Goal: Task Accomplishment & Management: Manage account settings

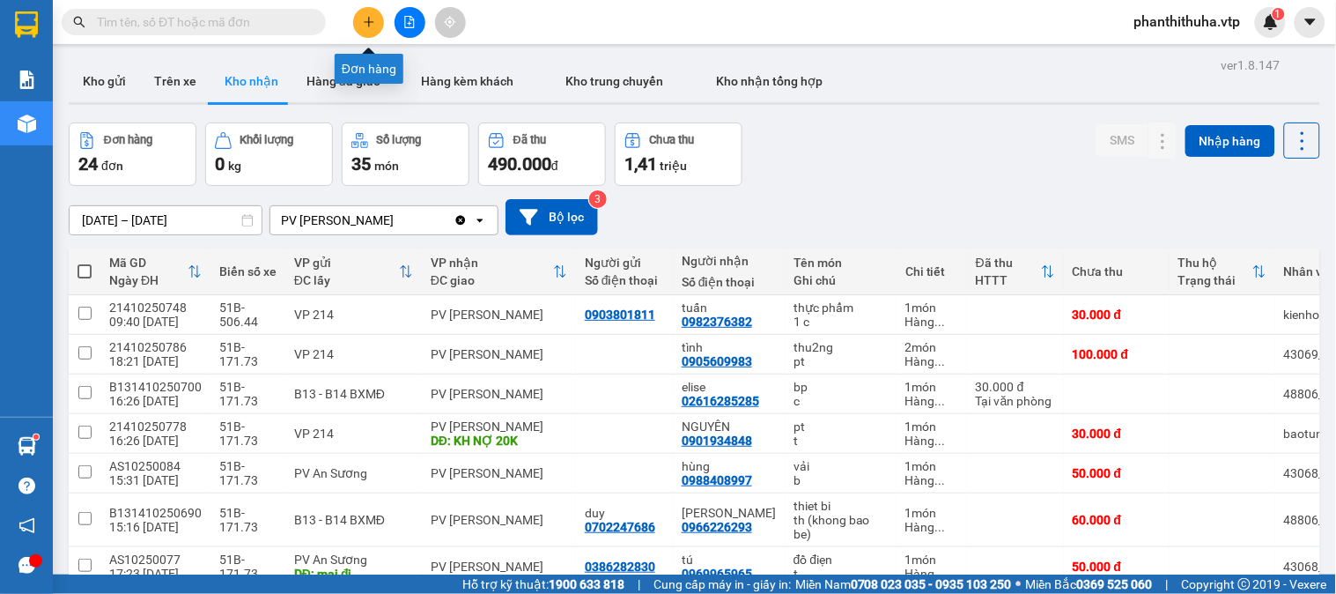
click at [374, 19] on icon "plus" at bounding box center [369, 22] width 12 height 12
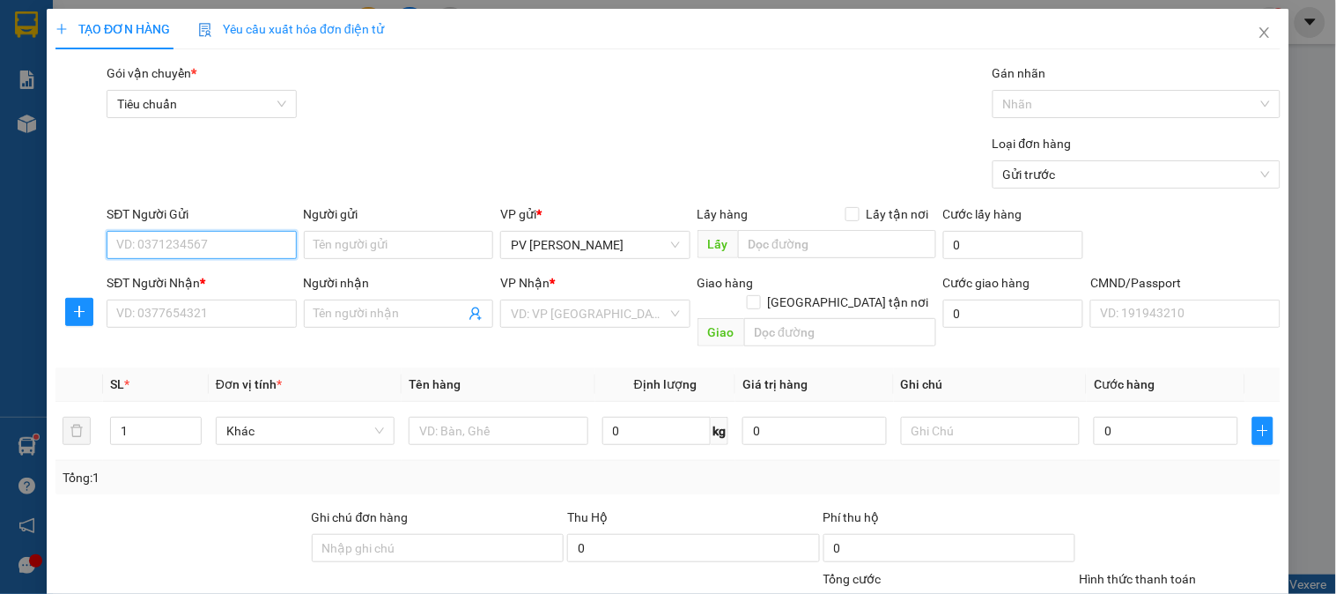
click at [174, 241] on input "SĐT Người Gửi" at bounding box center [201, 245] width 189 height 28
click at [225, 279] on div "0767999222 - THÀNH" at bounding box center [199, 279] width 166 height 19
type input "0767999222"
type input "THÀNH"
type input "0935969214"
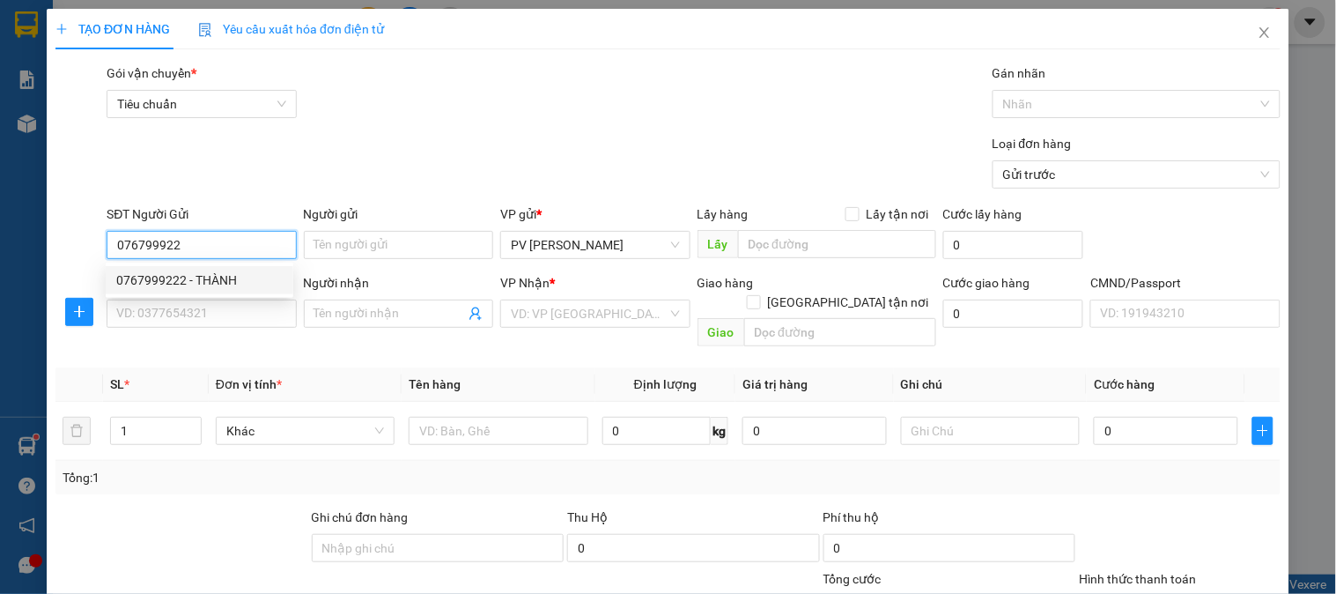
type input "THỦY"
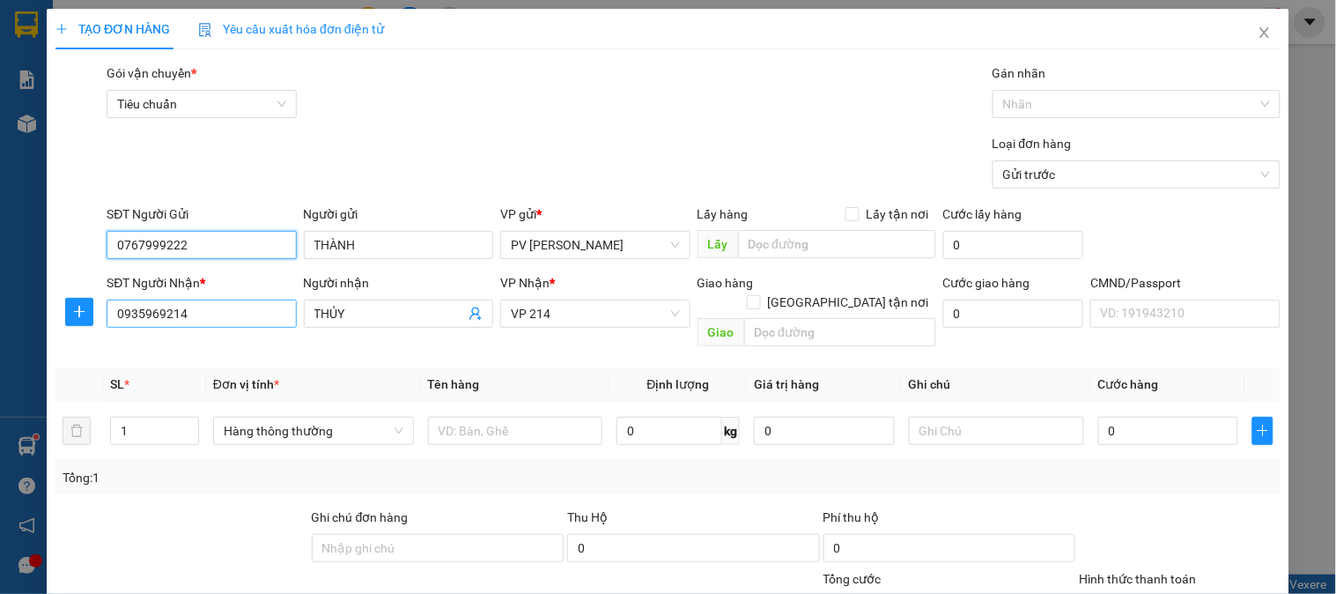
type input "0767999222"
drag, startPoint x: 239, startPoint y: 314, endPoint x: 58, endPoint y: 317, distance: 180.5
click at [55, 317] on div "SĐT Người Nhận * 0935969214 0935969214 Người nhận THỦY VP Nhận * VP 214 Giao hà…" at bounding box center [668, 313] width 1228 height 81
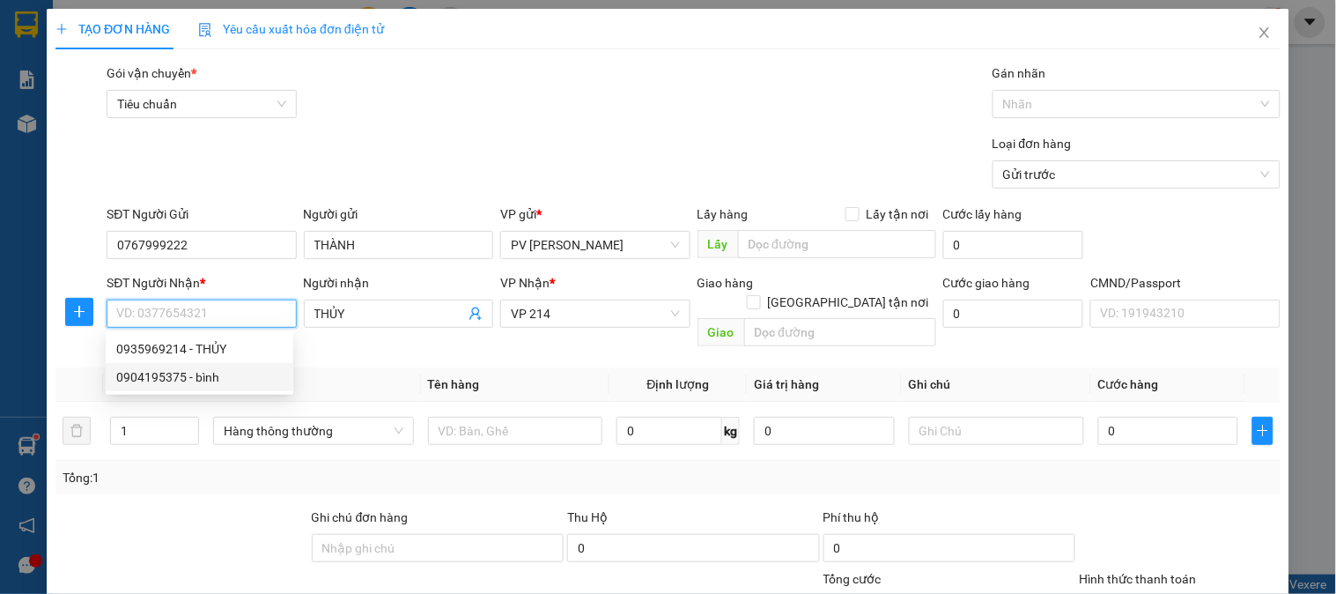
click at [206, 371] on div "0904195375 - bình" at bounding box center [199, 376] width 166 height 19
type input "0904195375"
type input "bình"
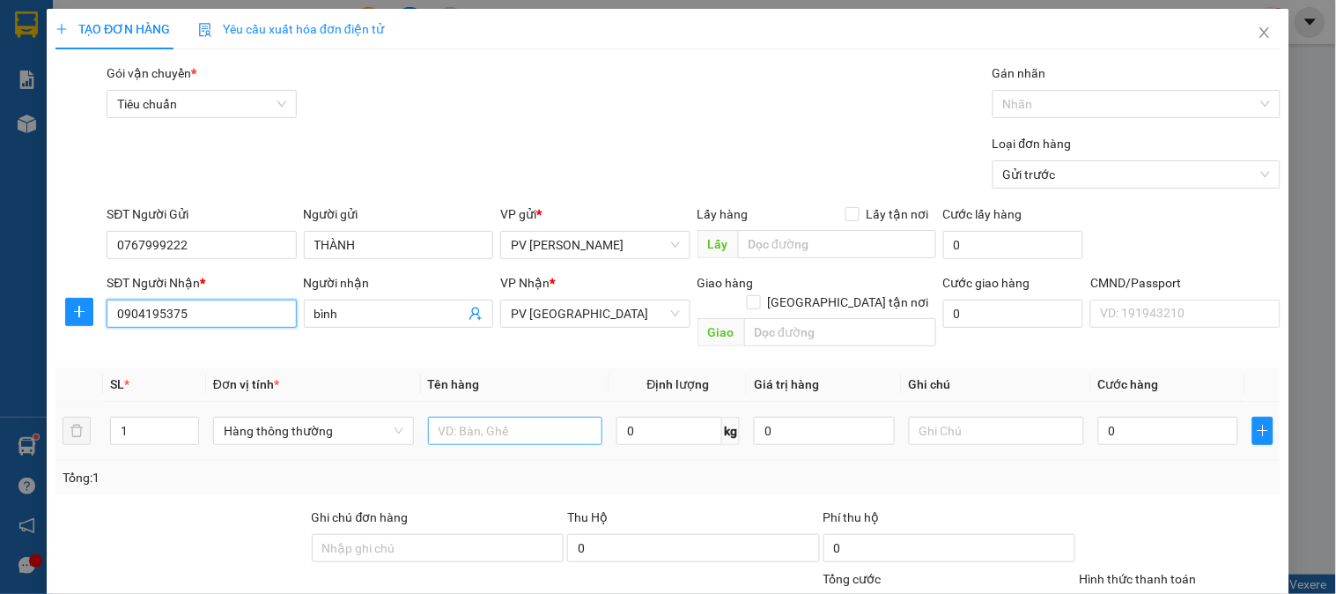
type input "0904195375"
click at [488, 417] on input "text" at bounding box center [515, 431] width 175 height 28
type input "D"
type input "ĐỒ ĐIỆN TỬ"
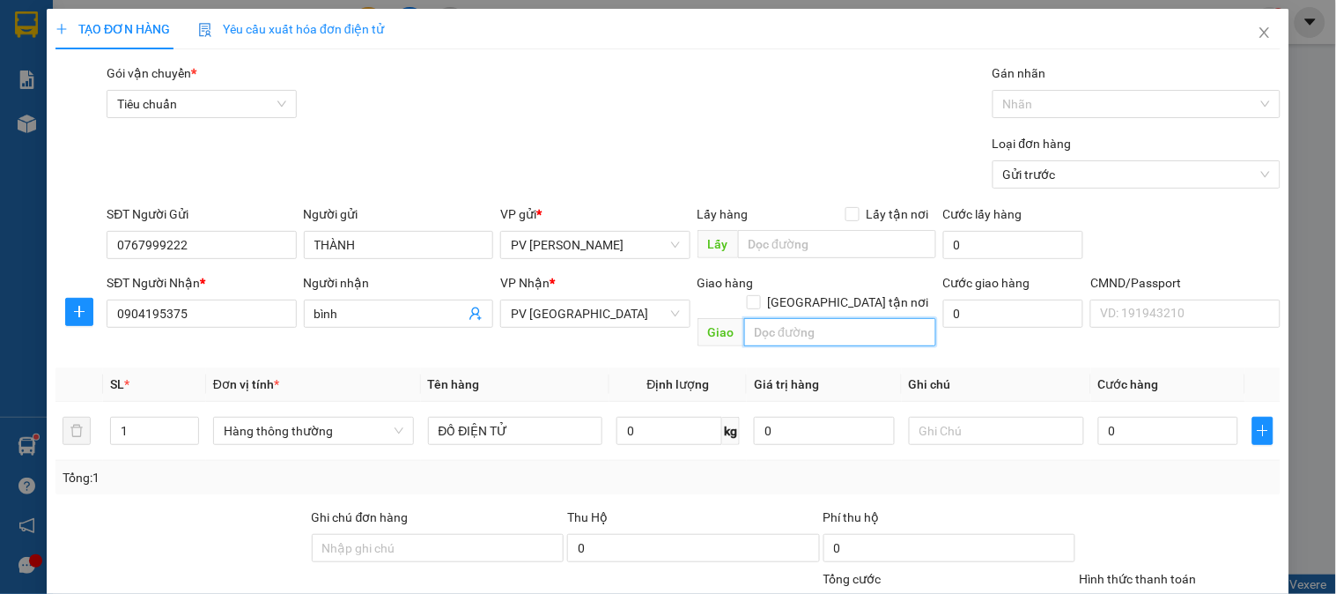
click at [821, 318] on input "text" at bounding box center [840, 332] width 192 height 28
type input "K"
type input "HÀNG DỄ VỠ K THƯỜNG"
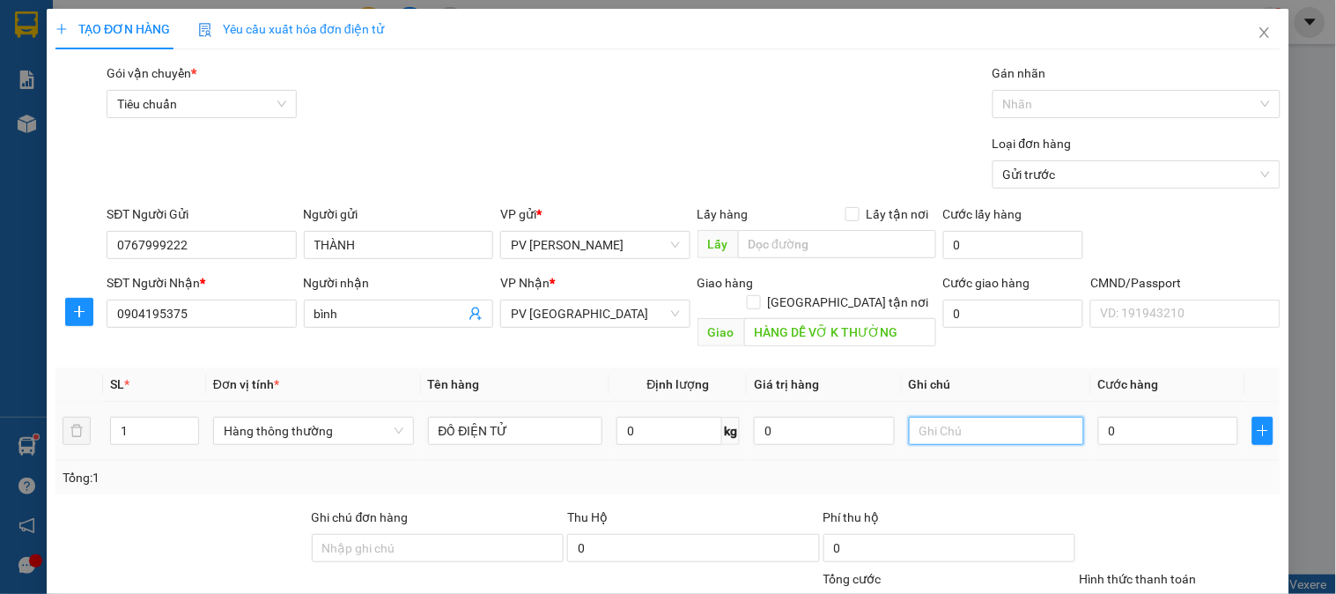
click at [957, 417] on input "text" at bounding box center [996, 431] width 175 height 28
type input "1TH"
click at [1098, 417] on input "0" at bounding box center [1168, 431] width 141 height 28
type input "5"
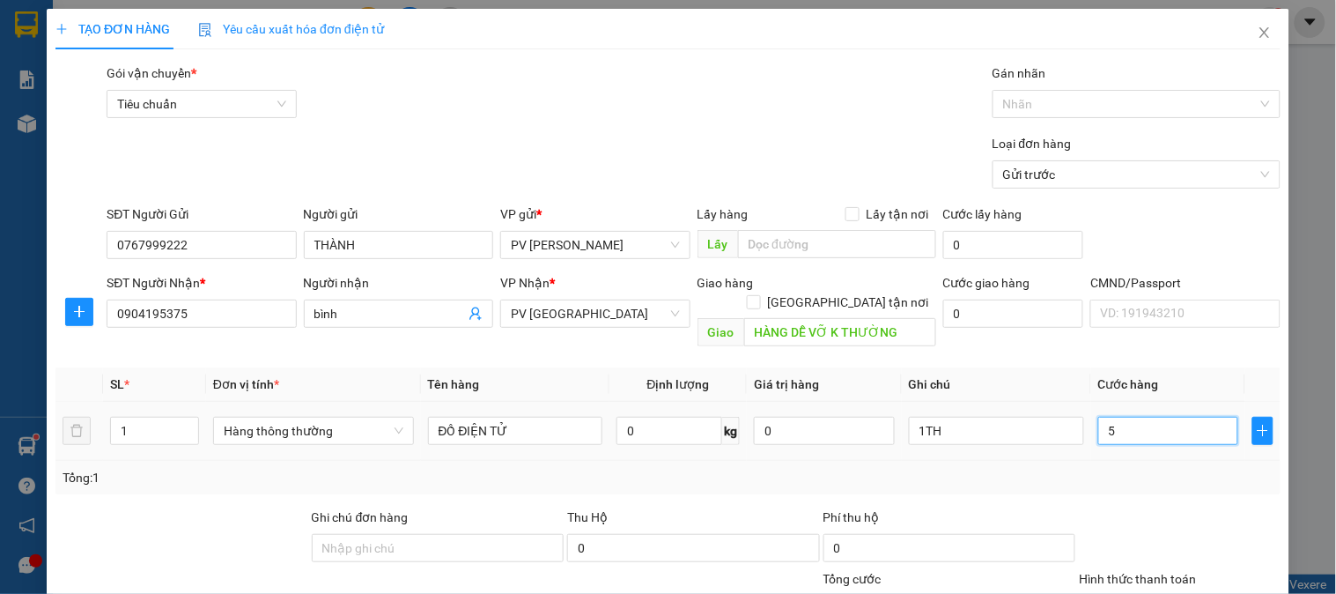
type input "5"
type input "50"
type input "500"
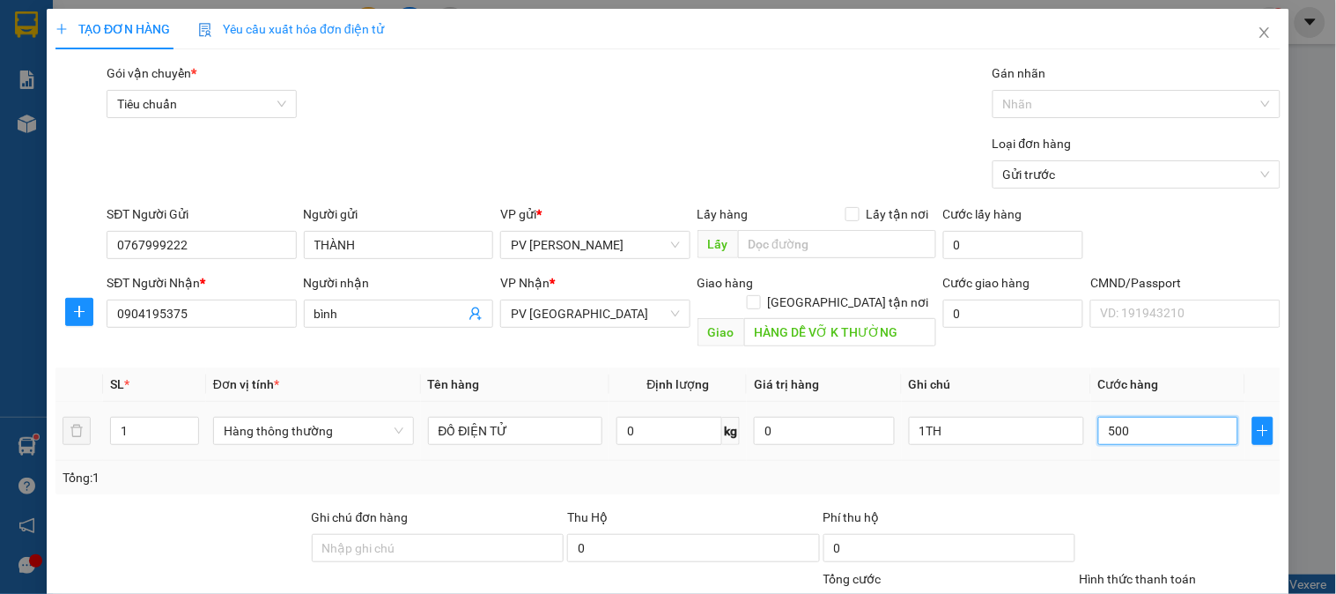
type input "500"
type input "5.000"
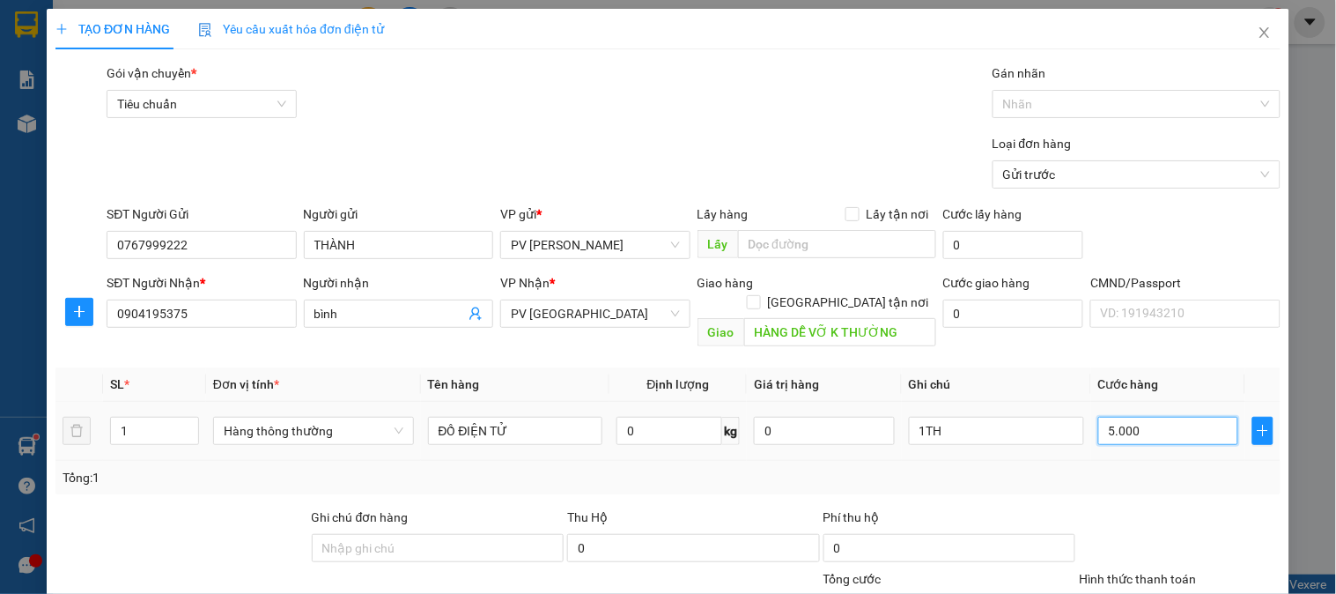
type input "50.000"
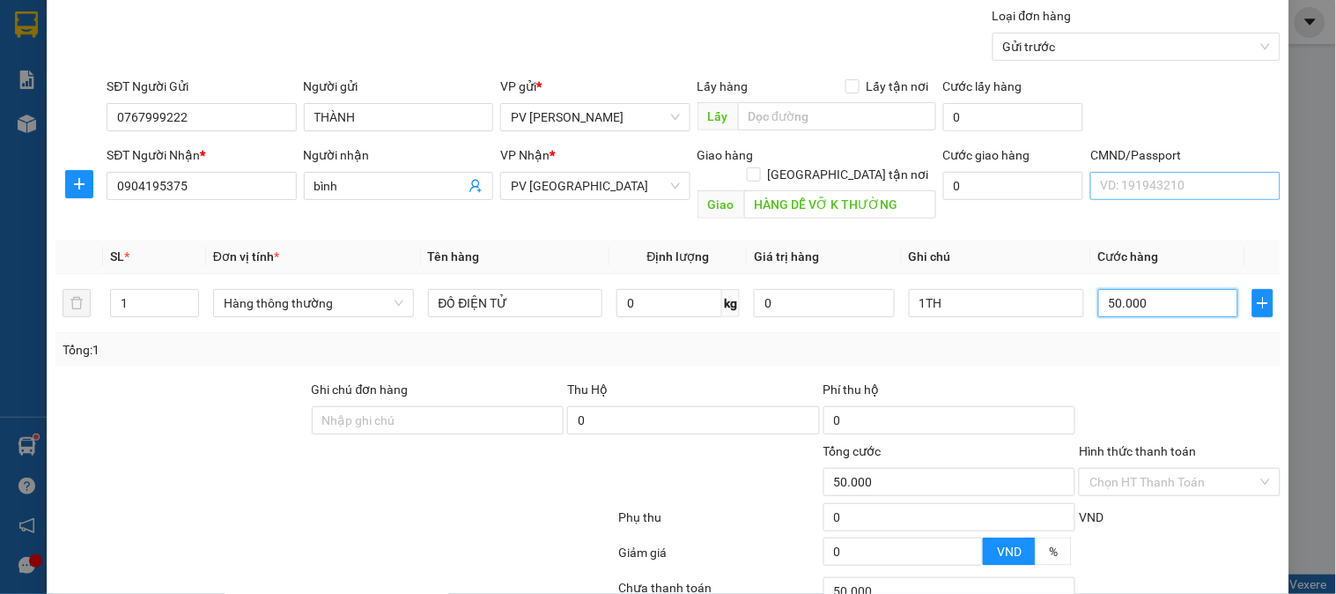
scroll to position [253, 0]
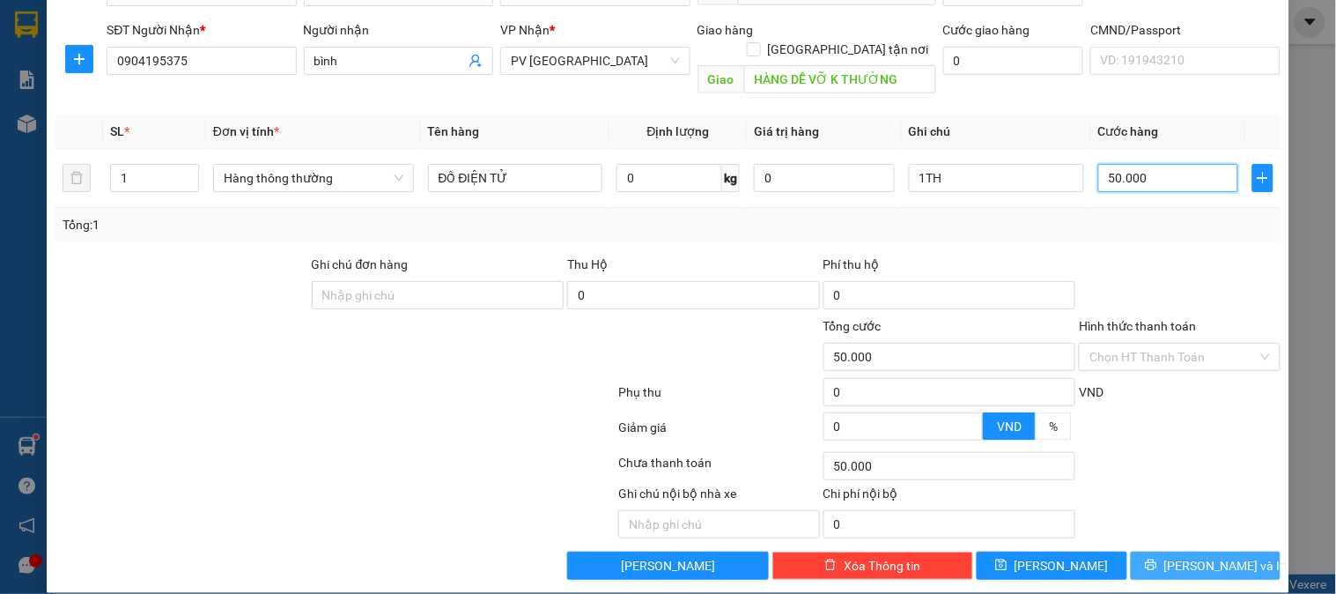
type input "50.000"
click at [1169, 551] on button "[PERSON_NAME] và In" at bounding box center [1206, 565] width 150 height 28
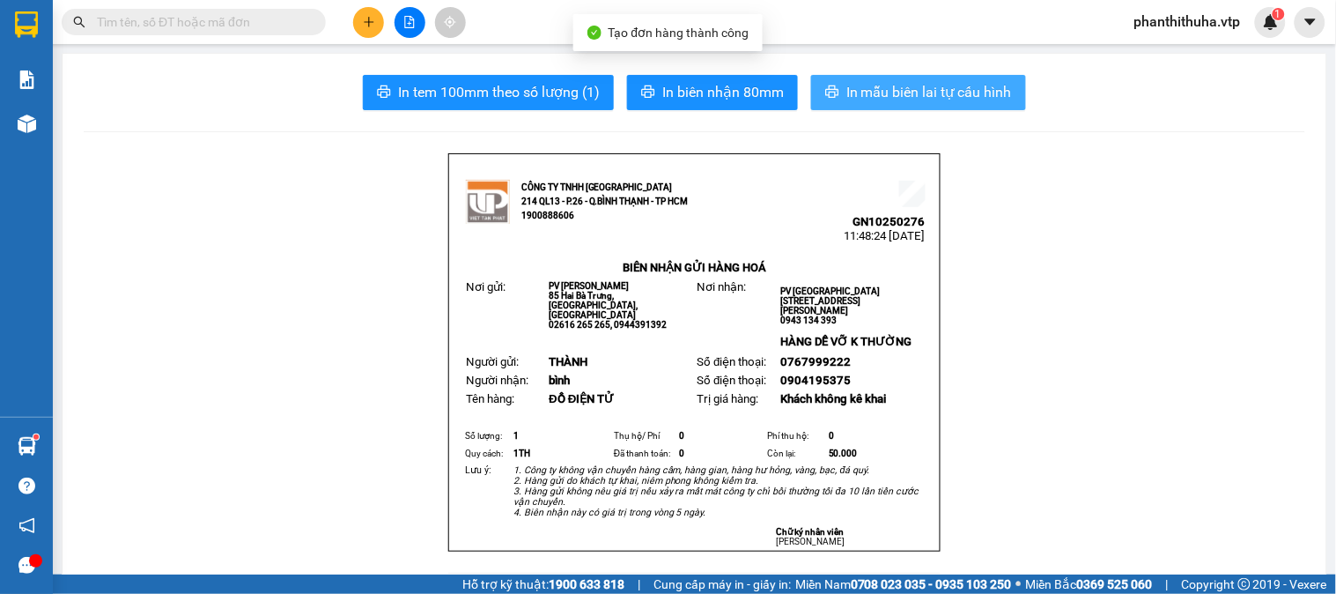
click at [856, 100] on span "In mẫu biên lai tự cấu hình" at bounding box center [929, 92] width 166 height 22
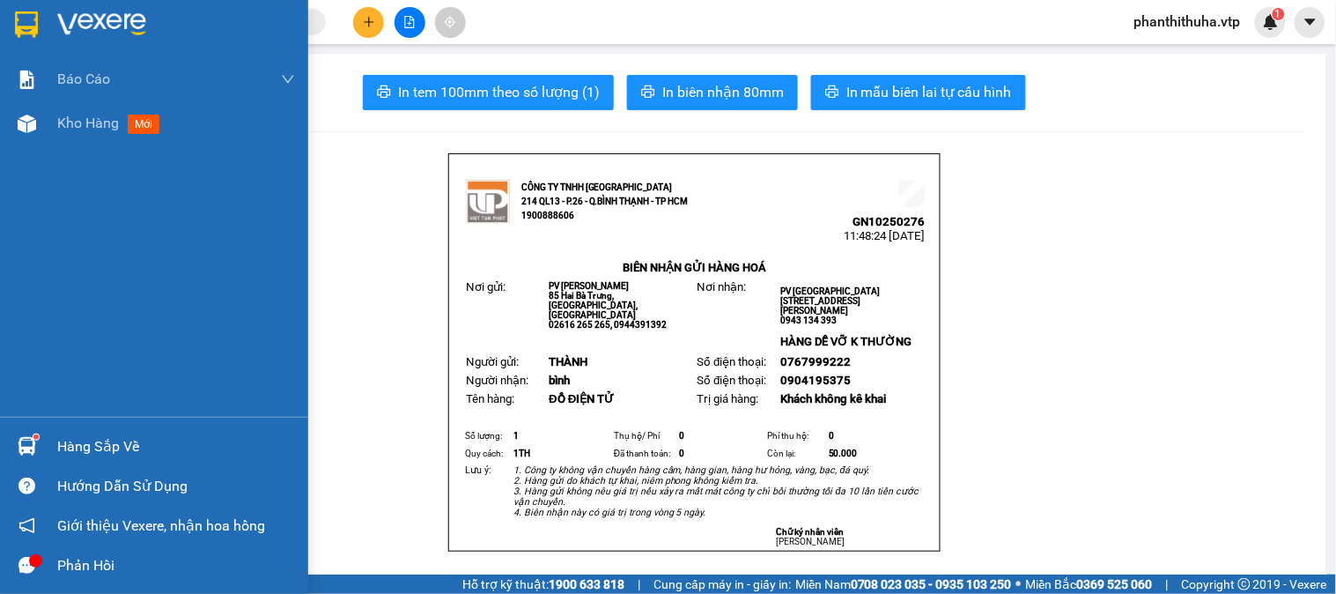
click at [102, 30] on img at bounding box center [101, 24] width 89 height 26
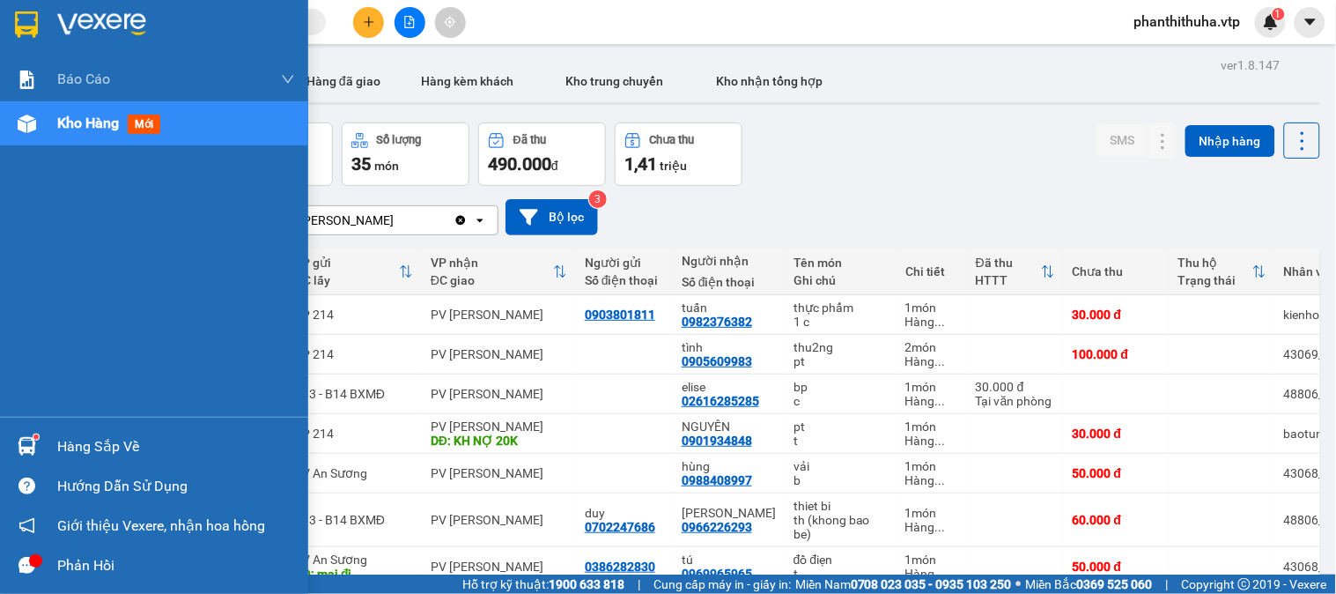
click at [103, 446] on div "Hàng sắp về" at bounding box center [176, 446] width 238 height 26
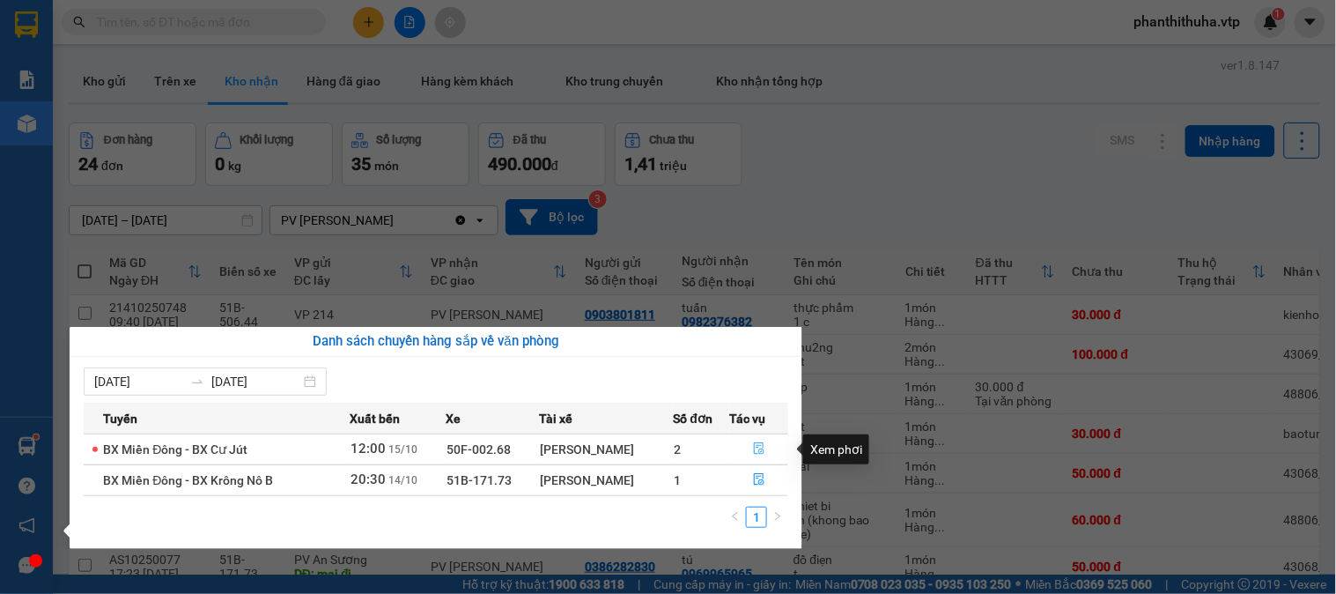
click at [761, 449] on icon "file-done" at bounding box center [759, 448] width 12 height 12
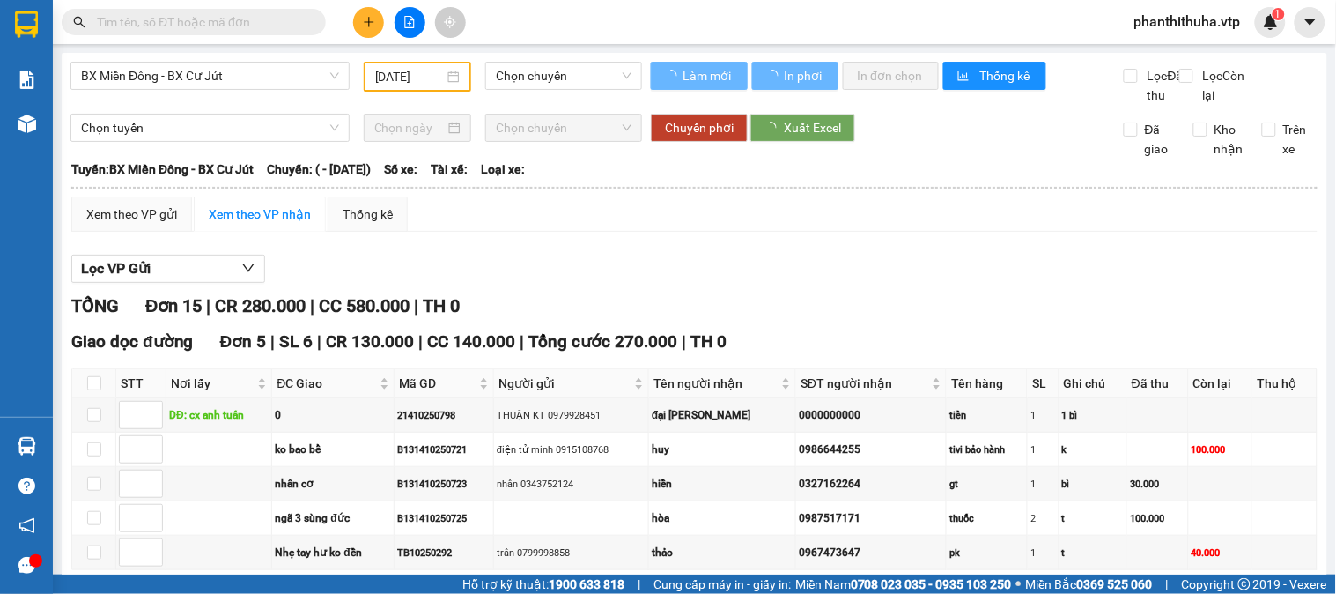
type input "[DATE]"
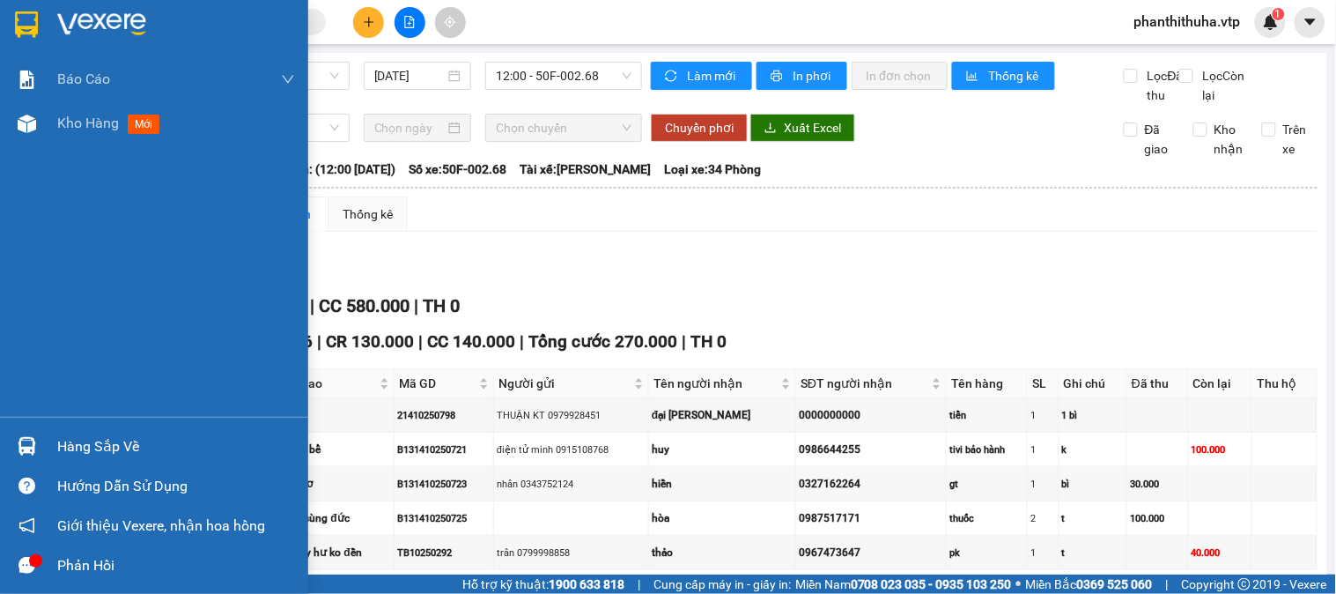
click at [101, 3] on div at bounding box center [154, 28] width 308 height 57
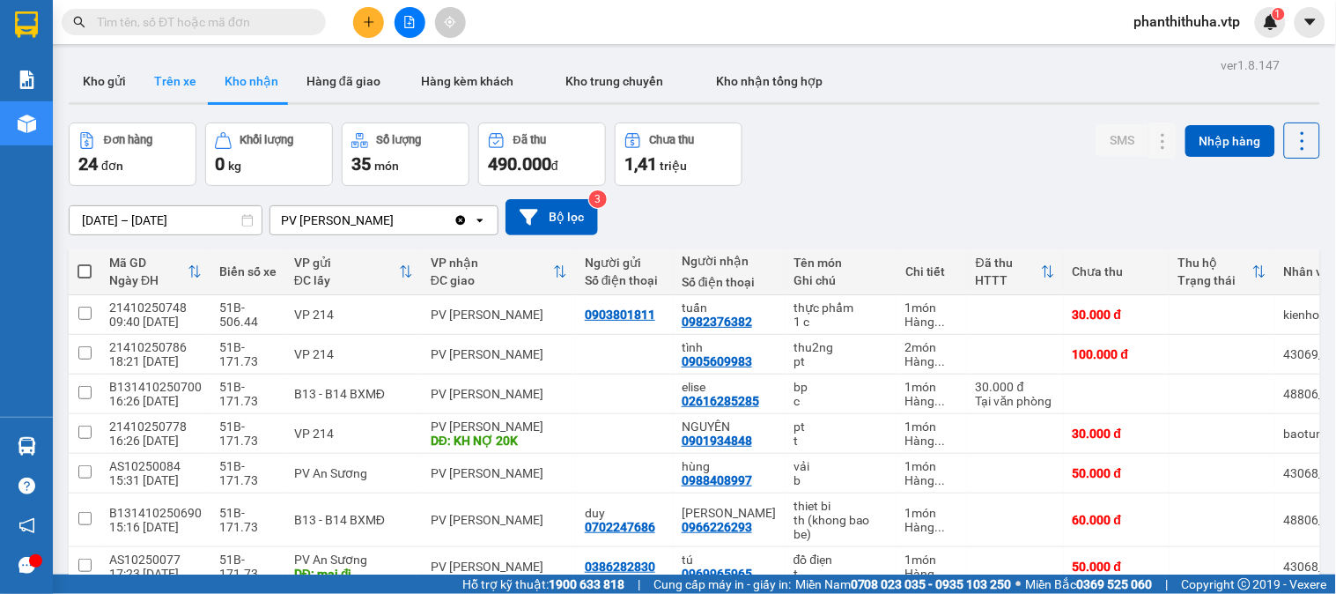
click at [189, 73] on button "Trên xe" at bounding box center [175, 81] width 70 height 42
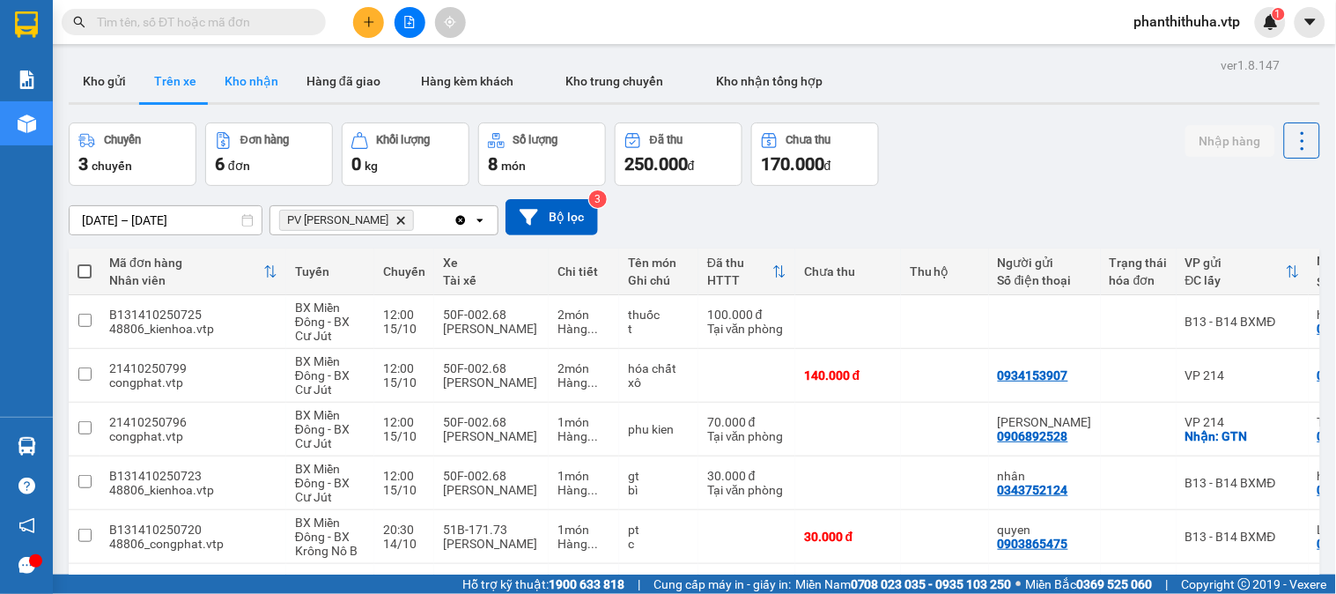
click at [250, 85] on button "Kho nhận" at bounding box center [251, 81] width 82 height 42
type input "01/10/2025 – 15/10/2025"
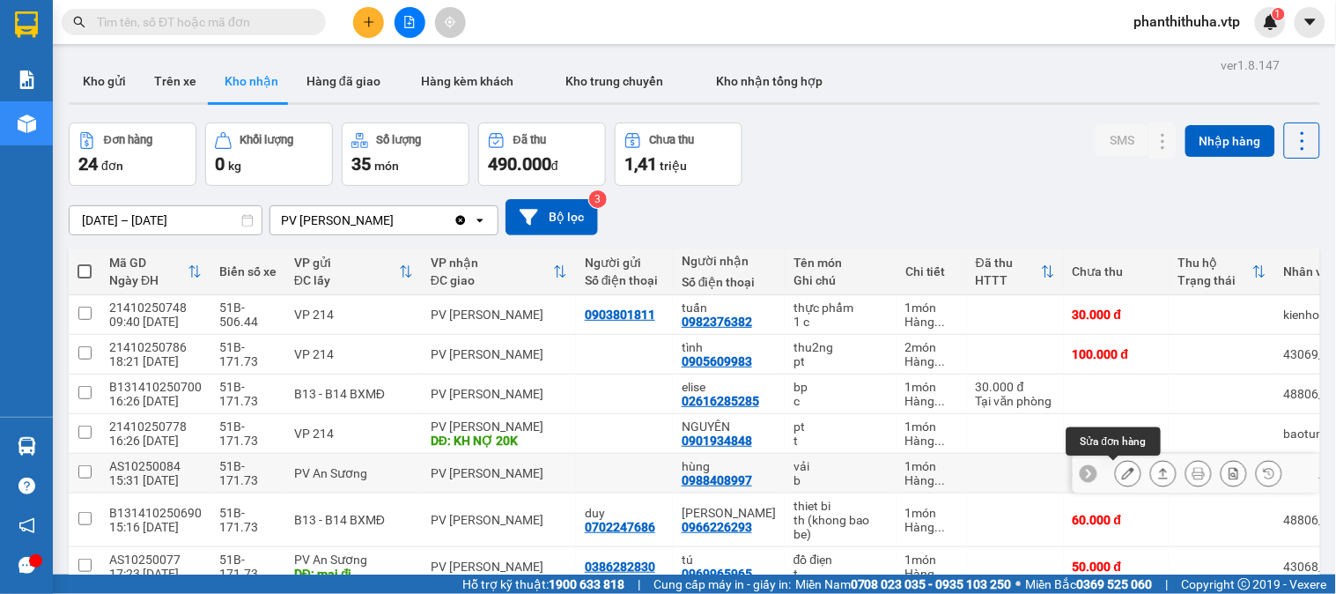
click at [1122, 473] on icon at bounding box center [1128, 473] width 12 height 12
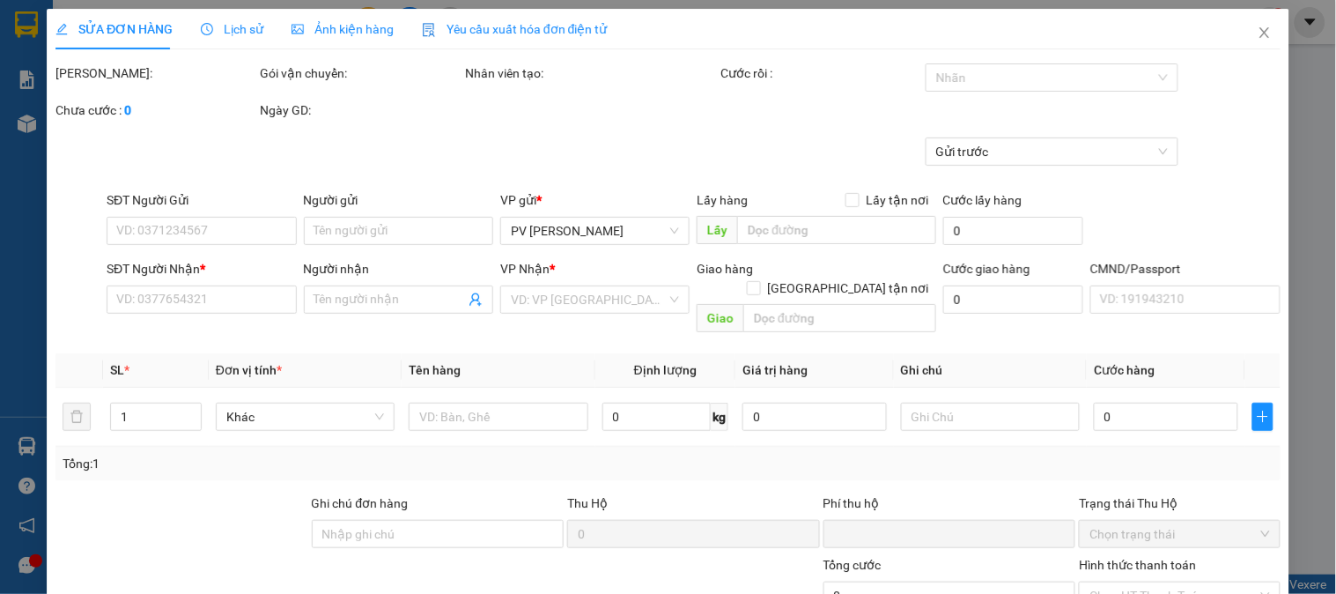
type input "0988408997"
type input "hùng"
type input "0"
type input "50.000"
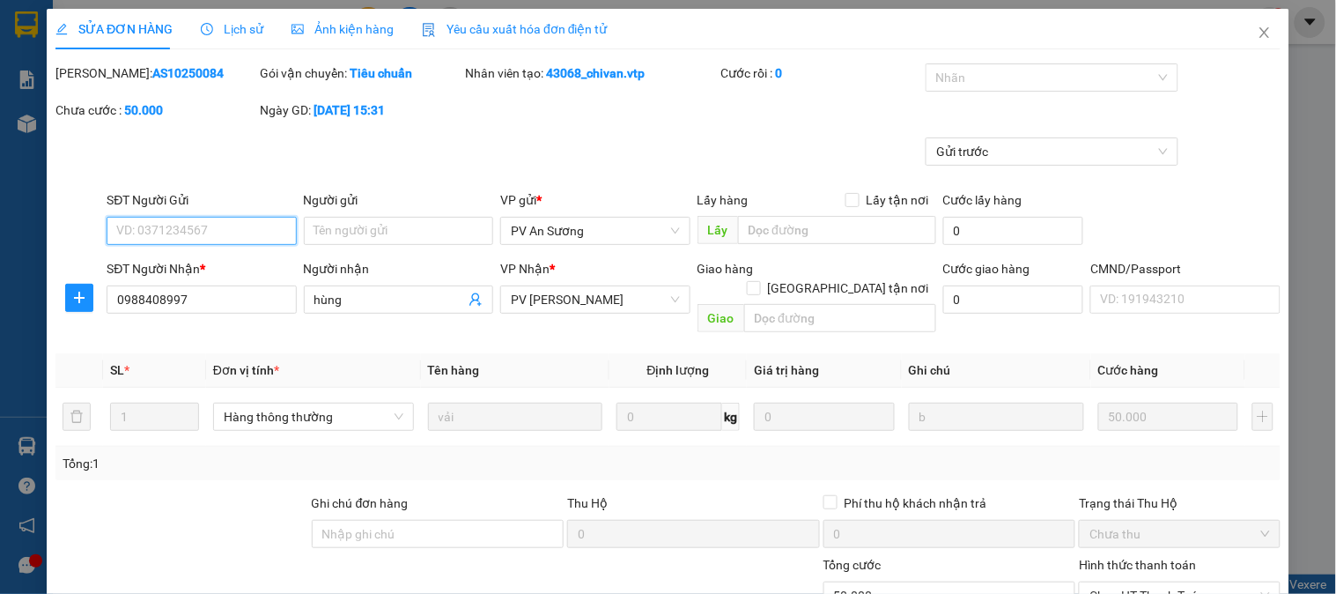
type input "2.500"
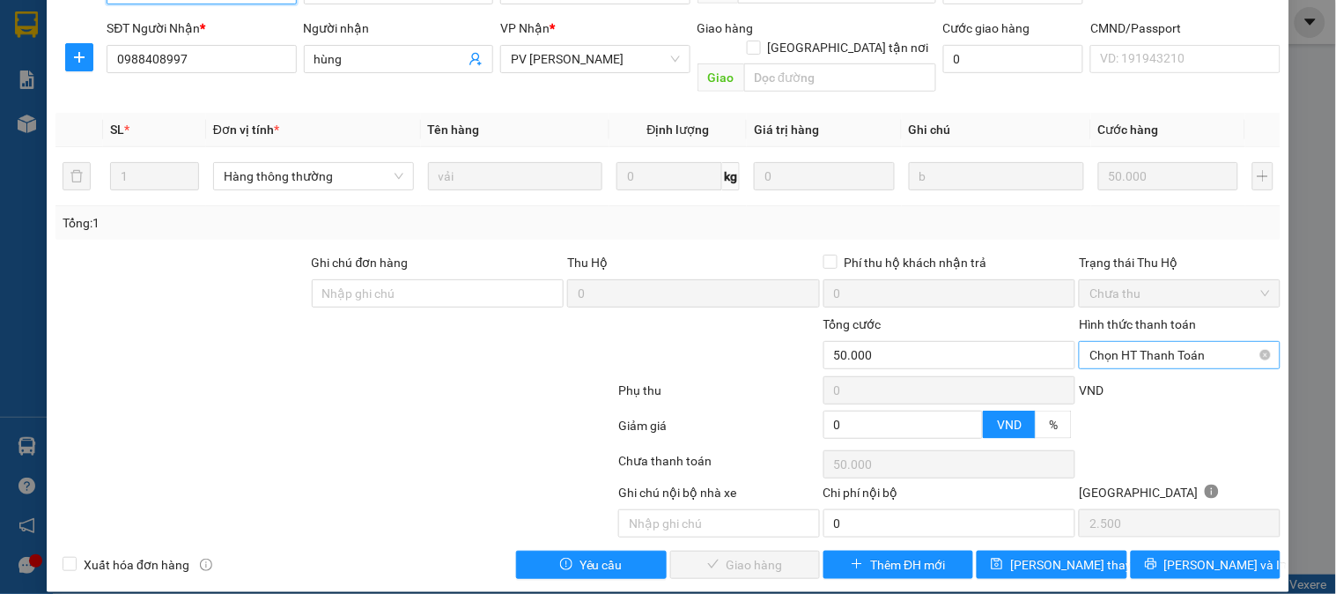
click at [1169, 342] on span "Chọn HT Thanh Toán" at bounding box center [1179, 355] width 180 height 26
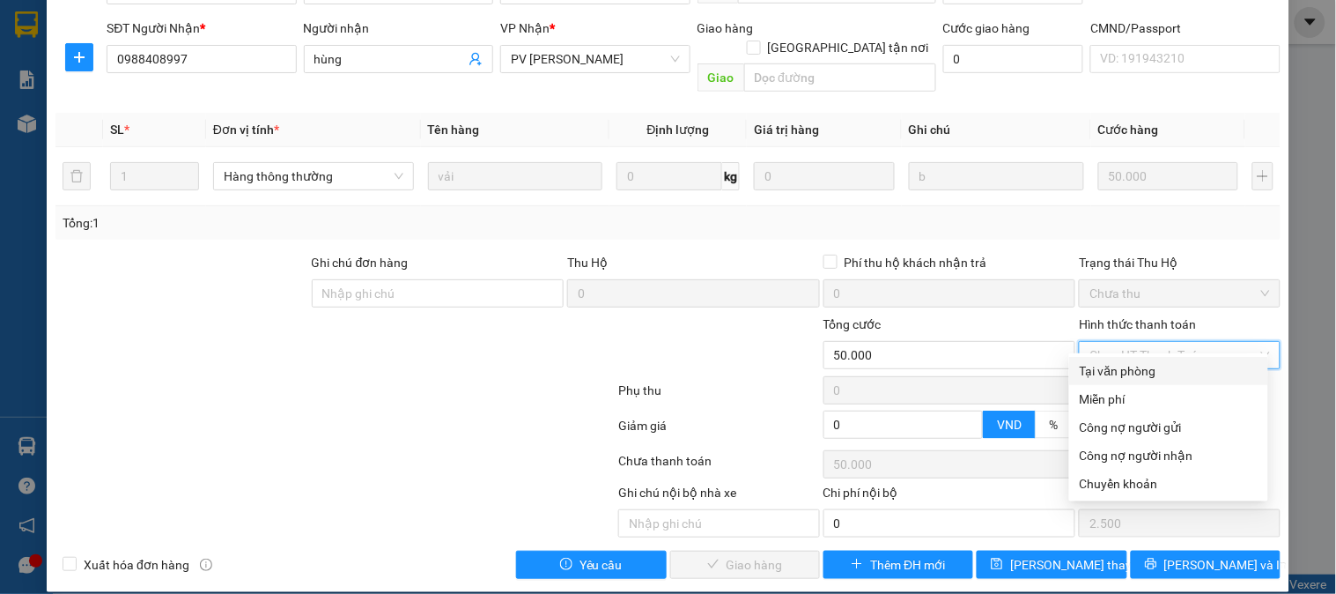
click at [1151, 380] on div "Tại văn phòng" at bounding box center [1169, 370] width 178 height 19
type input "0"
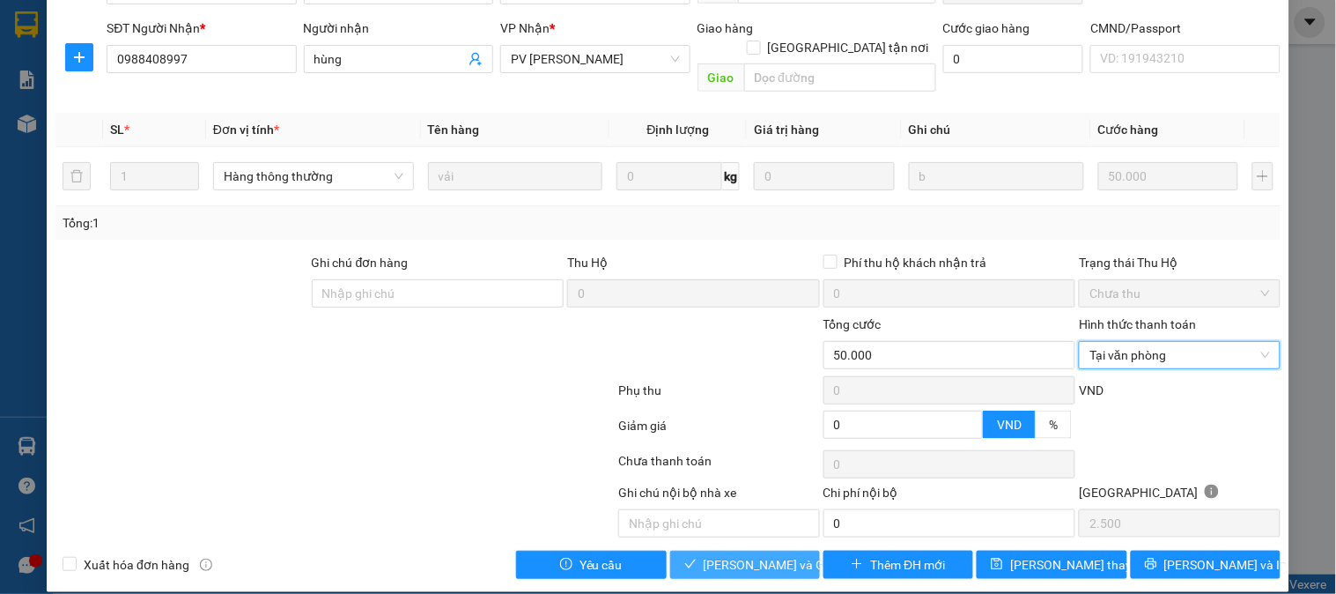
click at [767, 555] on span "[PERSON_NAME] và [PERSON_NAME] hàng" at bounding box center [788, 564] width 169 height 19
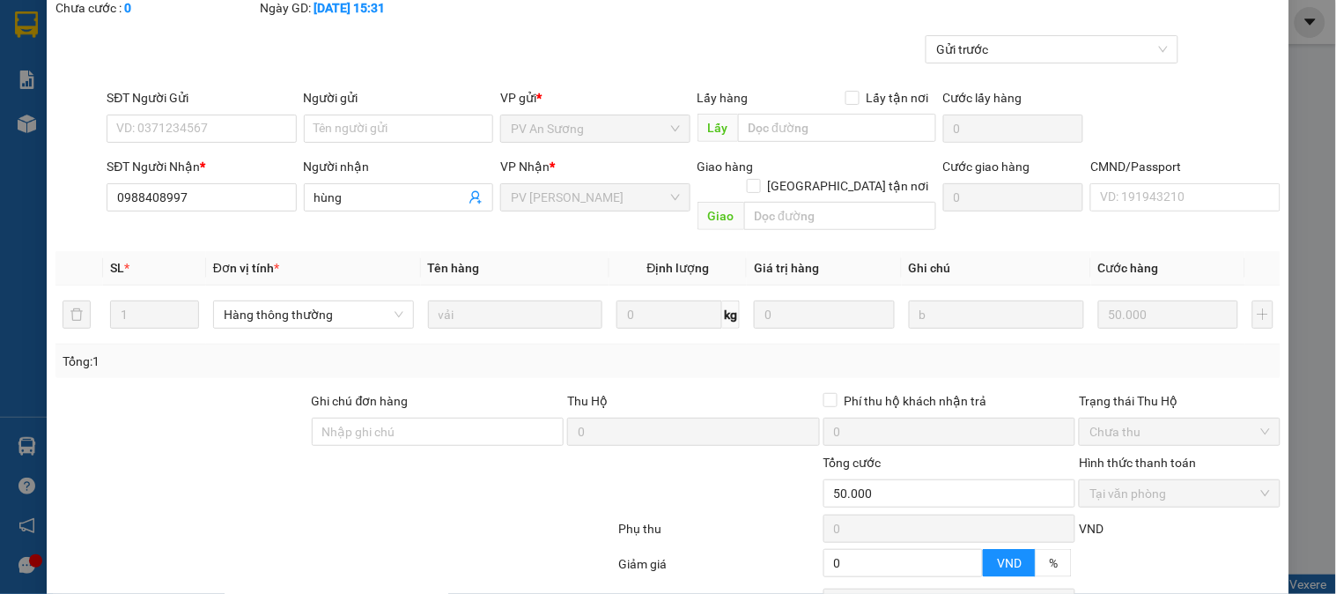
scroll to position [0, 0]
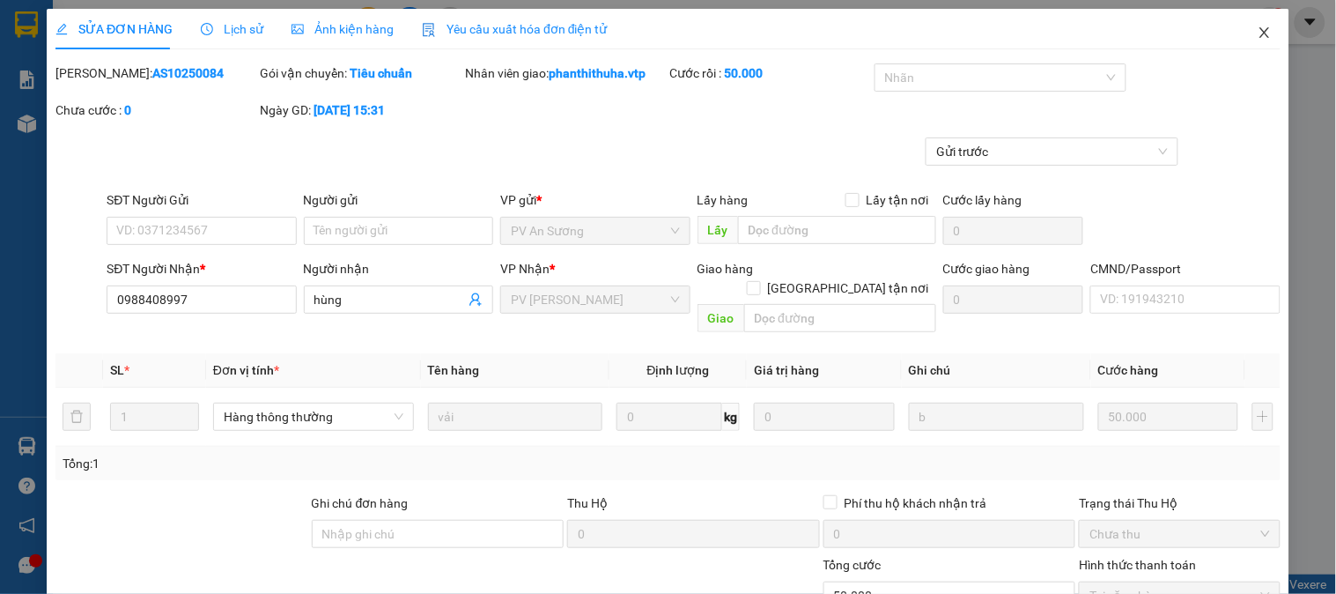
click at [1258, 32] on icon "close" at bounding box center [1265, 33] width 14 height 14
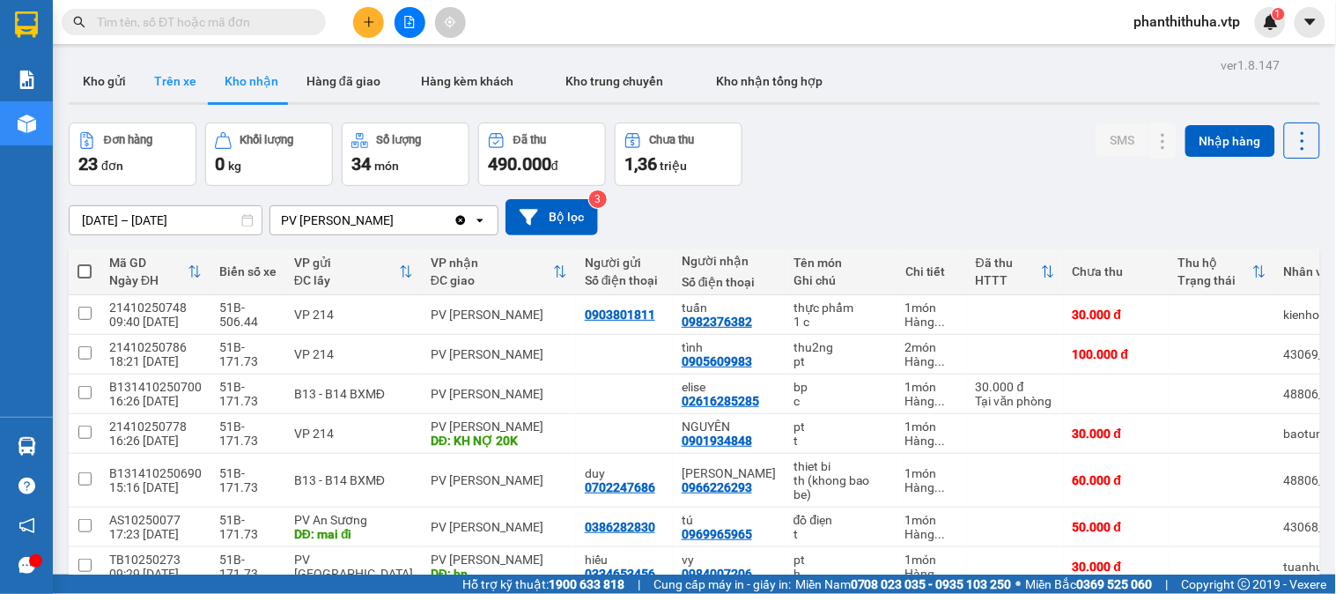
click at [183, 88] on button "Trên xe" at bounding box center [175, 81] width 70 height 42
type input "[DATE] – [DATE]"
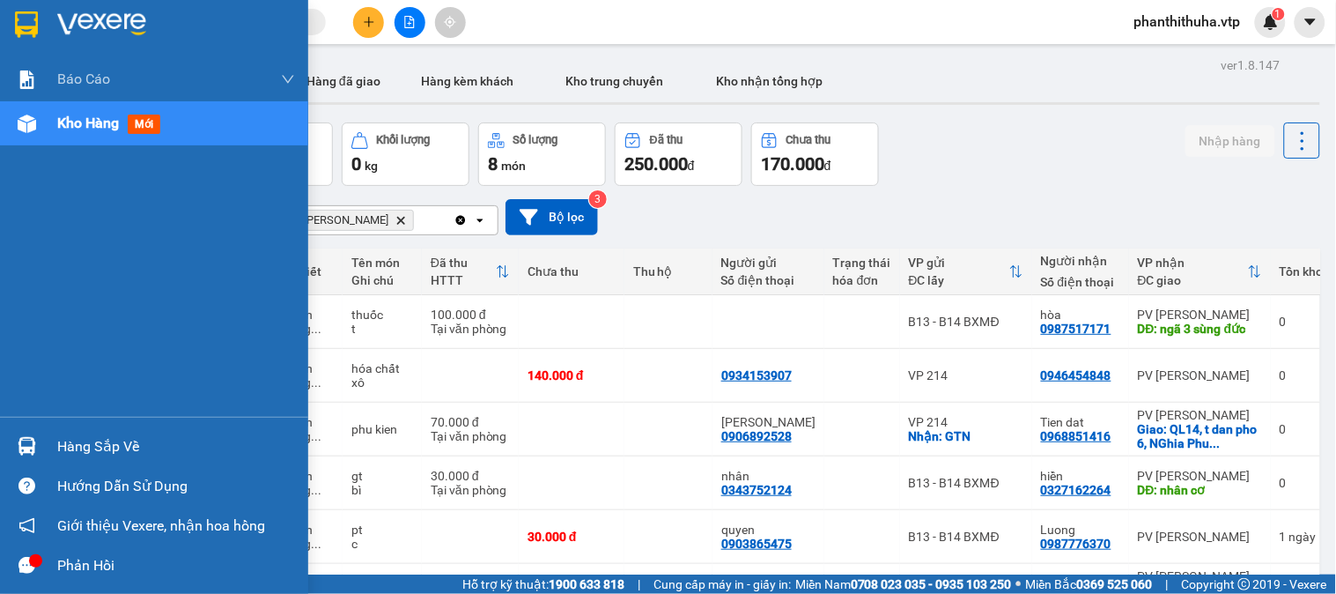
click at [24, 454] on img at bounding box center [27, 446] width 18 height 18
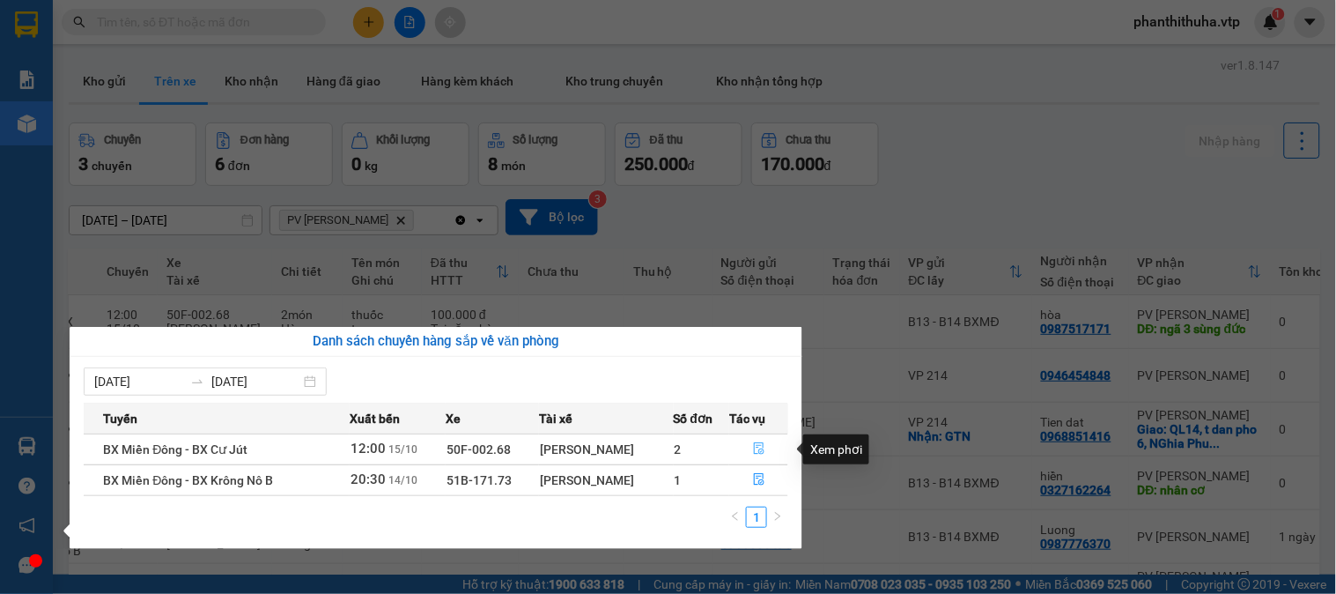
click at [754, 445] on icon "file-done" at bounding box center [759, 448] width 11 height 12
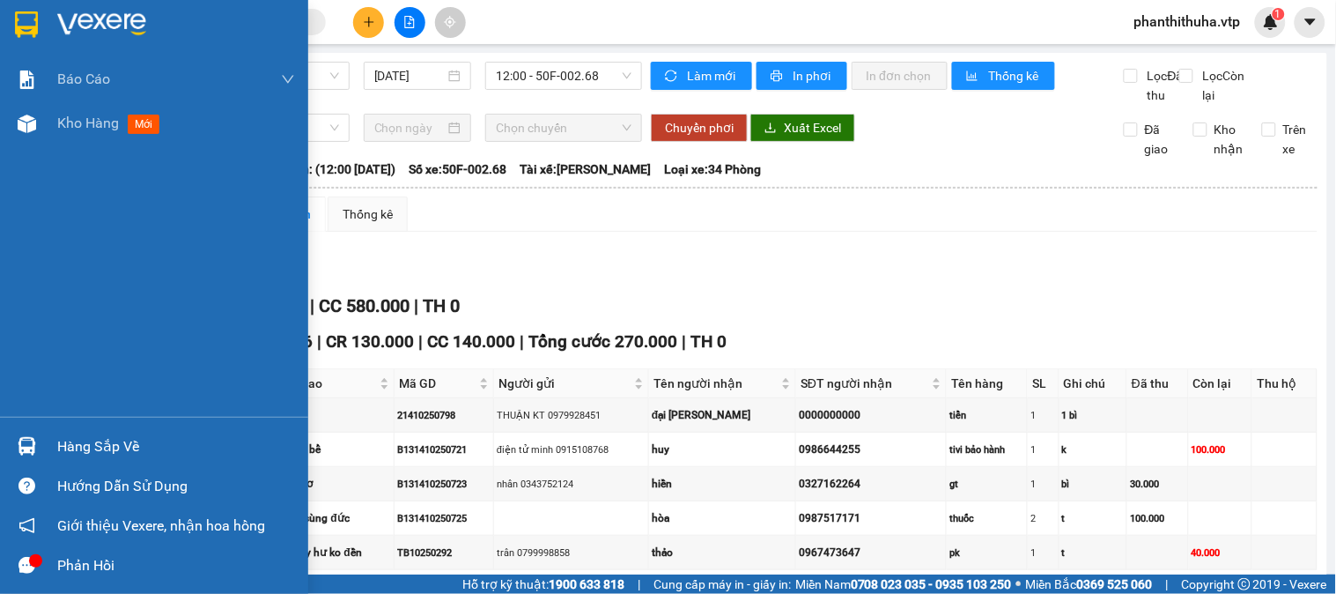
click at [77, 5] on div at bounding box center [154, 28] width 308 height 57
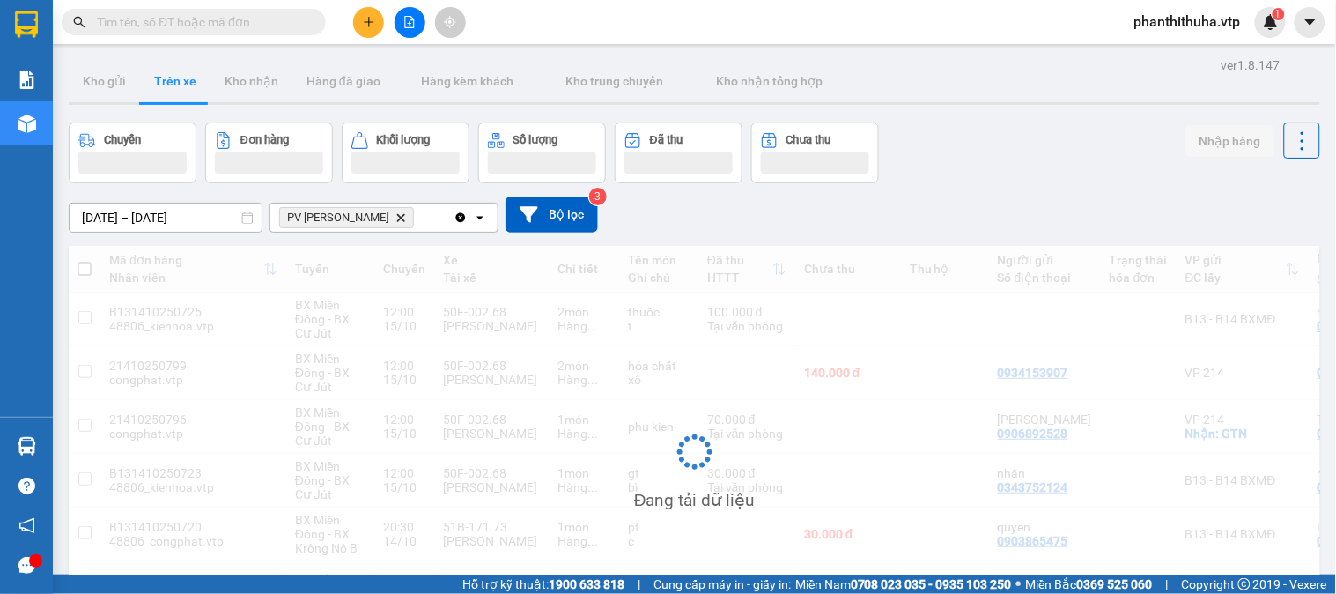
click at [405, 25] on icon "file-add" at bounding box center [410, 22] width 10 height 12
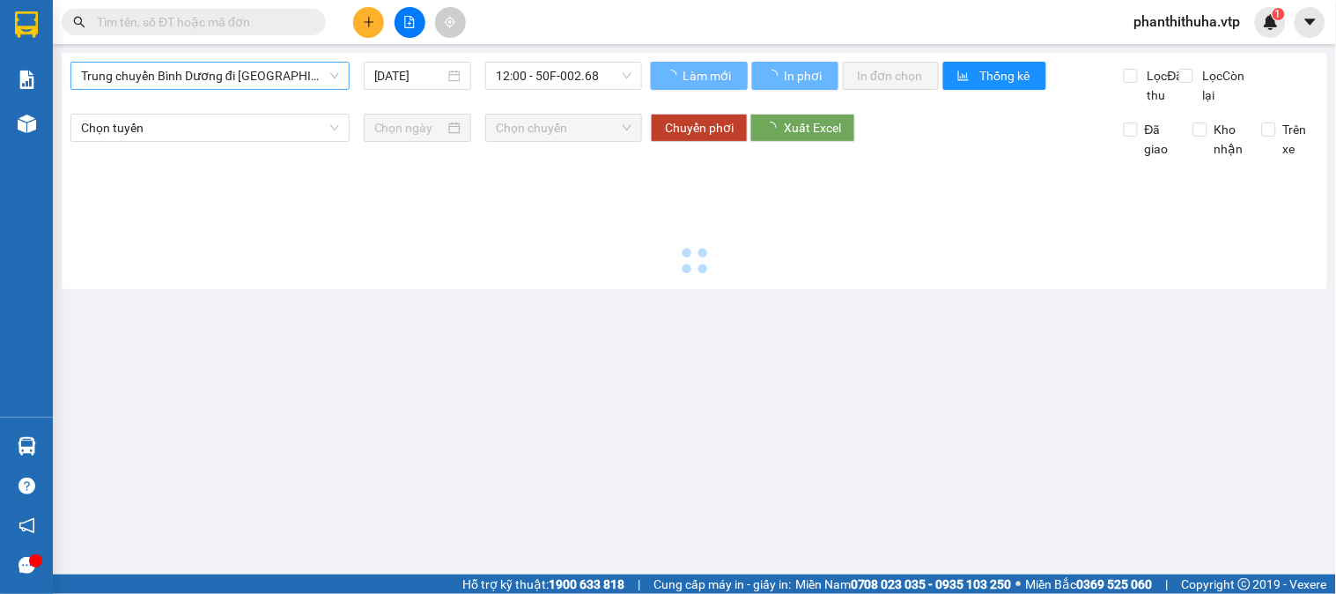
click at [260, 82] on span "Trung chuyển Bình Dương đi BXMĐ" at bounding box center [210, 76] width 258 height 26
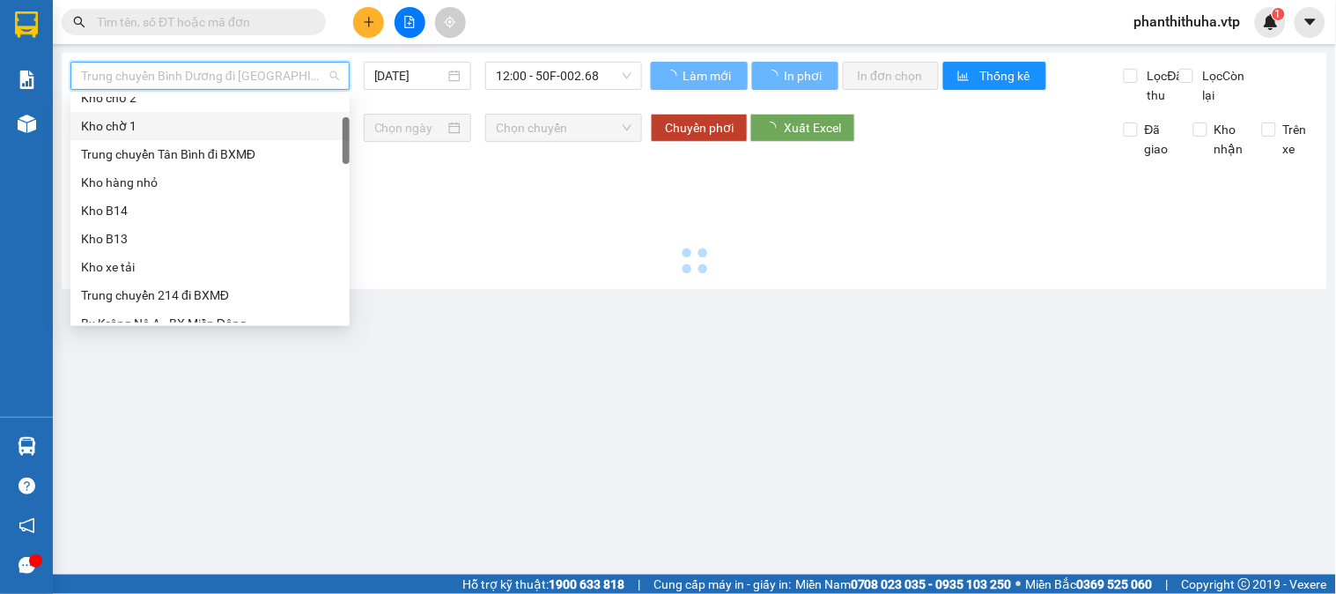
scroll to position [195, 0]
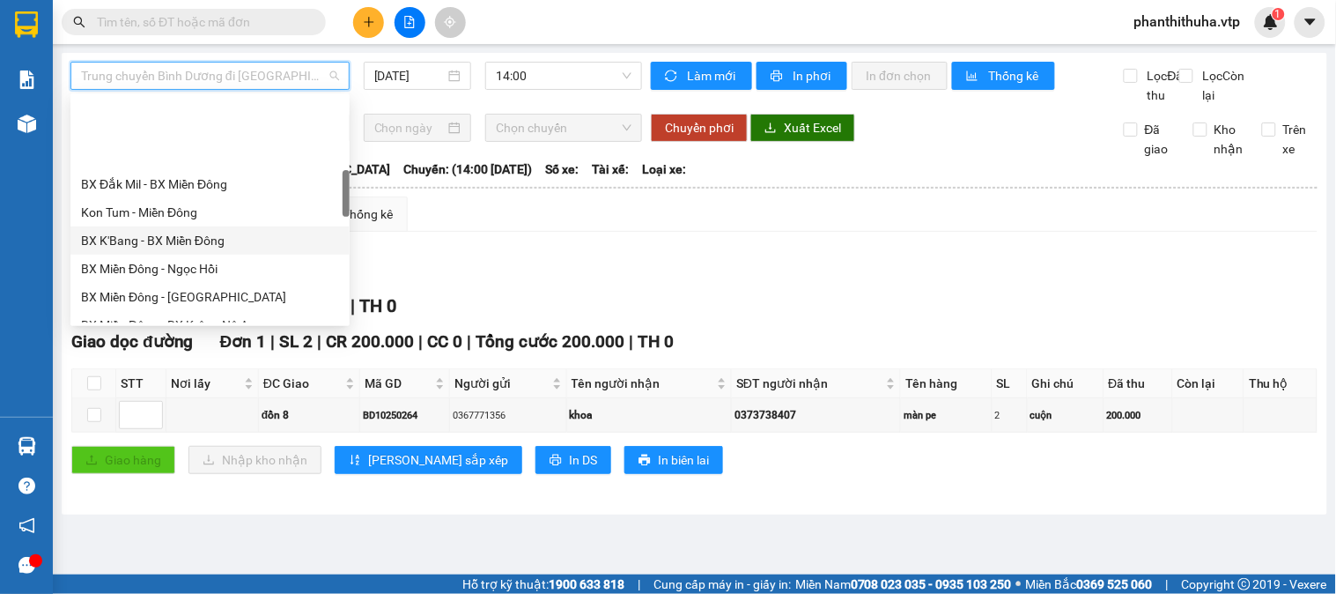
scroll to position [391, 0]
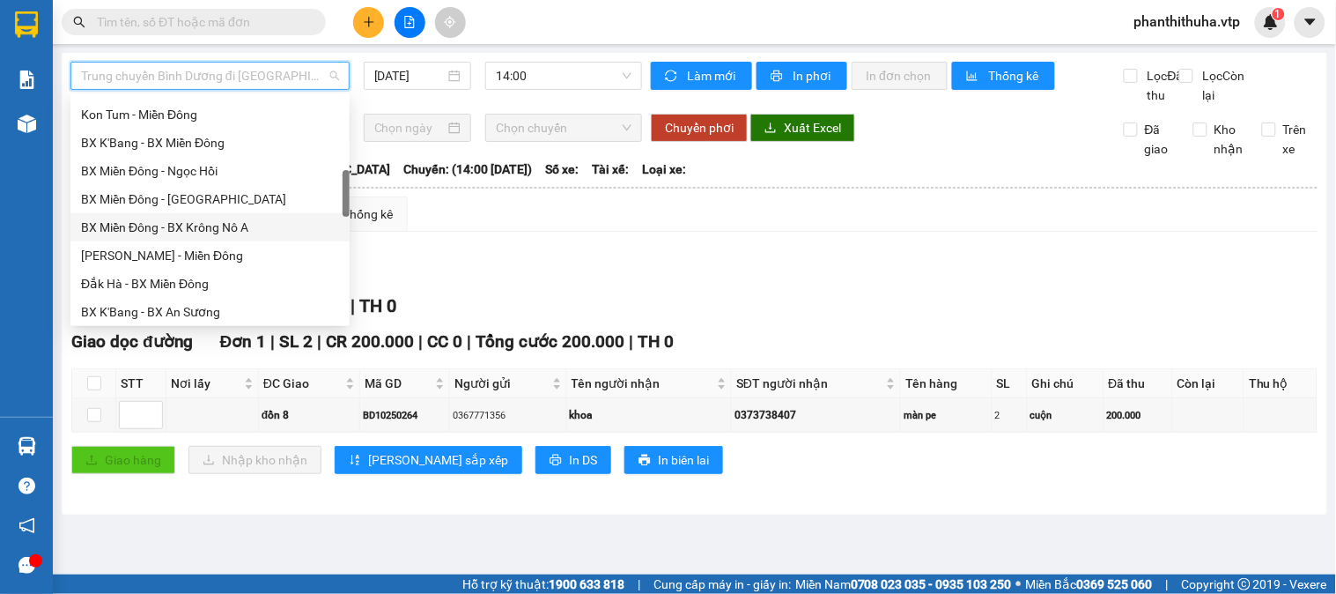
click at [218, 227] on div "BX Miền Đông - BX Krông Nô A" at bounding box center [210, 227] width 258 height 19
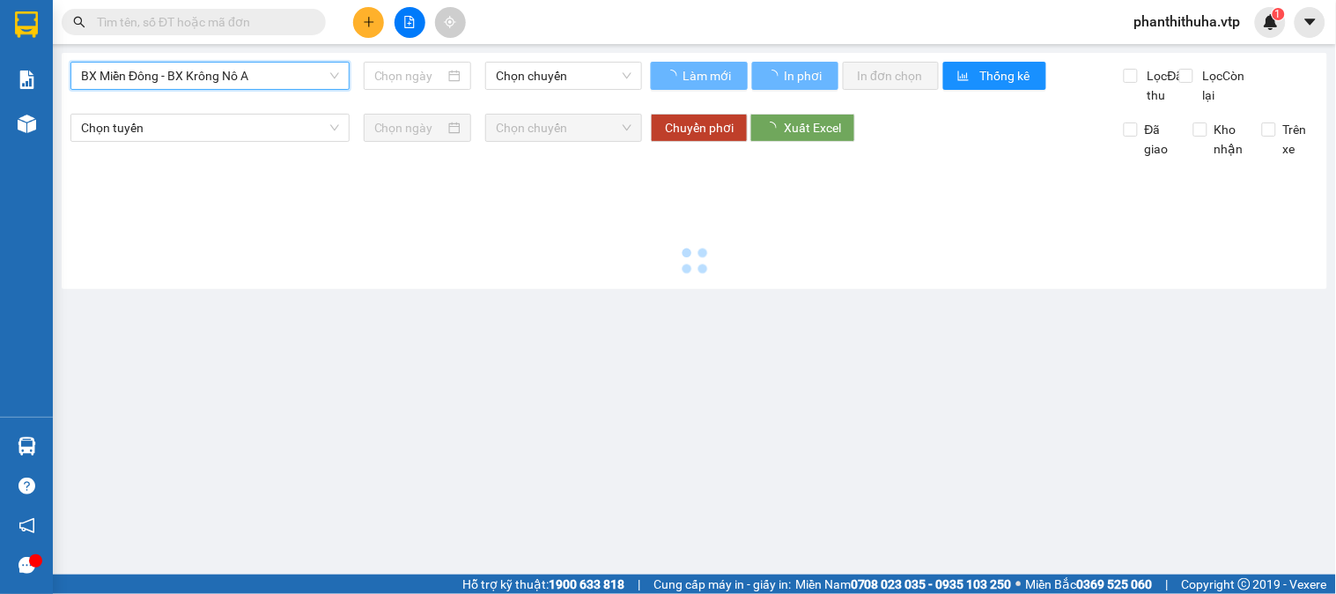
type input "[DATE]"
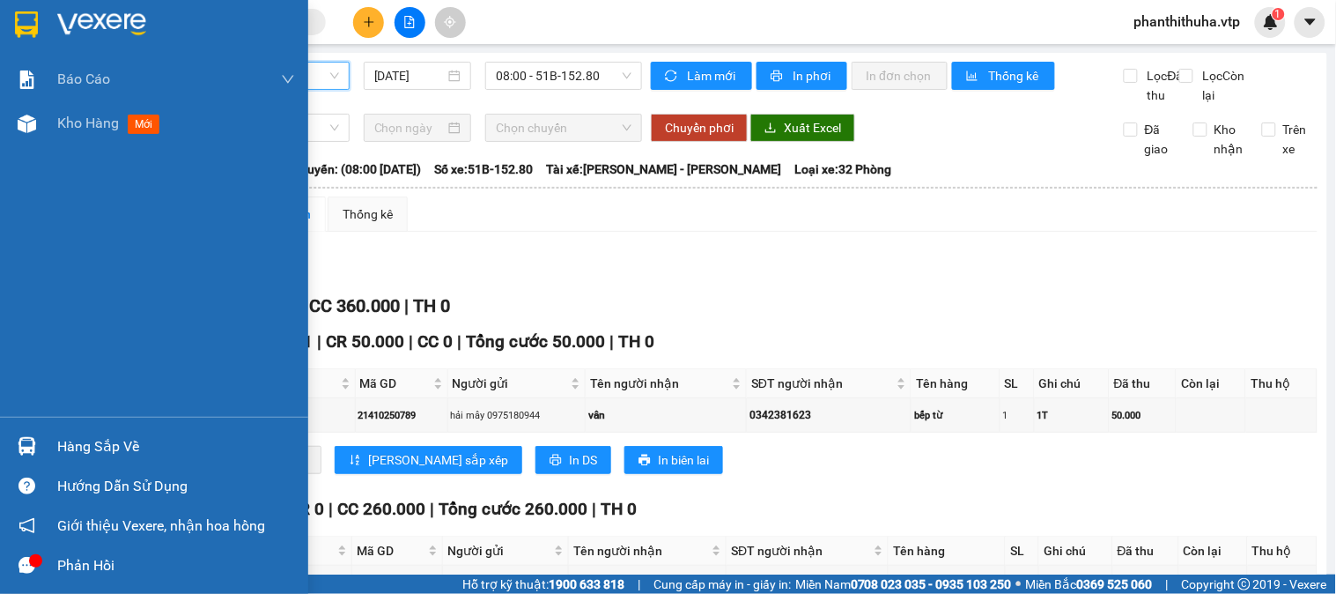
click at [106, 12] on img at bounding box center [101, 24] width 89 height 26
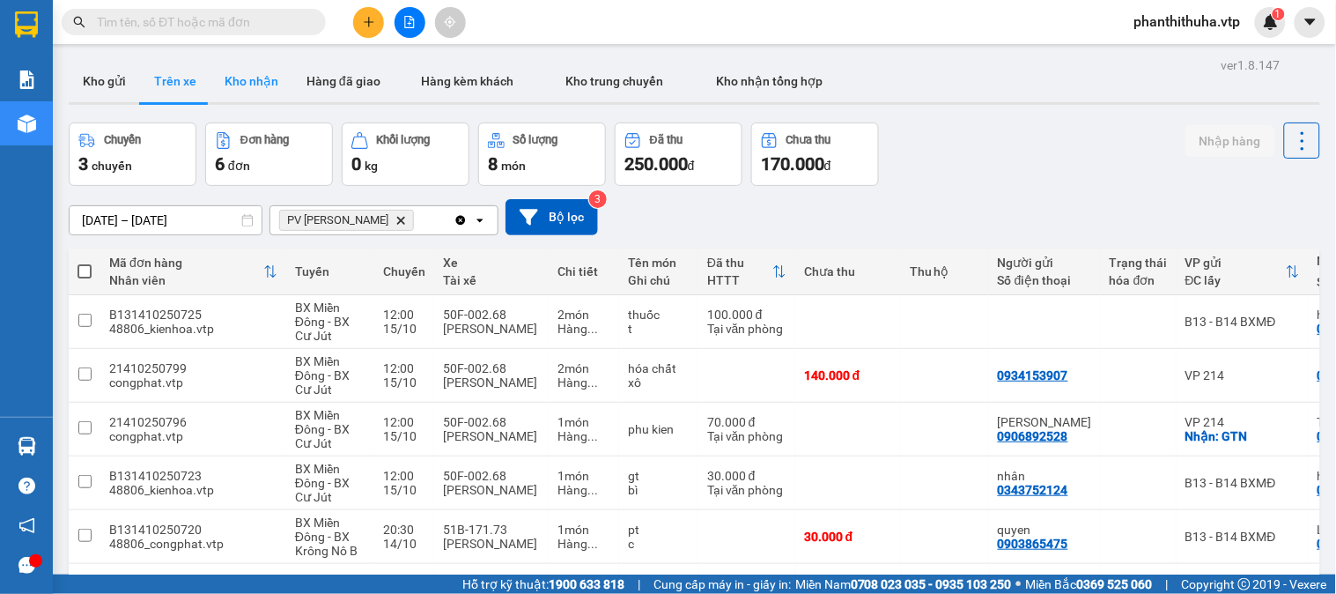
click at [251, 84] on button "Kho nhận" at bounding box center [251, 81] width 82 height 42
type input "01/10/2025 – 15/10/2025"
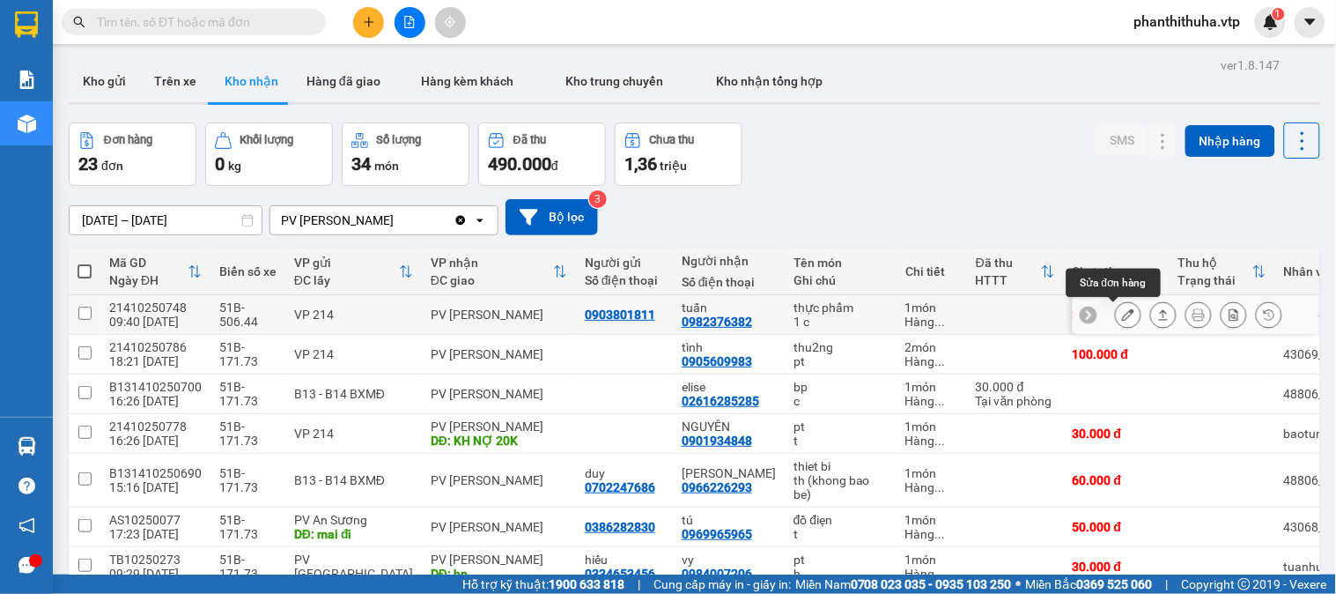
click at [1122, 315] on icon at bounding box center [1128, 314] width 12 height 12
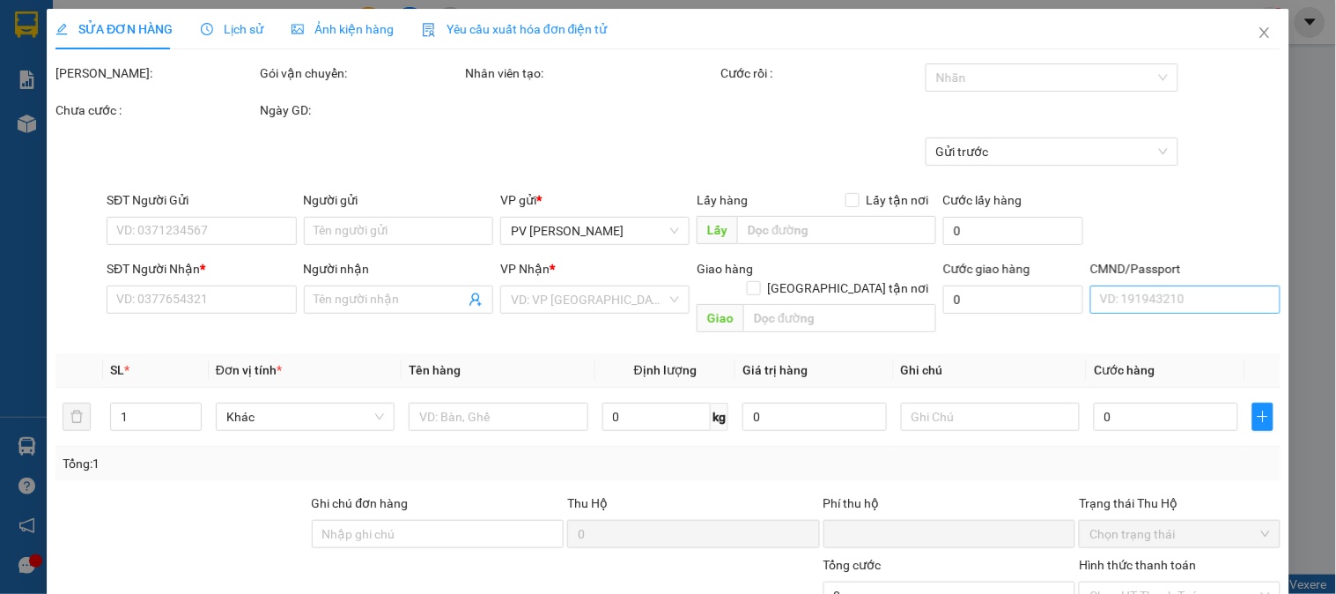
type input "0903801811"
type input "0982376382"
type input "tuấn"
type input "0"
type input "30.000"
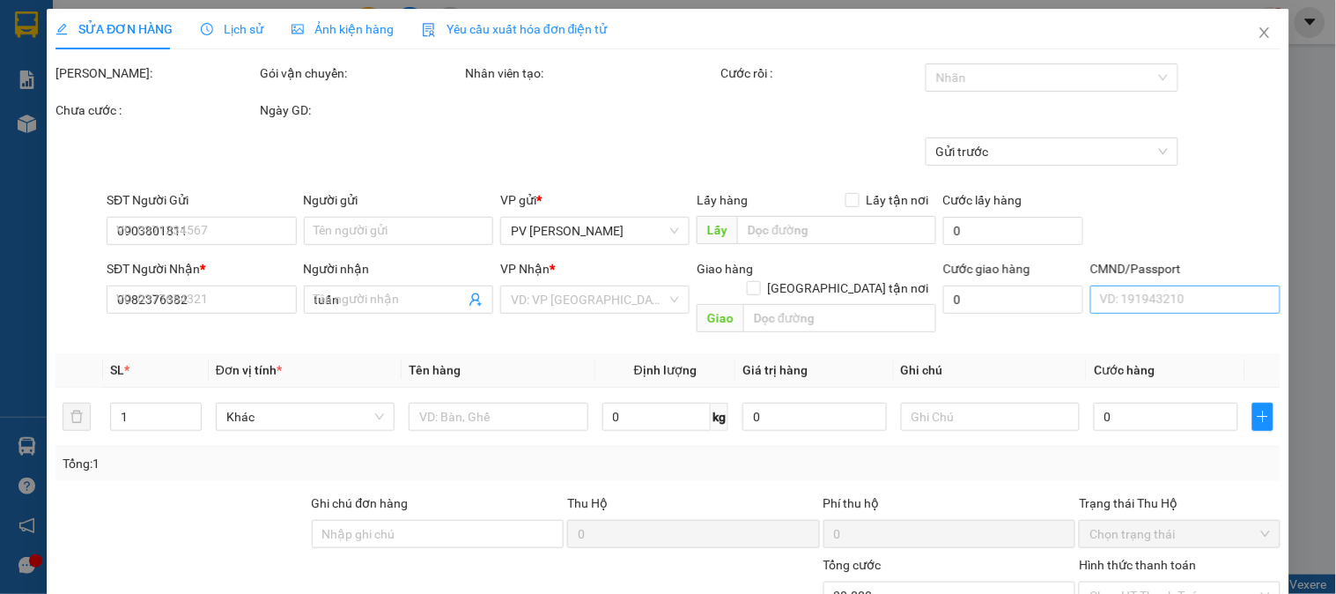
type input "30.000"
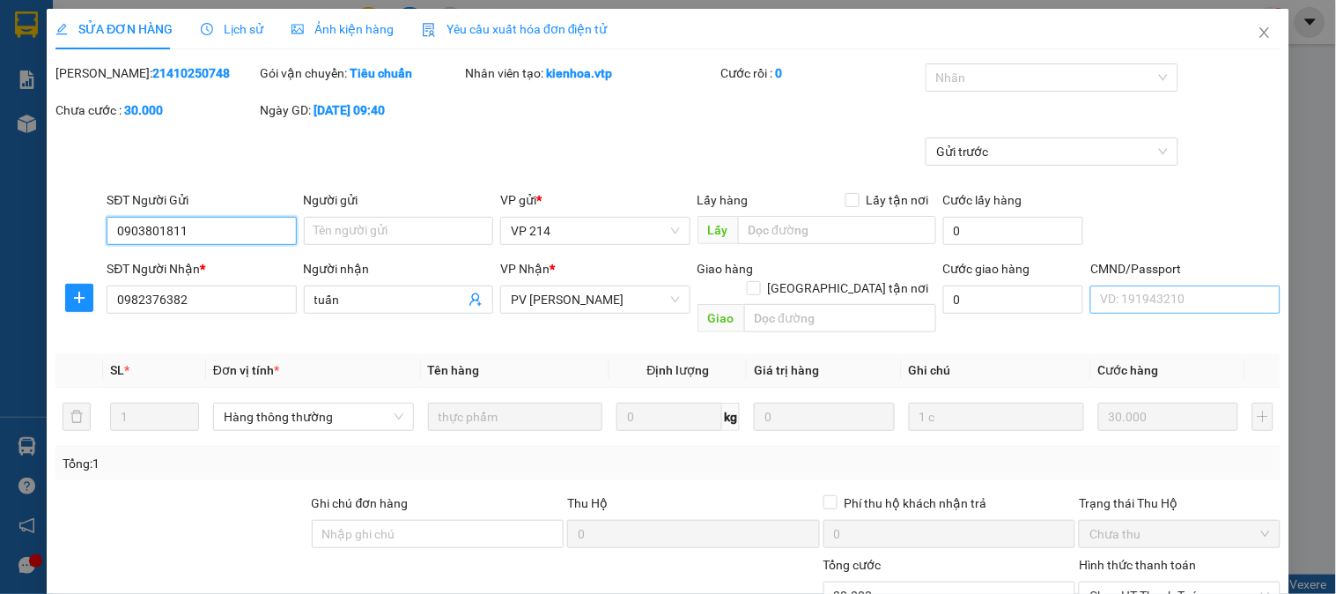
type input "1.500"
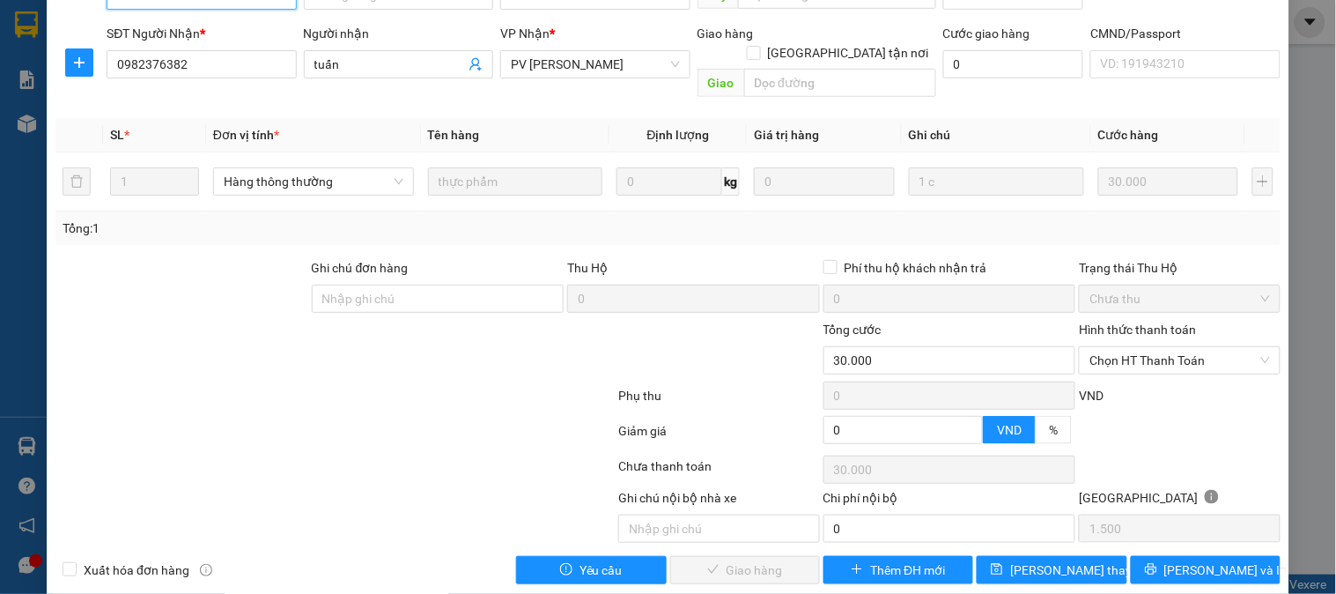
scroll to position [240, 0]
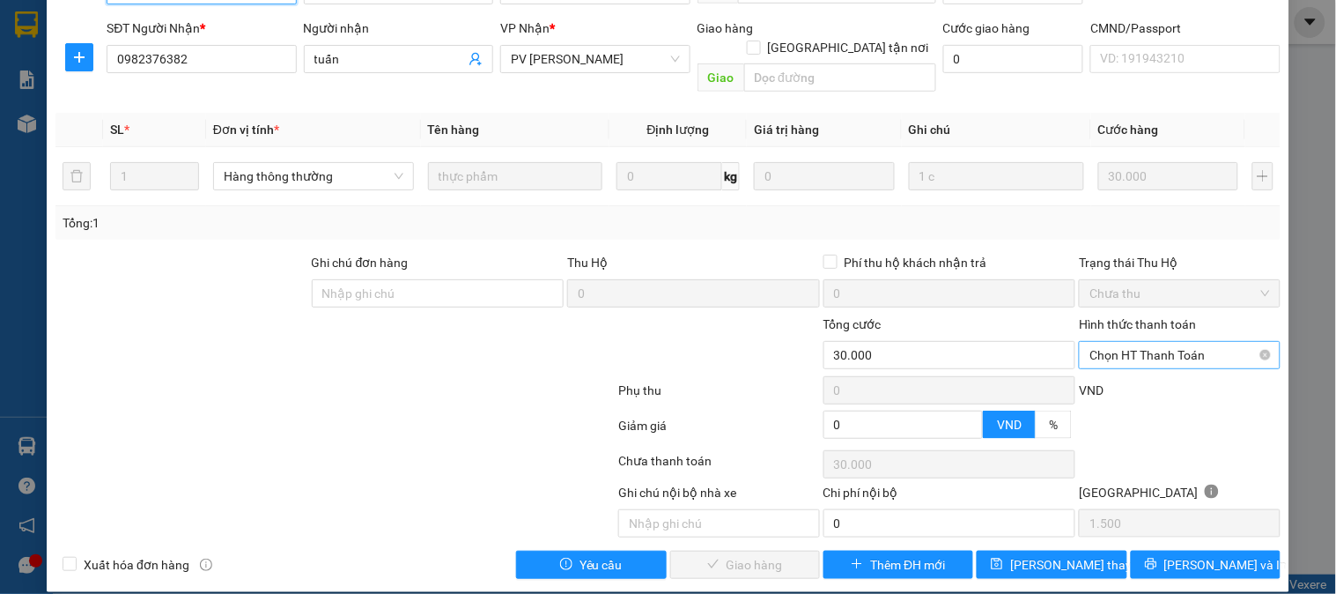
click at [1143, 342] on span "Chọn HT Thanh Toán" at bounding box center [1179, 355] width 180 height 26
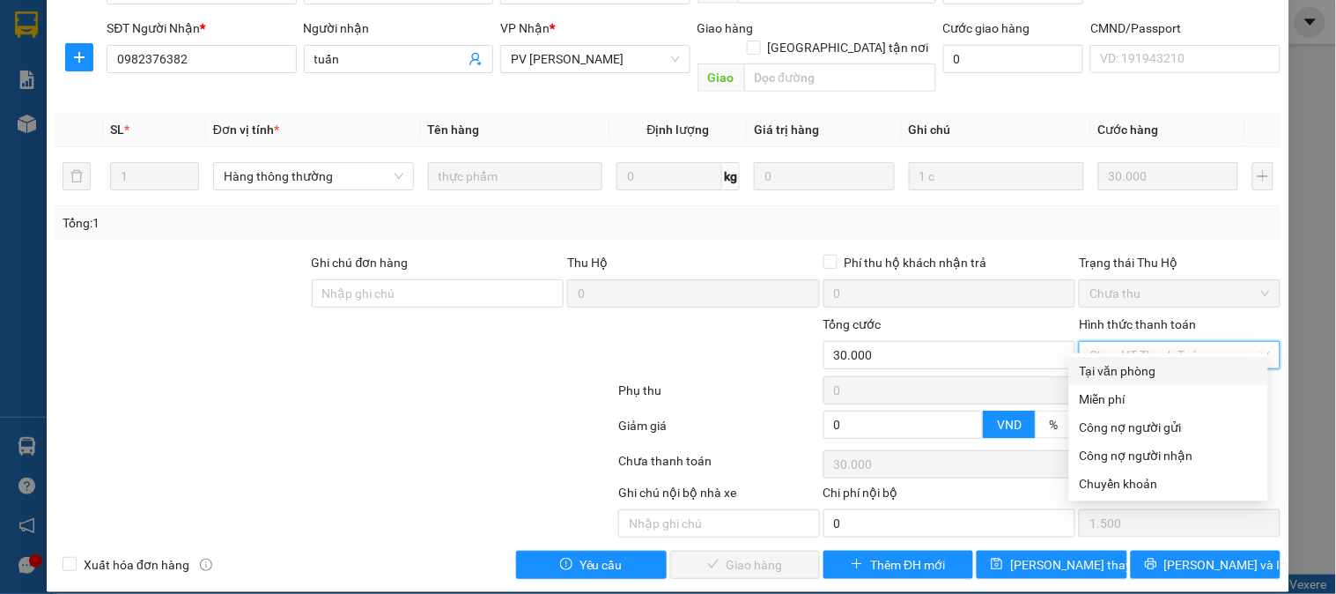
click at [1124, 364] on div "Tại văn phòng" at bounding box center [1169, 370] width 178 height 19
type input "0"
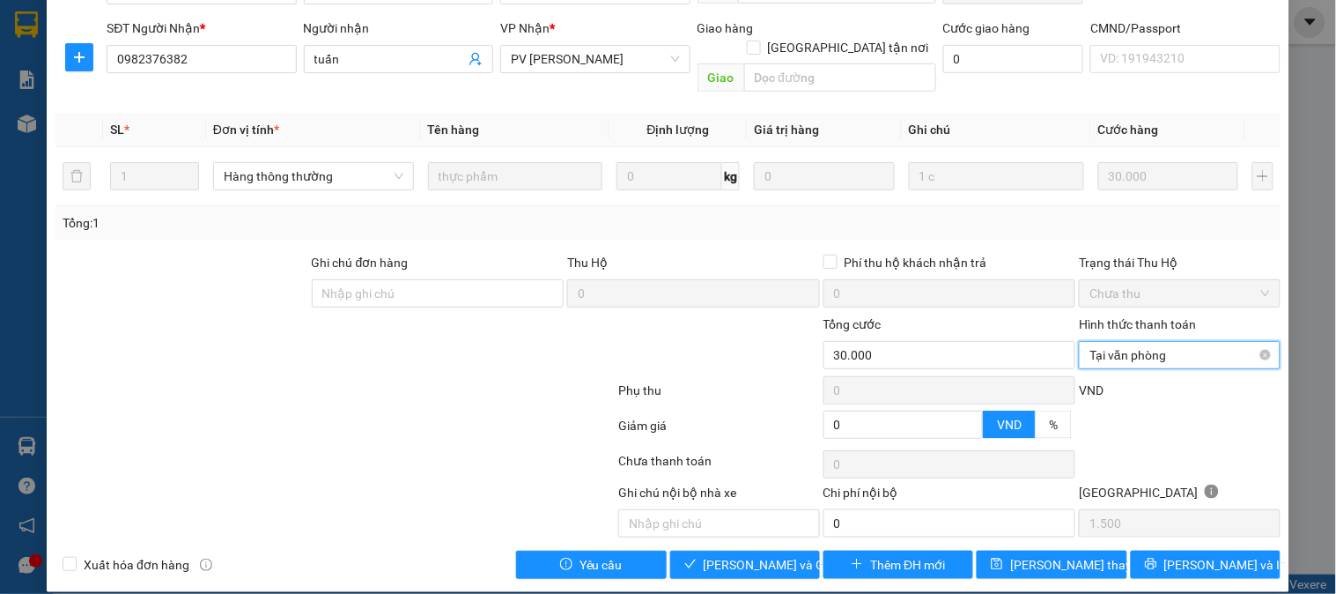
click at [1118, 342] on span "Tại văn phòng" at bounding box center [1179, 355] width 180 height 26
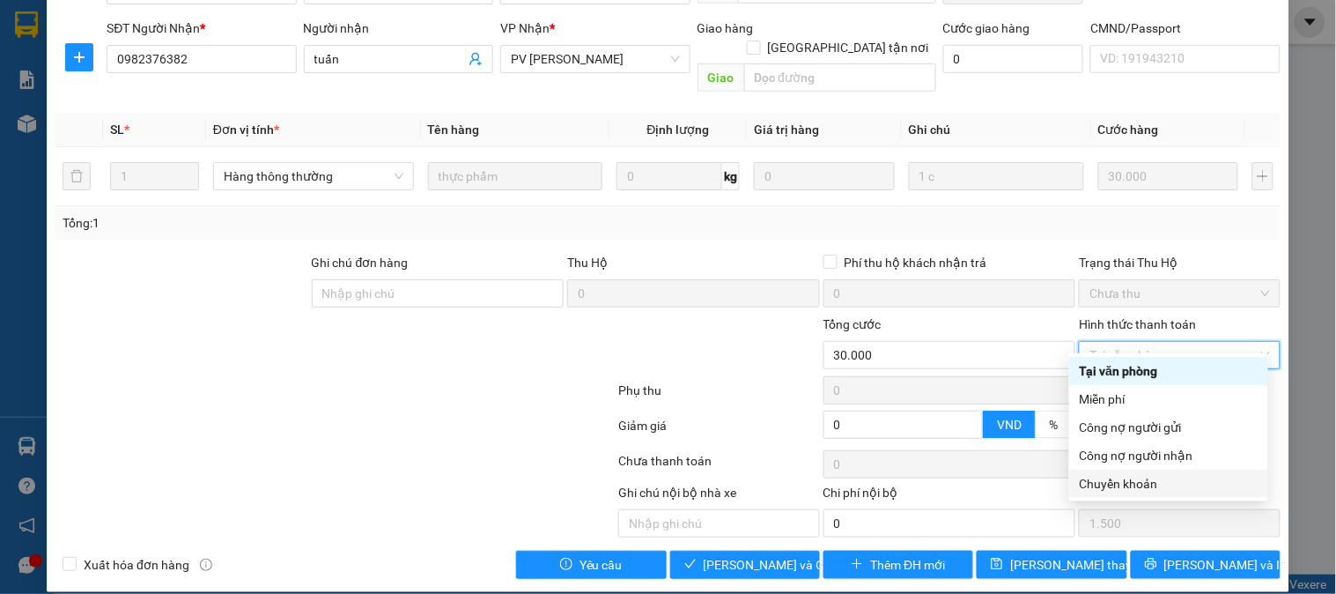
click at [1125, 479] on div "Chuyển khoản" at bounding box center [1169, 483] width 178 height 19
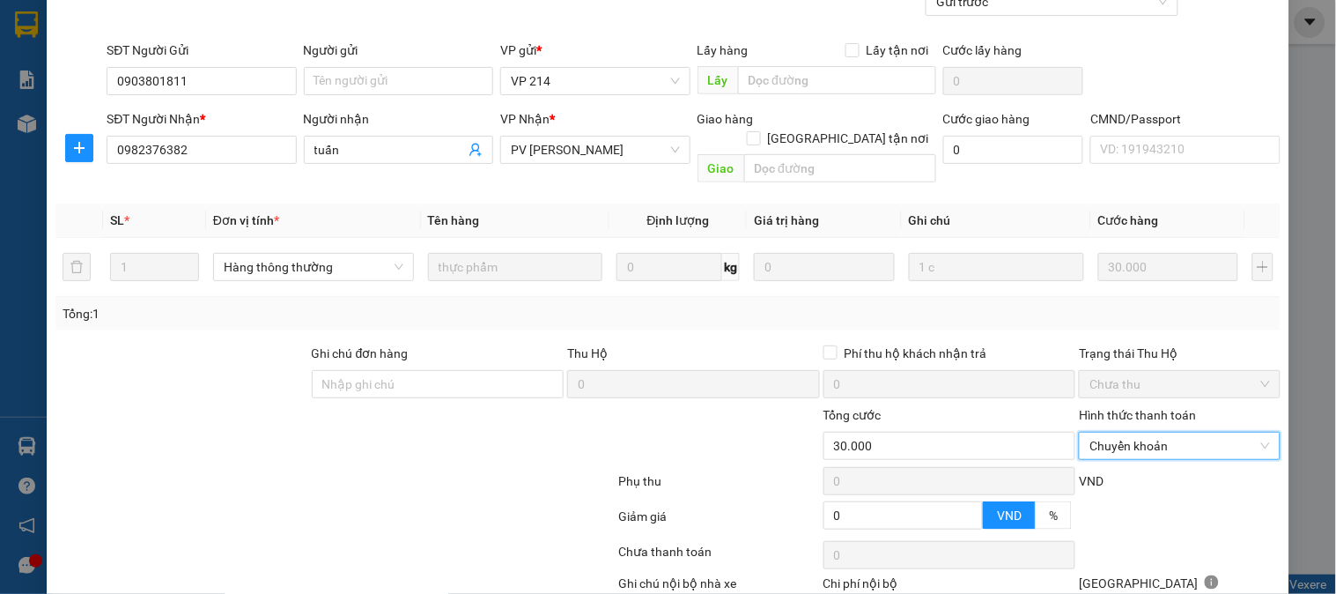
scroll to position [0, 0]
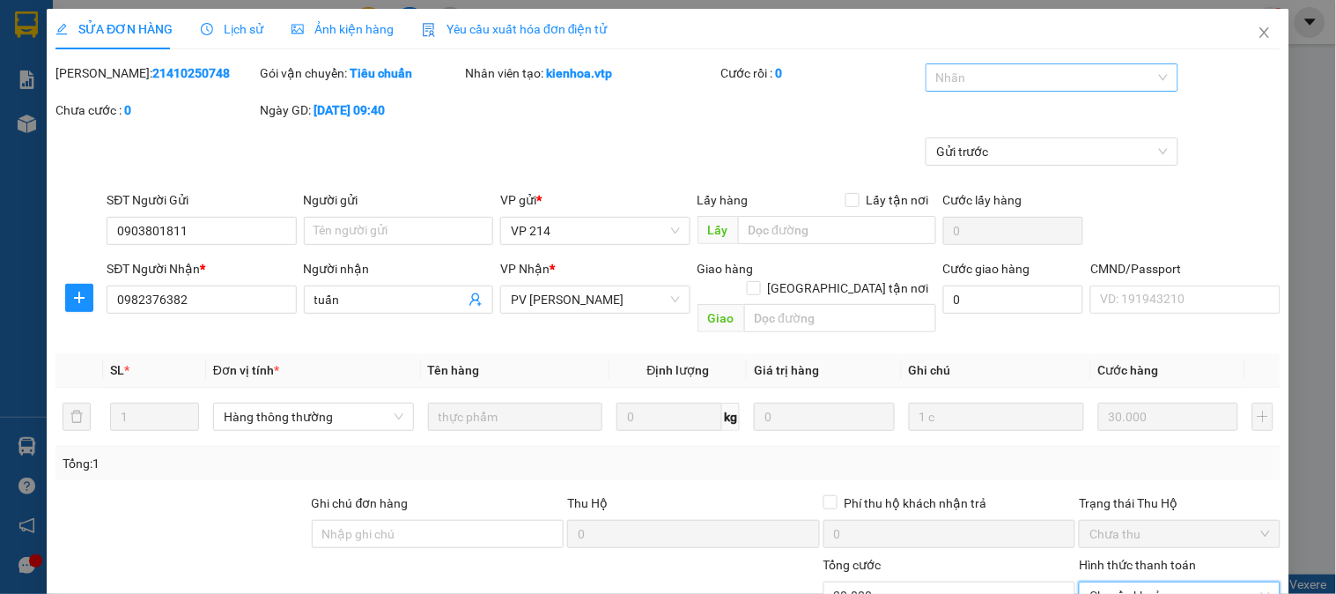
drag, startPoint x: 1085, startPoint y: 70, endPoint x: 996, endPoint y: 90, distance: 91.0
click at [1081, 70] on div at bounding box center [1043, 77] width 226 height 21
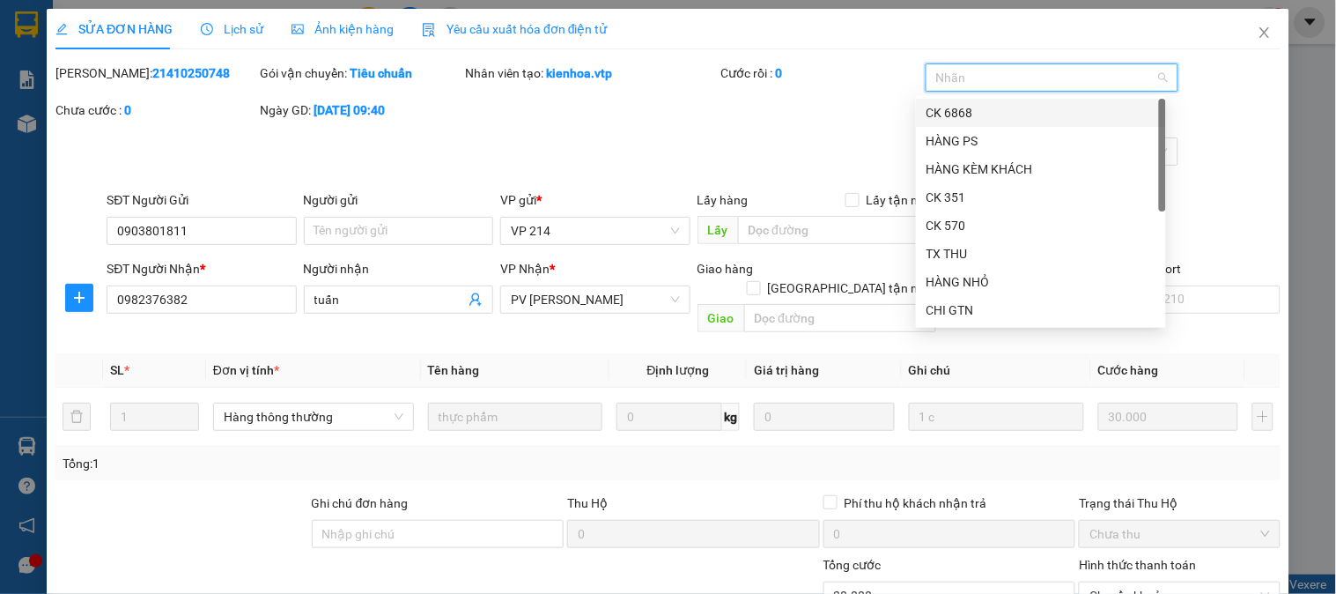
click at [940, 101] on div "CK 6868" at bounding box center [1041, 113] width 250 height 28
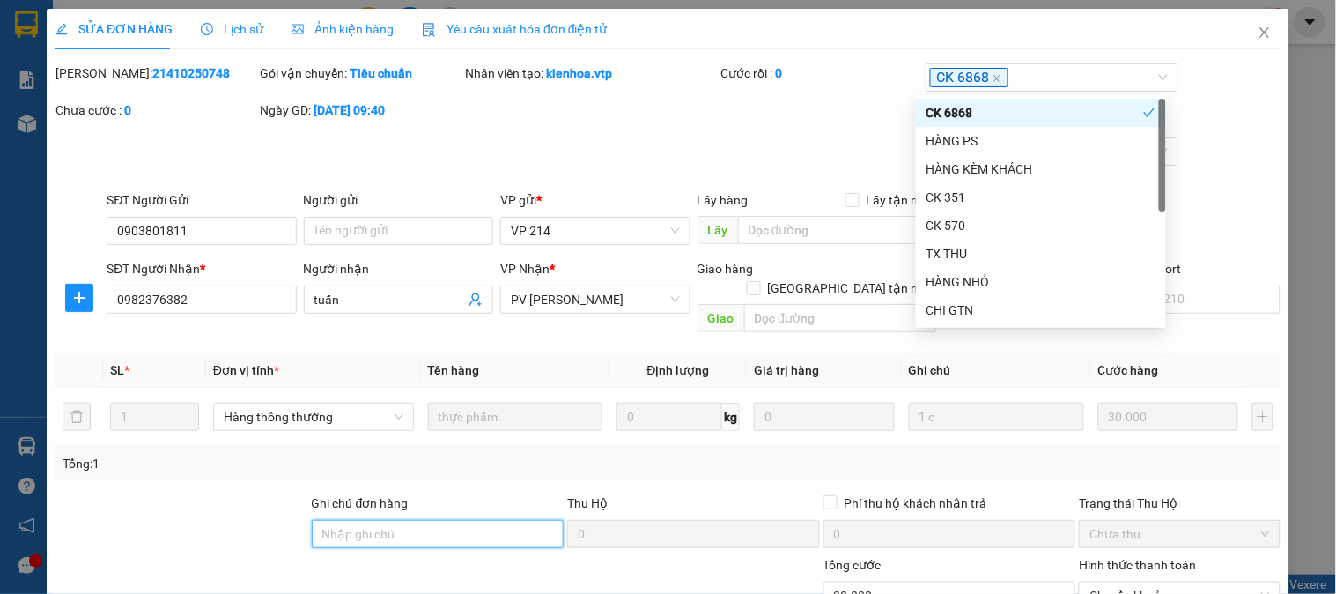
click at [429, 520] on input "Ghi chú đơn hàng" at bounding box center [438, 534] width 253 height 28
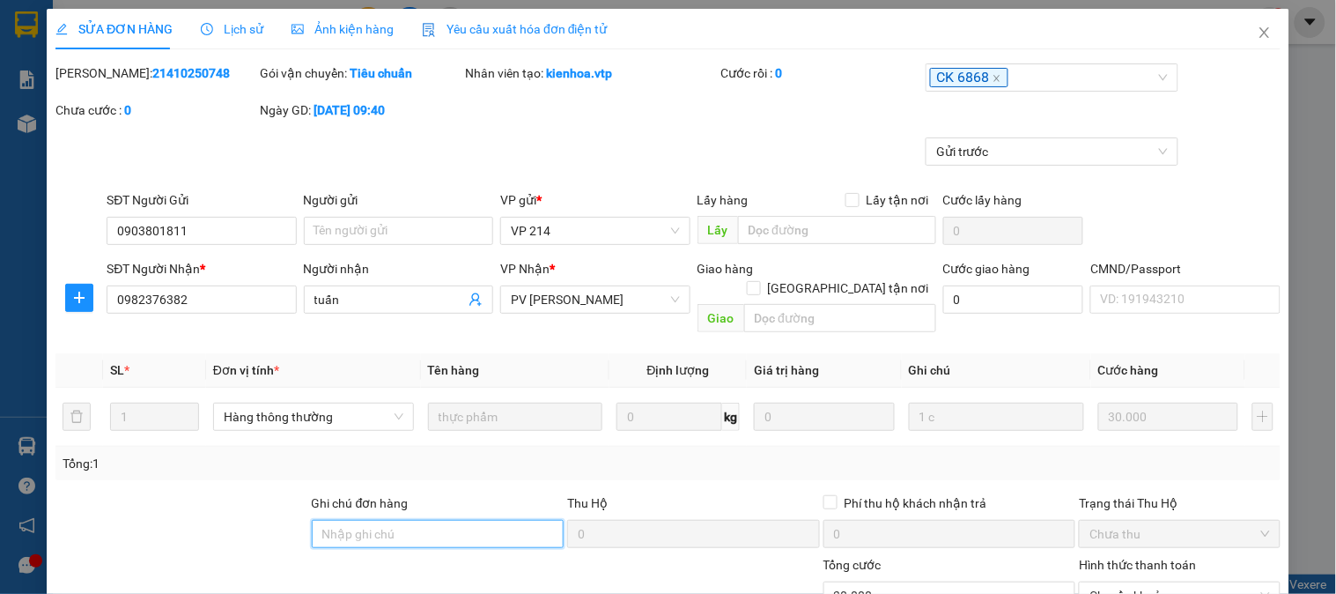
type input "E"
type input "Ẽ"
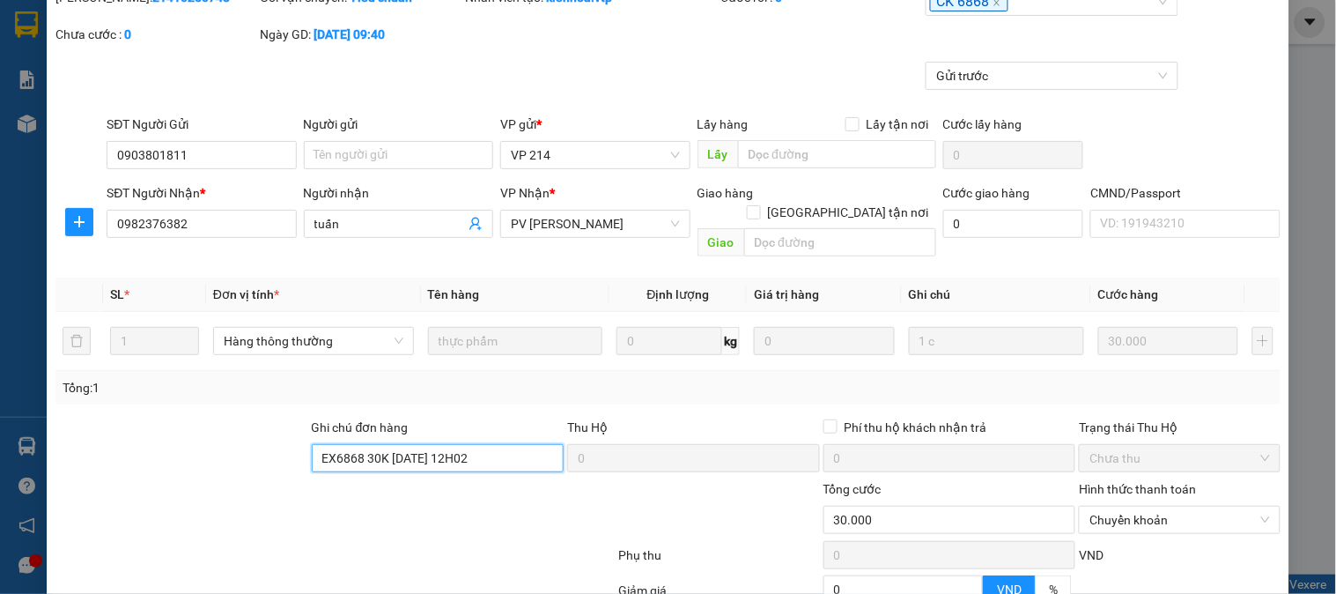
scroll to position [240, 0]
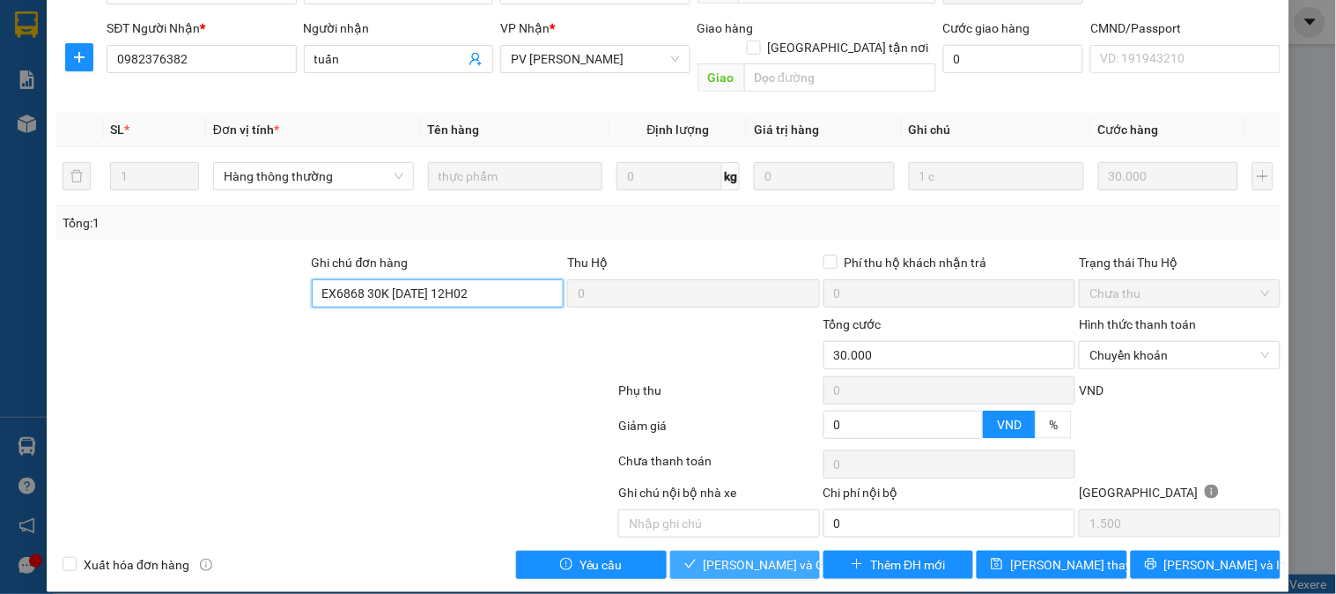
type input "EX6868 30K 15/10/25 12H02"
click at [719, 555] on span "[PERSON_NAME] và [PERSON_NAME] hàng" at bounding box center [788, 564] width 169 height 19
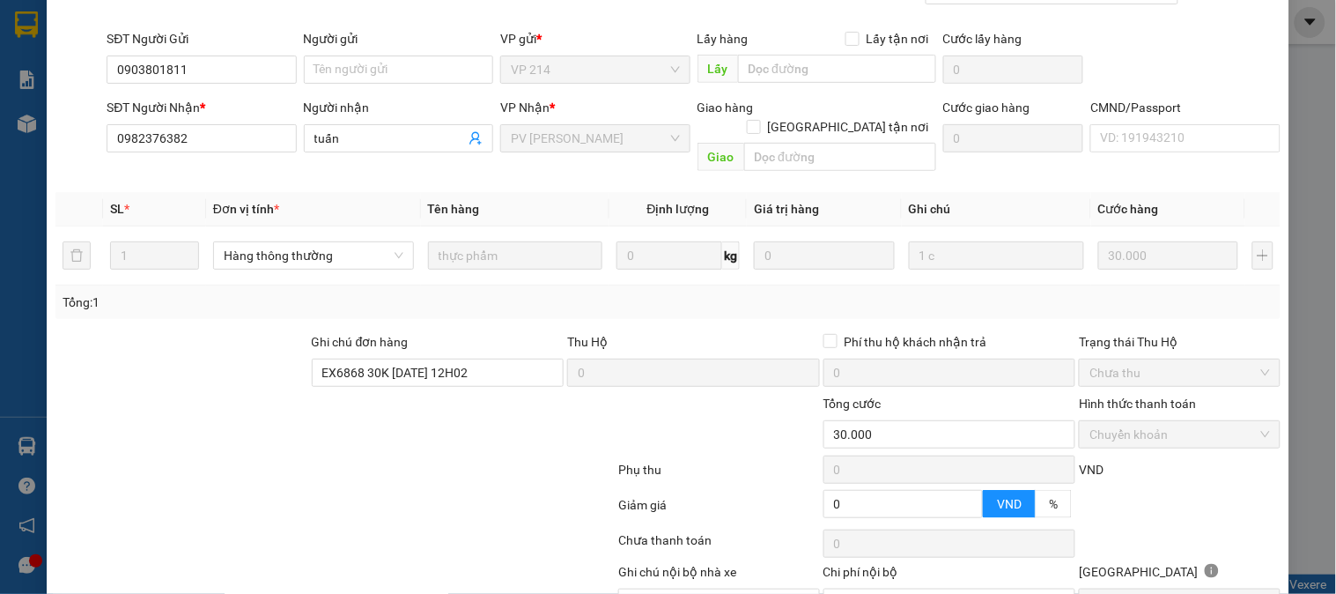
scroll to position [0, 0]
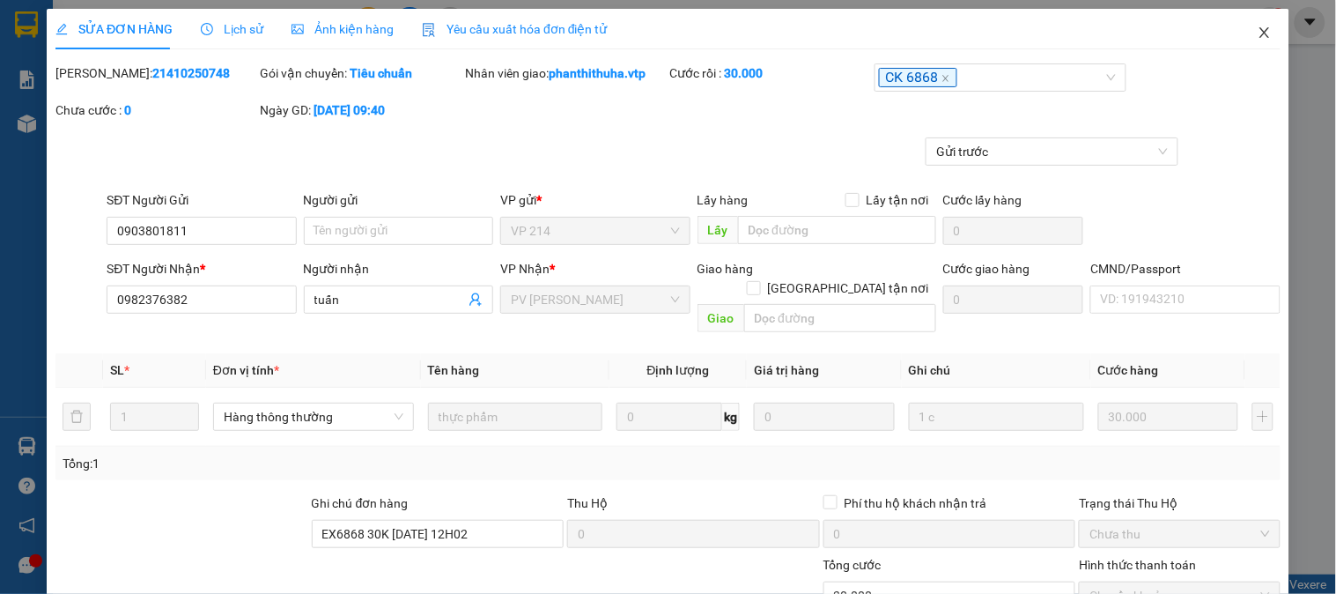
click at [1258, 33] on icon "close" at bounding box center [1265, 33] width 14 height 14
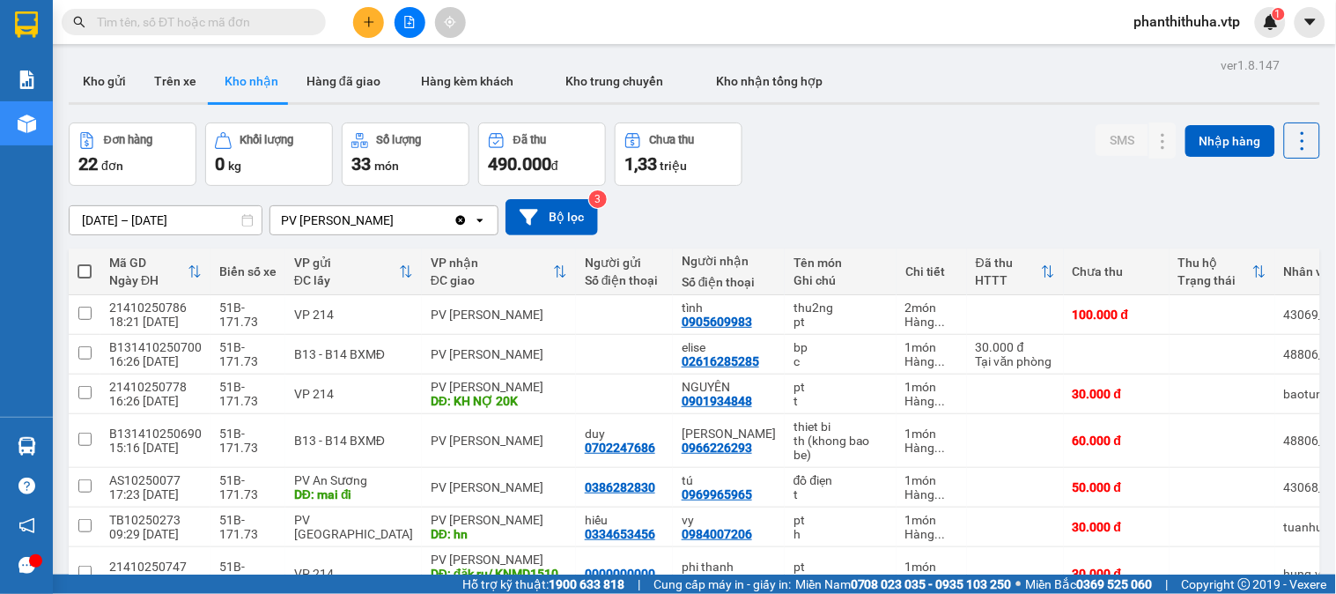
scroll to position [480, 0]
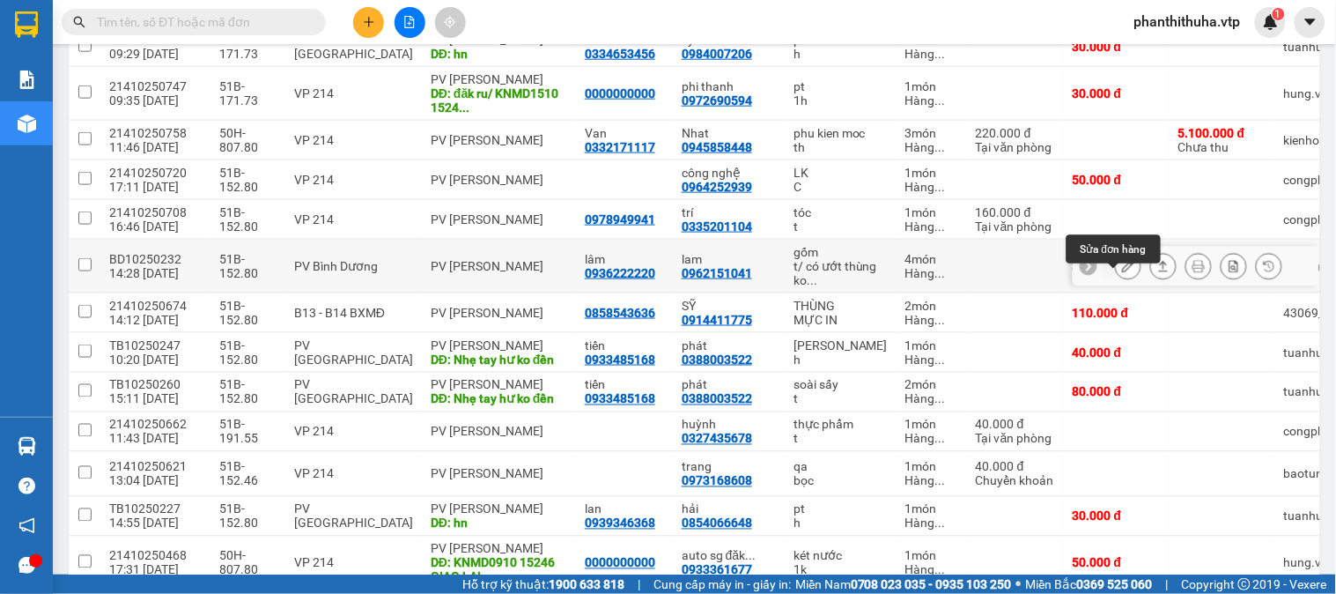
click at [1122, 272] on icon at bounding box center [1128, 266] width 12 height 12
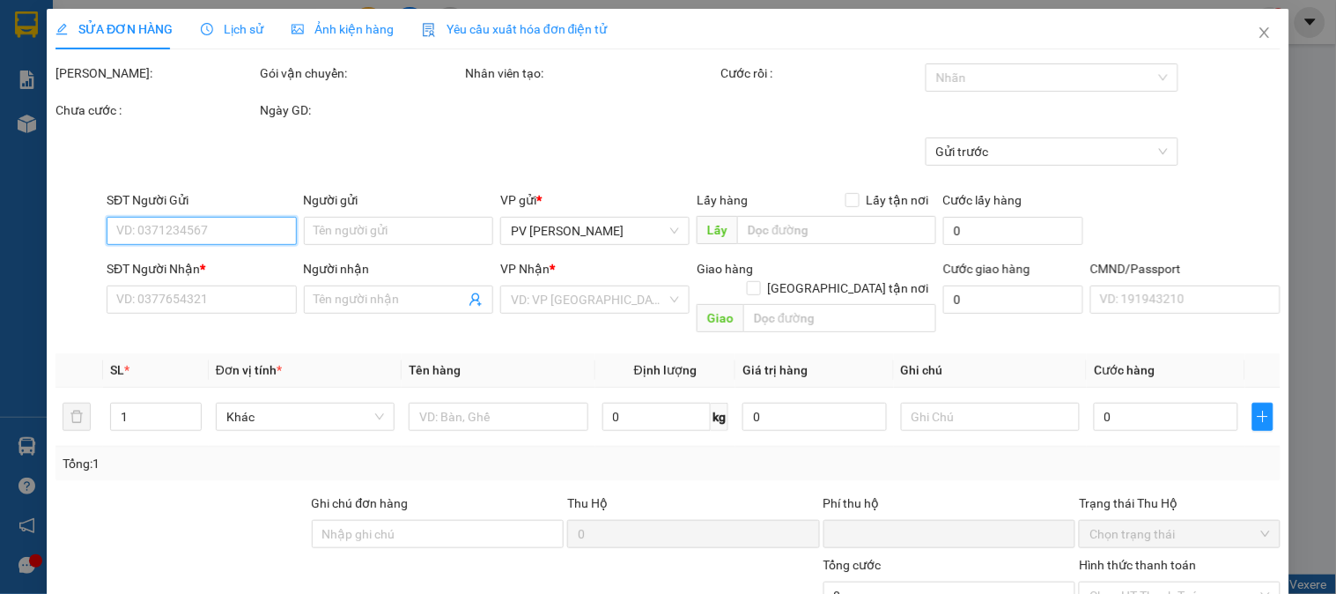
type input "17.500"
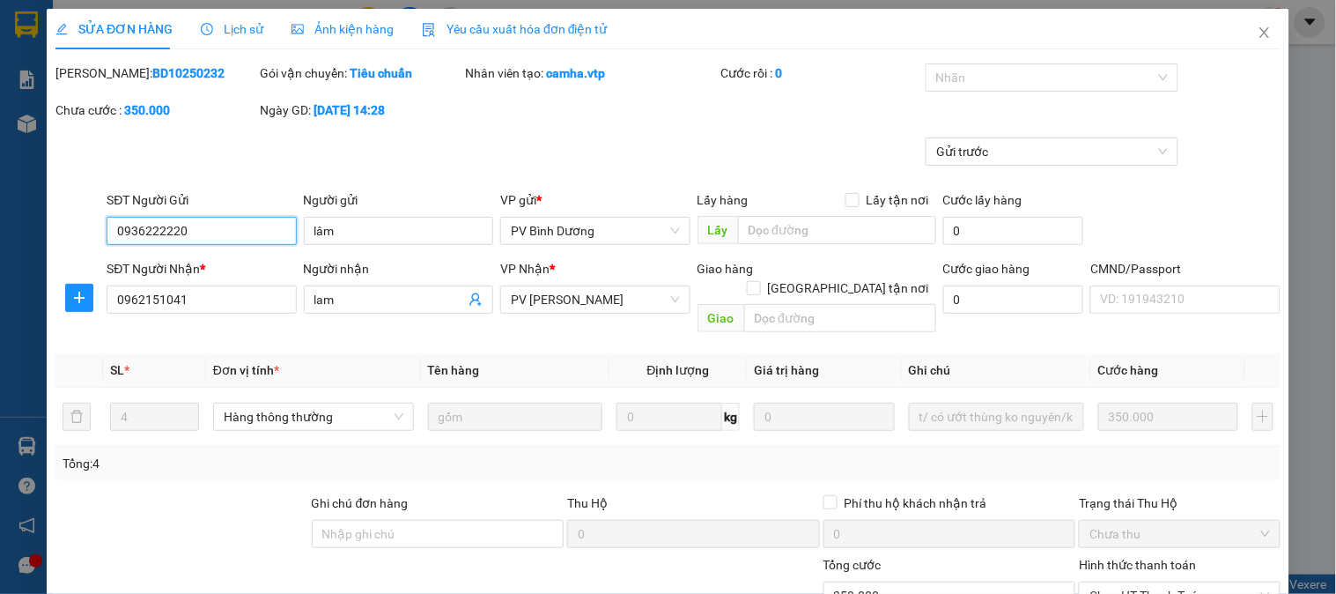
type input "0936222220"
type input "lâm"
type input "0962151041"
type input "lam"
type input "0"
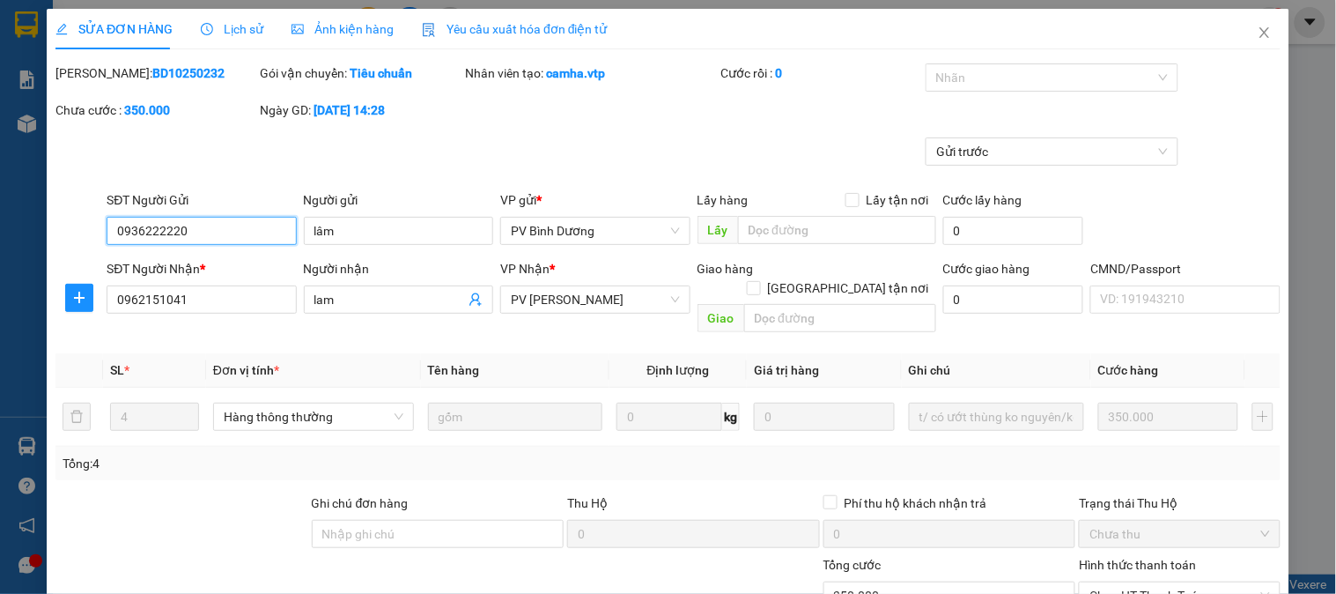
type input "350.000"
click at [940, 76] on div at bounding box center [1043, 77] width 226 height 21
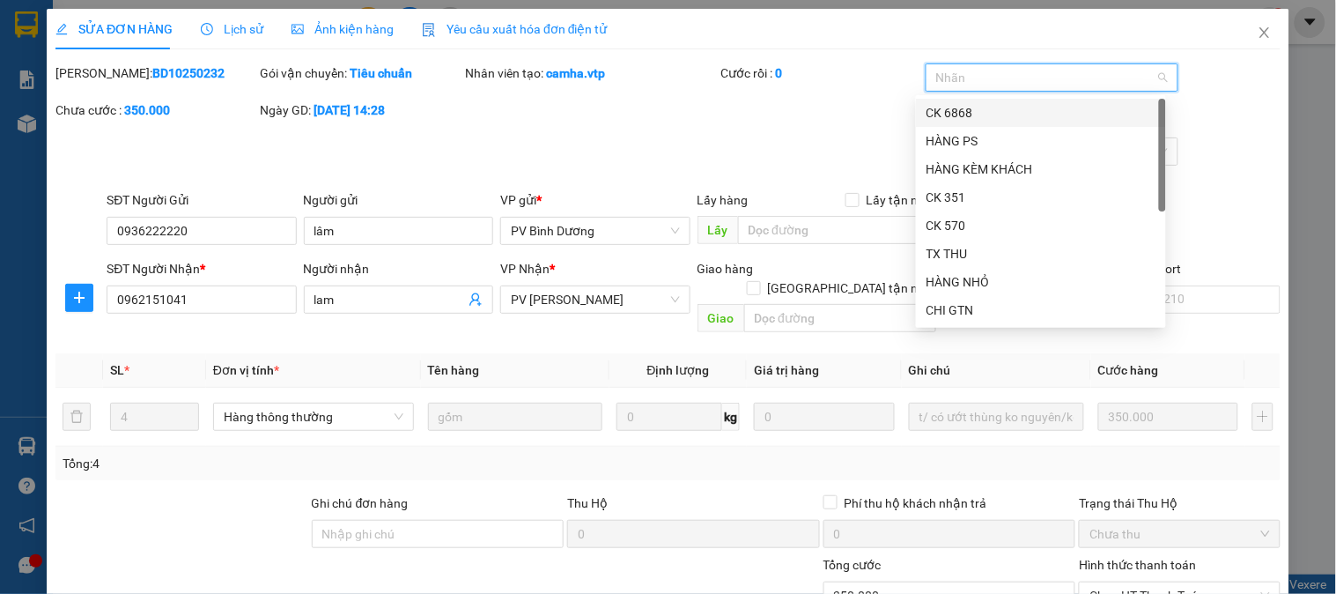
click at [935, 110] on div "CK 6868" at bounding box center [1040, 112] width 229 height 19
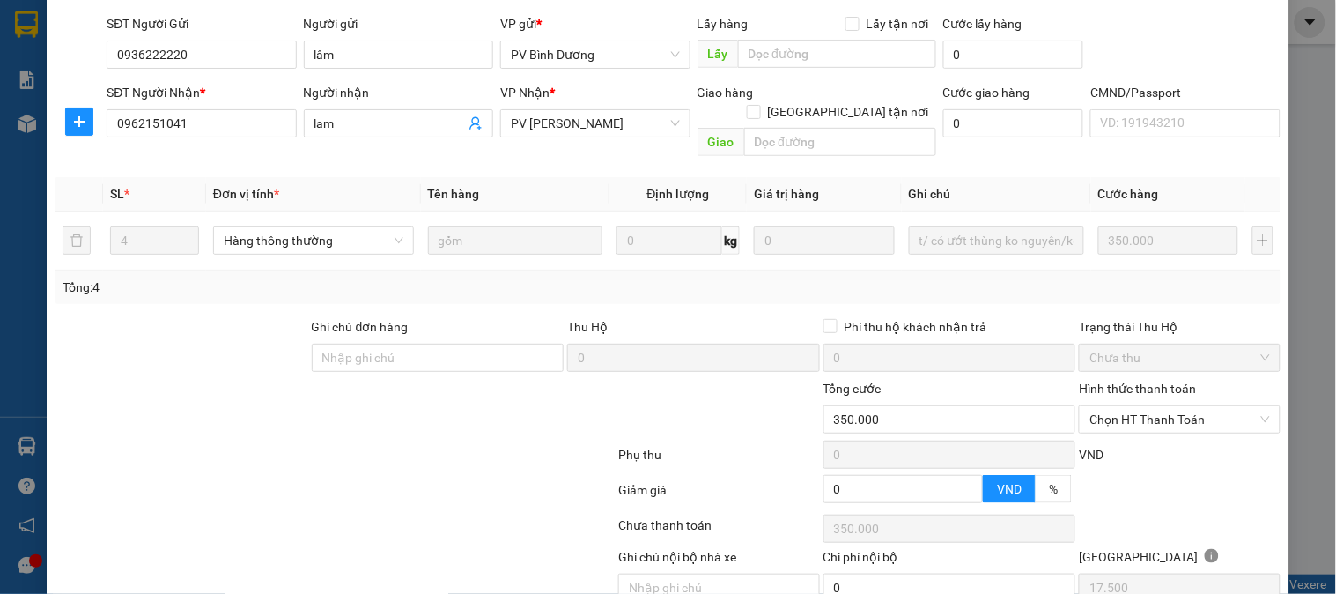
scroll to position [195, 0]
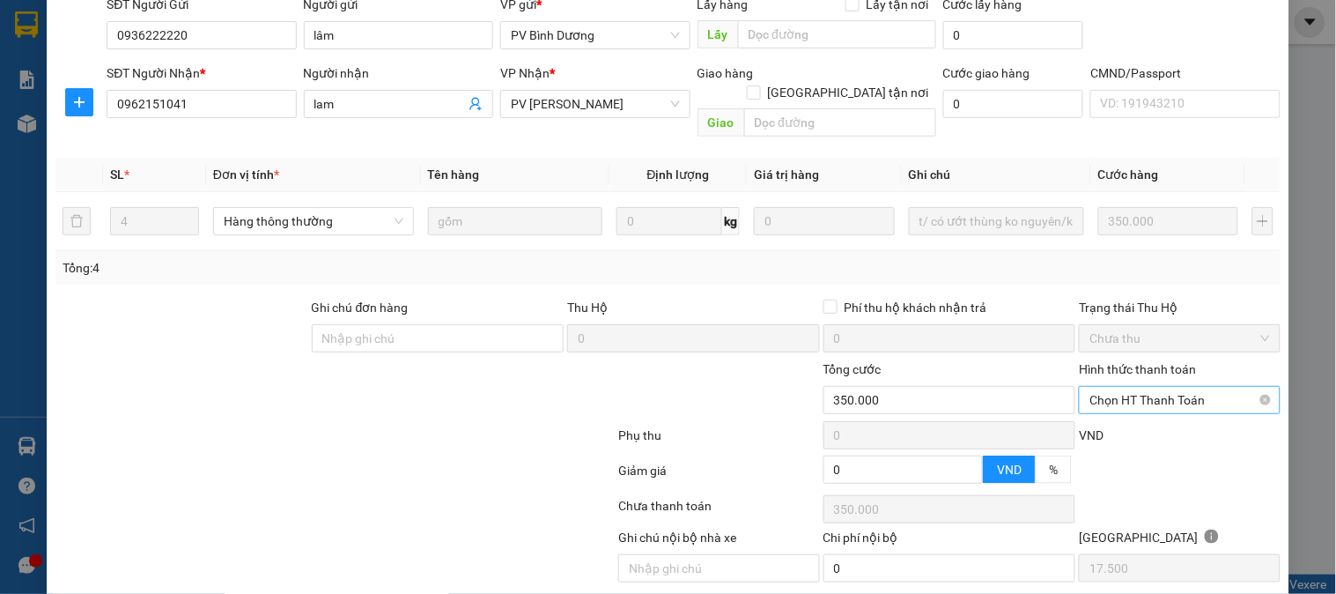
click at [1116, 387] on span "Chọn HT Thanh Toán" at bounding box center [1179, 400] width 180 height 26
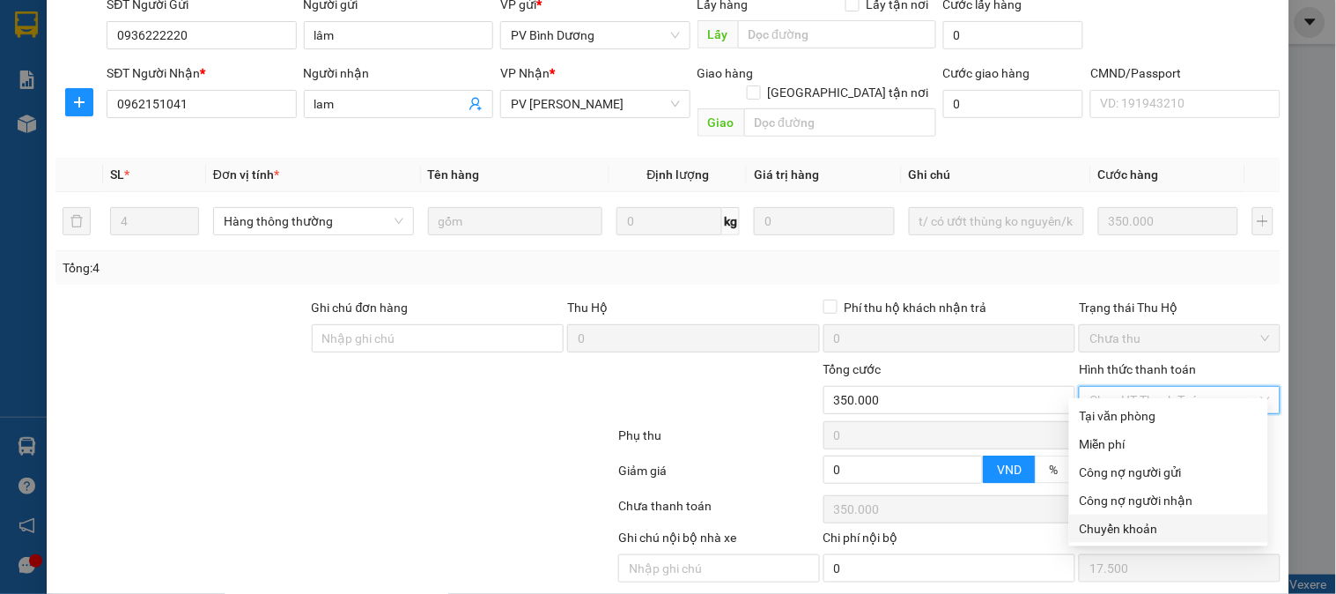
click at [1101, 531] on div "Chuyển khoản" at bounding box center [1169, 528] width 178 height 19
type input "0"
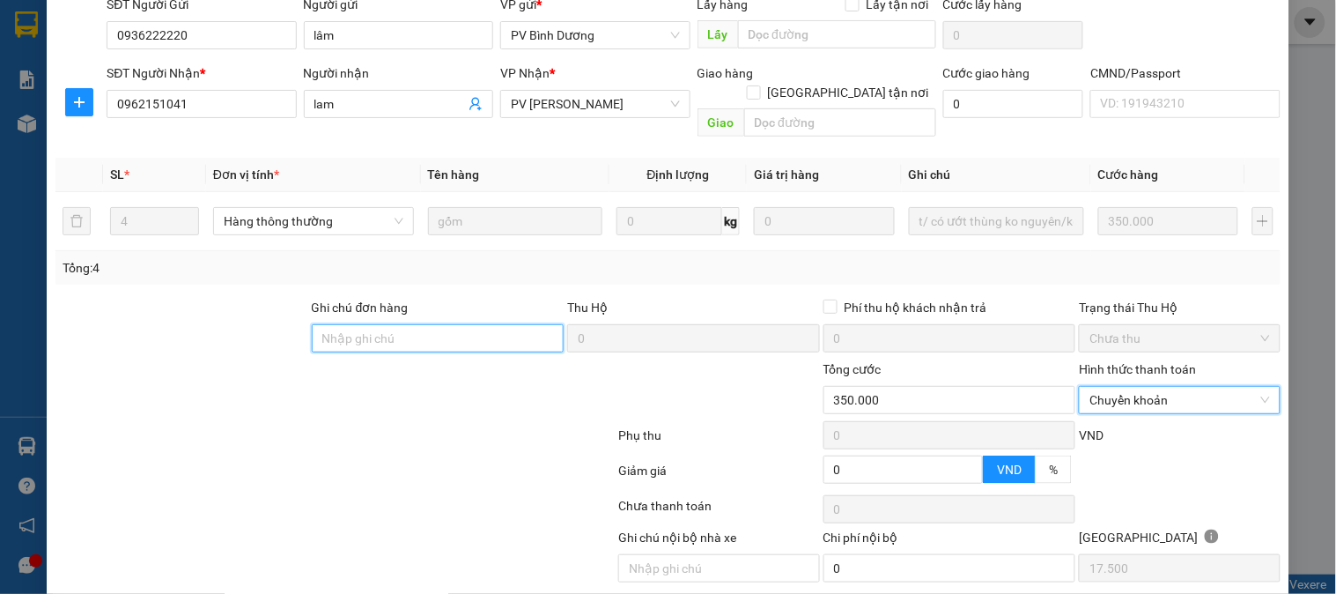
click at [410, 324] on input "Ghi chú đơn hàng" at bounding box center [438, 338] width 253 height 28
type input "E"
type input "Ẽ"
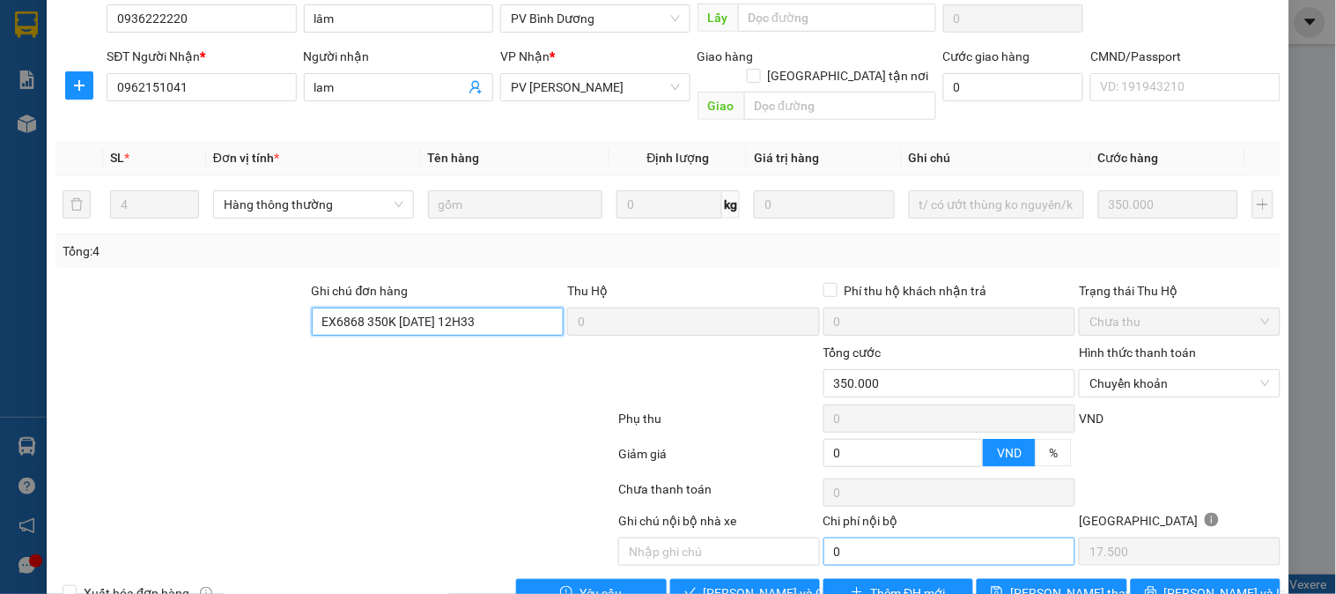
scroll to position [240, 0]
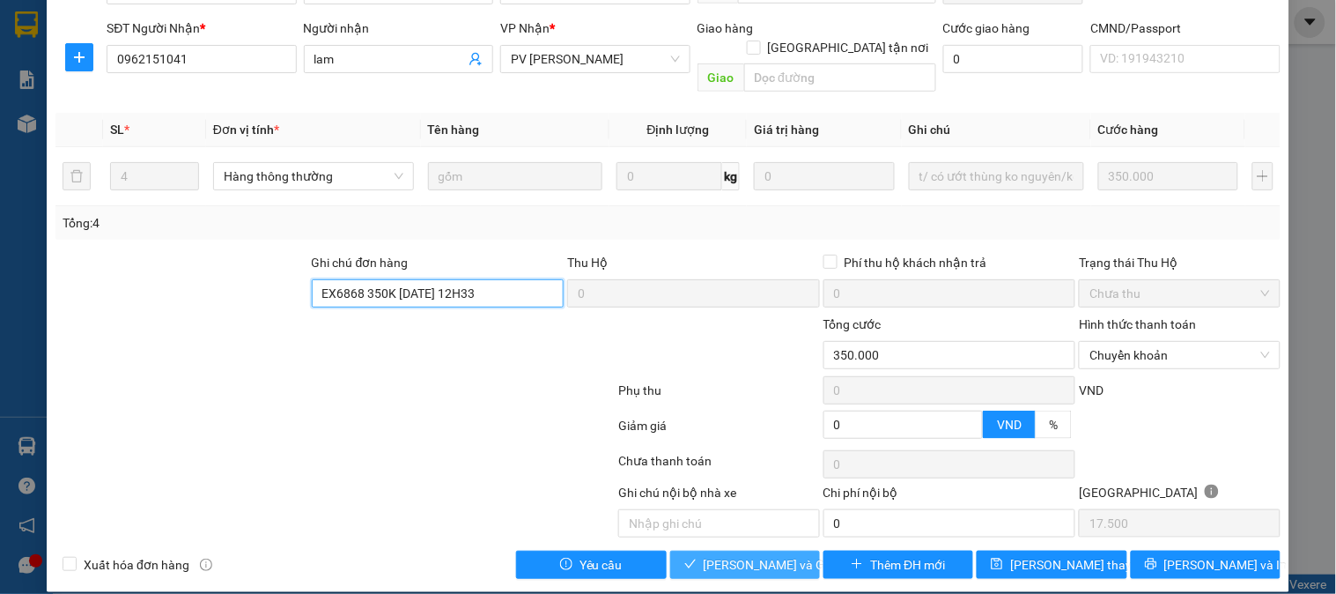
type input "EX6868 350K 15/10/25 12H33"
click at [775, 555] on span "[PERSON_NAME] và [PERSON_NAME] hàng" at bounding box center [788, 564] width 169 height 19
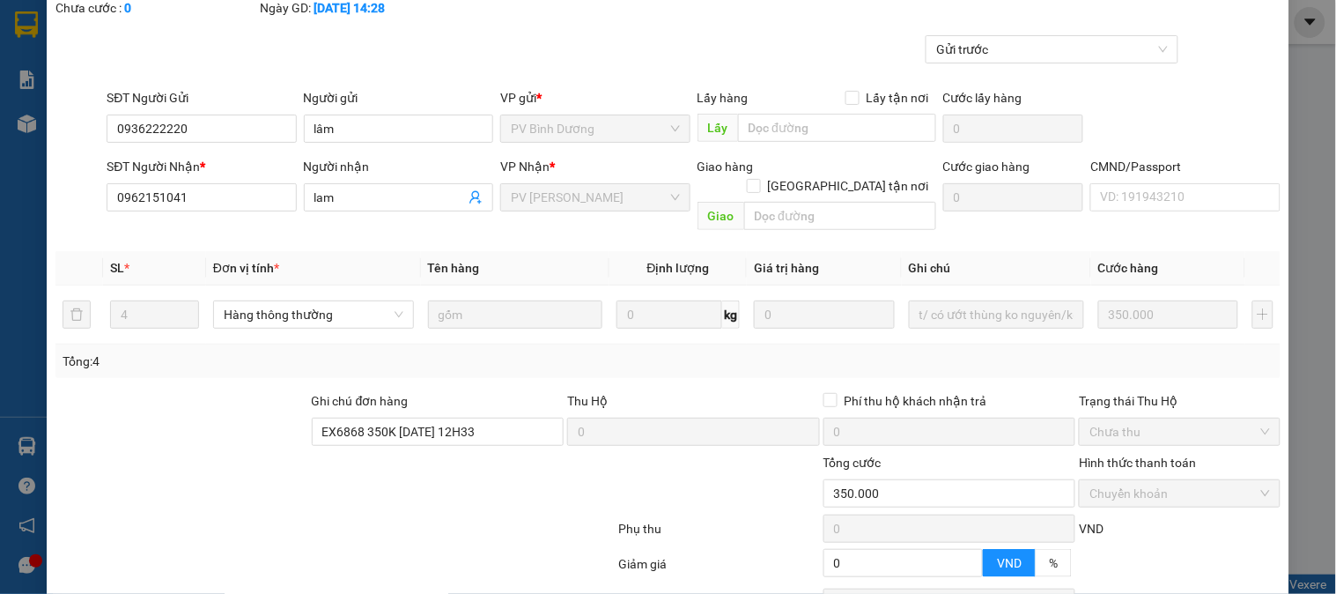
scroll to position [0, 0]
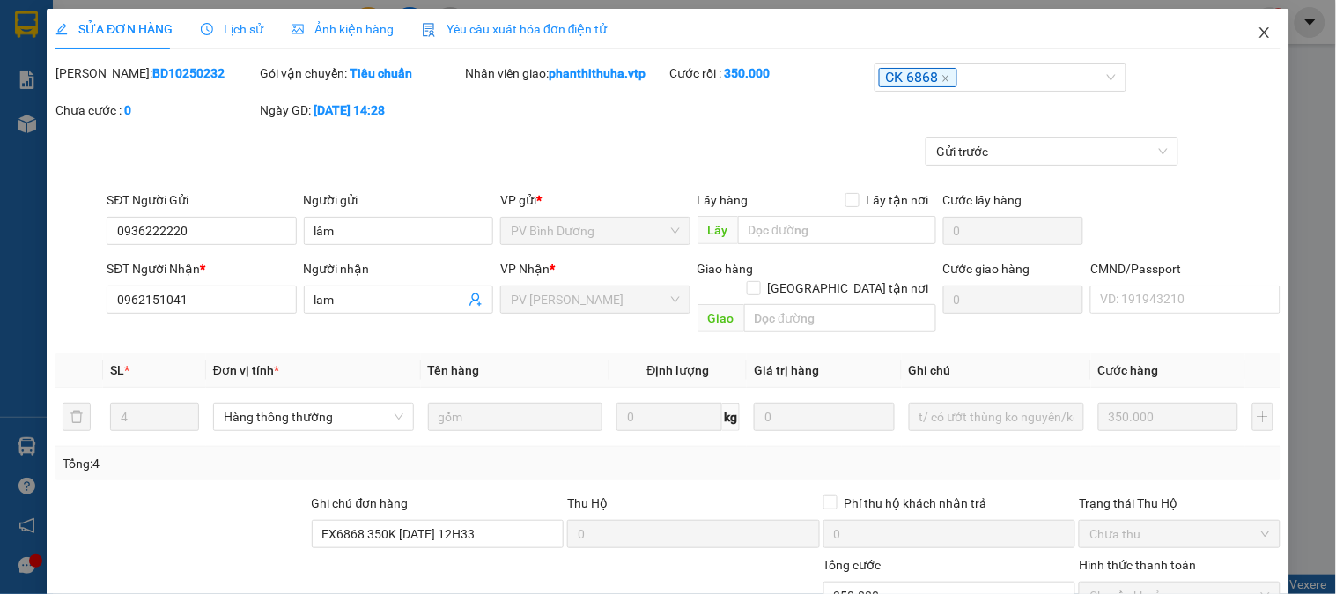
click at [1259, 30] on span "Close" at bounding box center [1264, 33] width 49 height 49
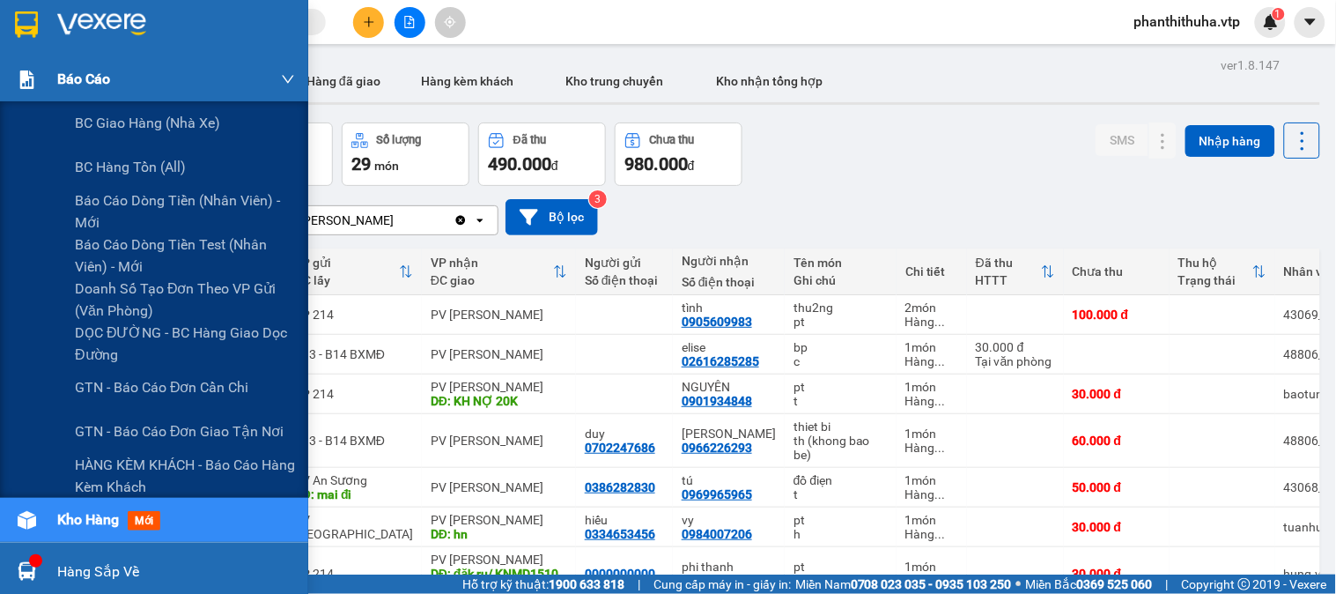
click at [29, 68] on div at bounding box center [26, 79] width 31 height 31
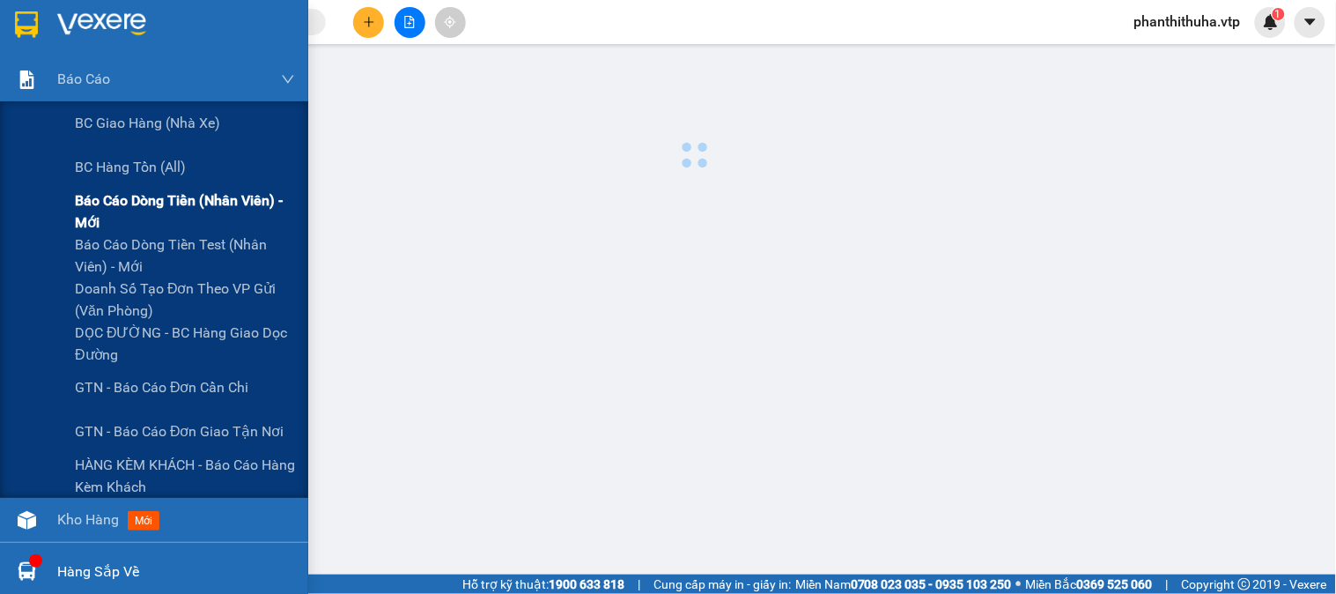
click at [221, 197] on span "Báo cáo dòng tiền (nhân viên) - mới" at bounding box center [185, 211] width 220 height 44
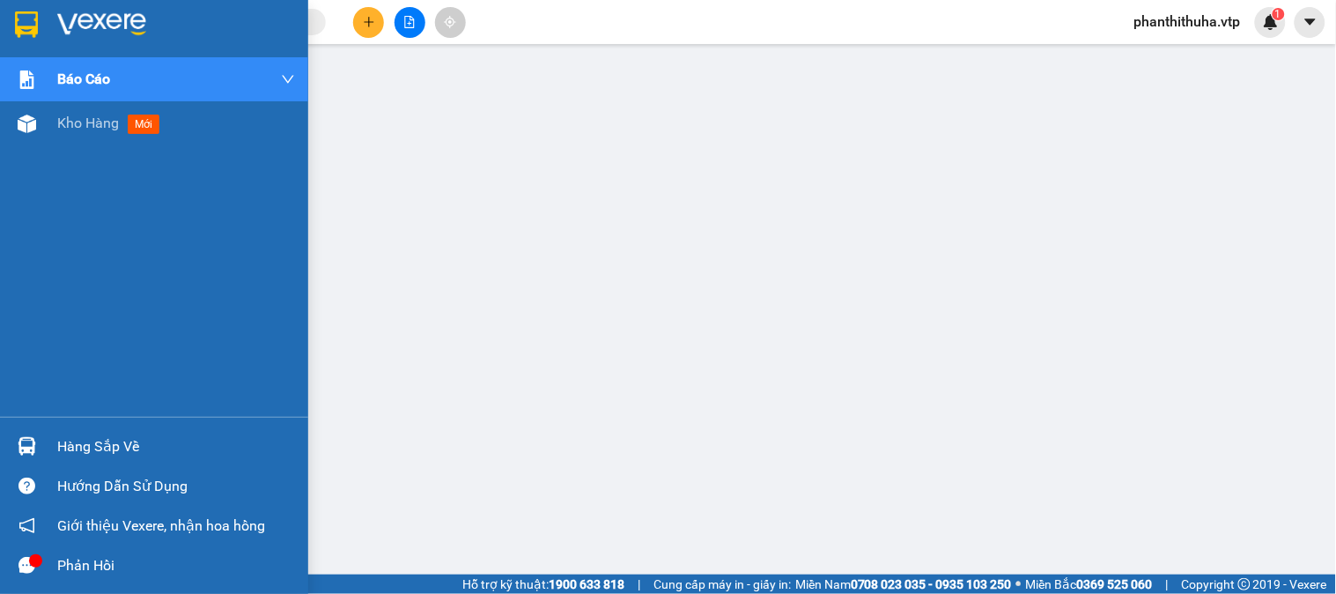
click at [41, 437] on div "Hàng sắp về" at bounding box center [154, 446] width 308 height 40
click at [110, 18] on img at bounding box center [101, 24] width 89 height 26
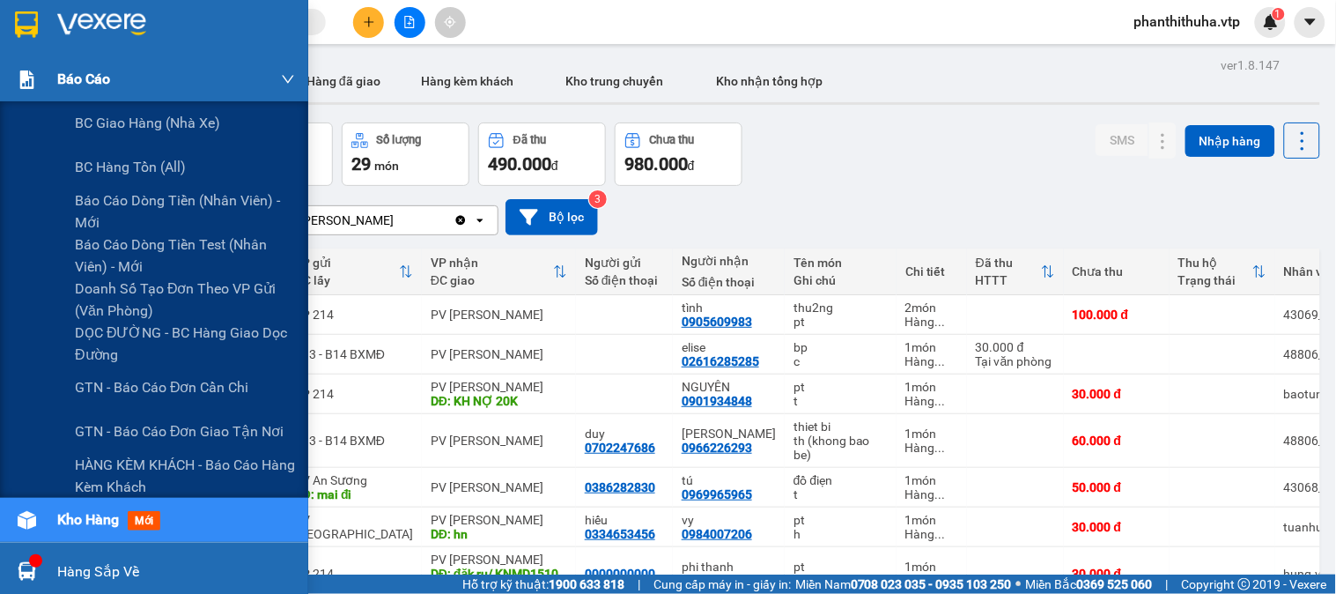
click at [58, 69] on span "Báo cáo" at bounding box center [83, 79] width 53 height 22
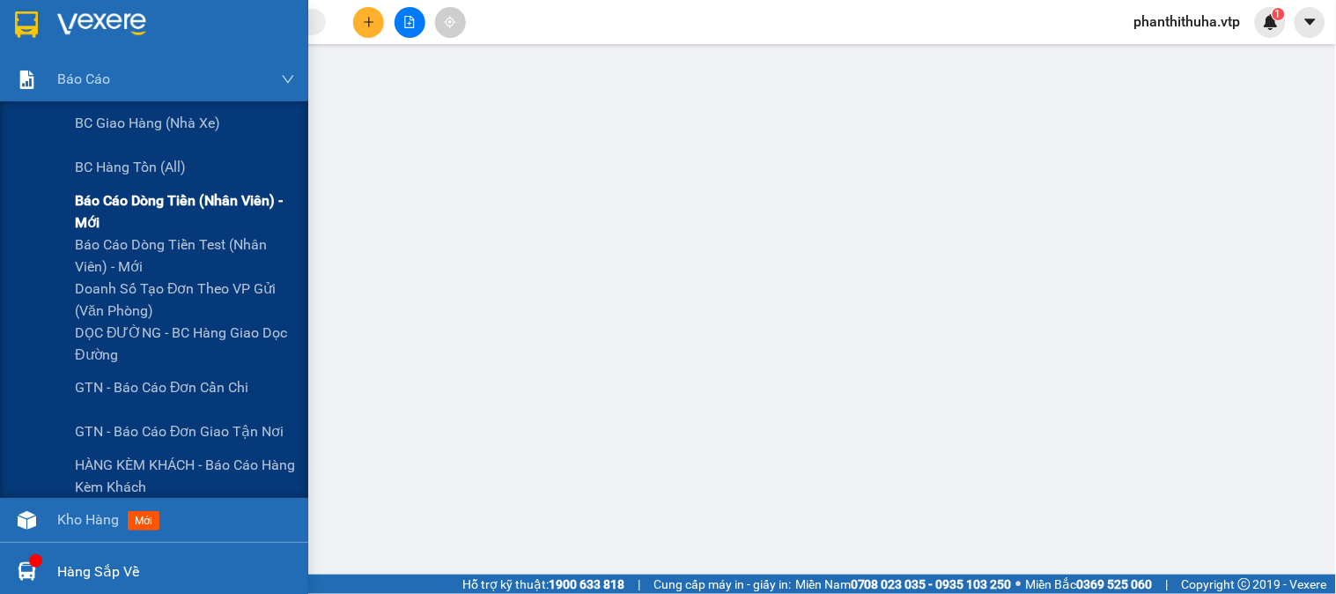
click at [136, 220] on span "Báo cáo dòng tiền (nhân viên) - mới" at bounding box center [185, 211] width 220 height 44
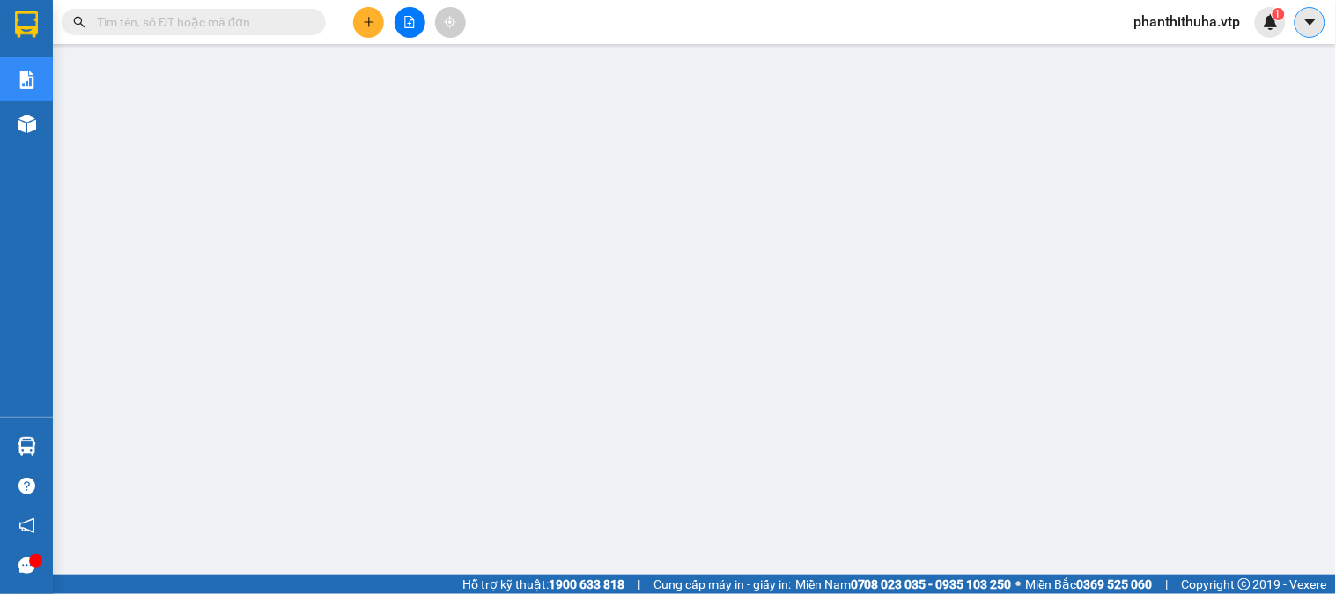
click at [1298, 18] on button at bounding box center [1310, 22] width 31 height 31
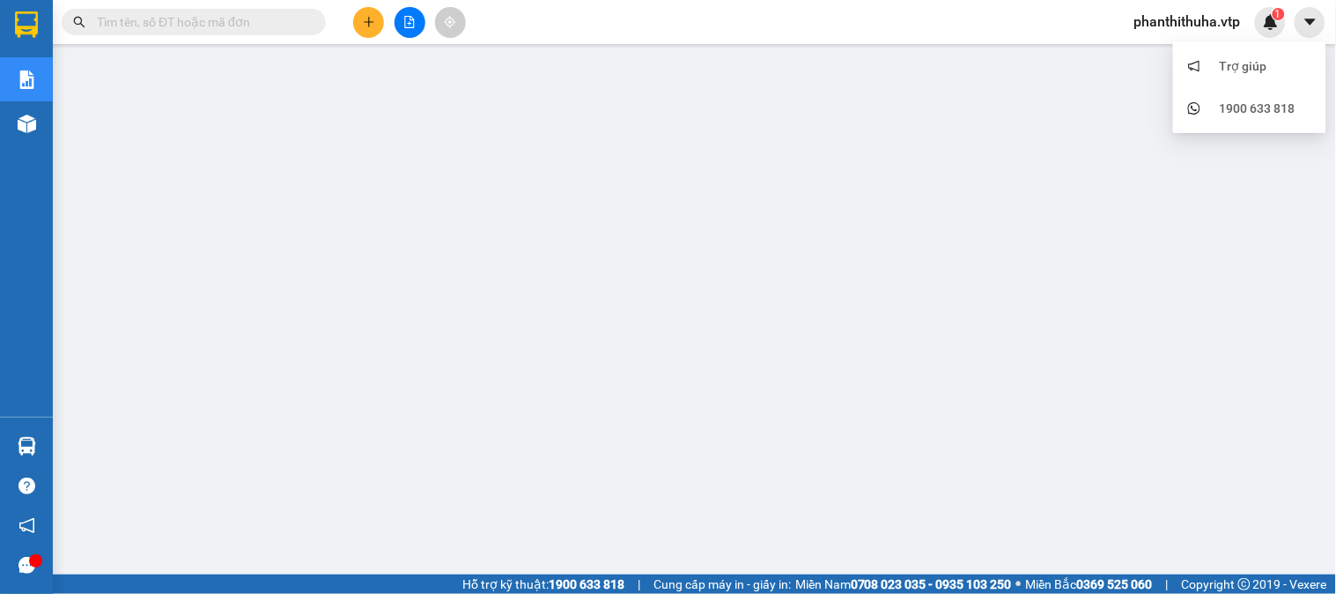
click at [1230, 26] on span "phanthithuha.vtp" at bounding box center [1187, 22] width 135 height 22
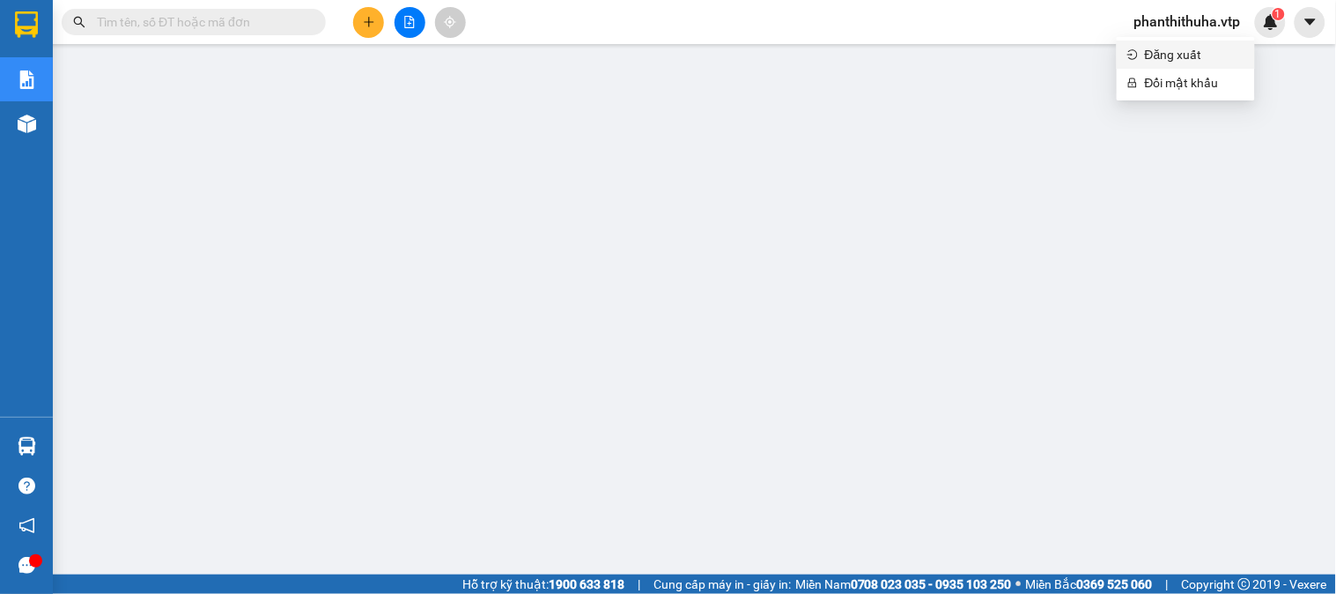
click at [1191, 47] on span "Đăng xuất" at bounding box center [1195, 54] width 100 height 19
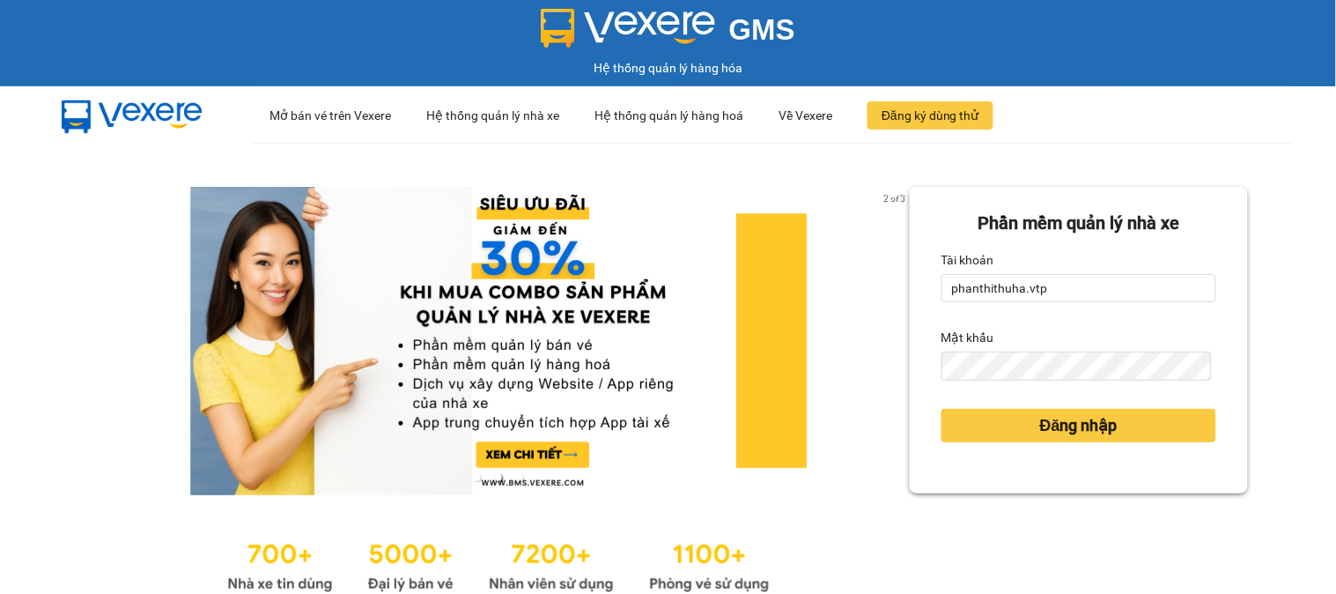
click at [1051, 262] on div "Tài khoản" at bounding box center [1078, 260] width 275 height 28
click at [1051, 278] on input "phanthithuha.vtp" at bounding box center [1078, 288] width 275 height 28
type input "thihang.vtp"
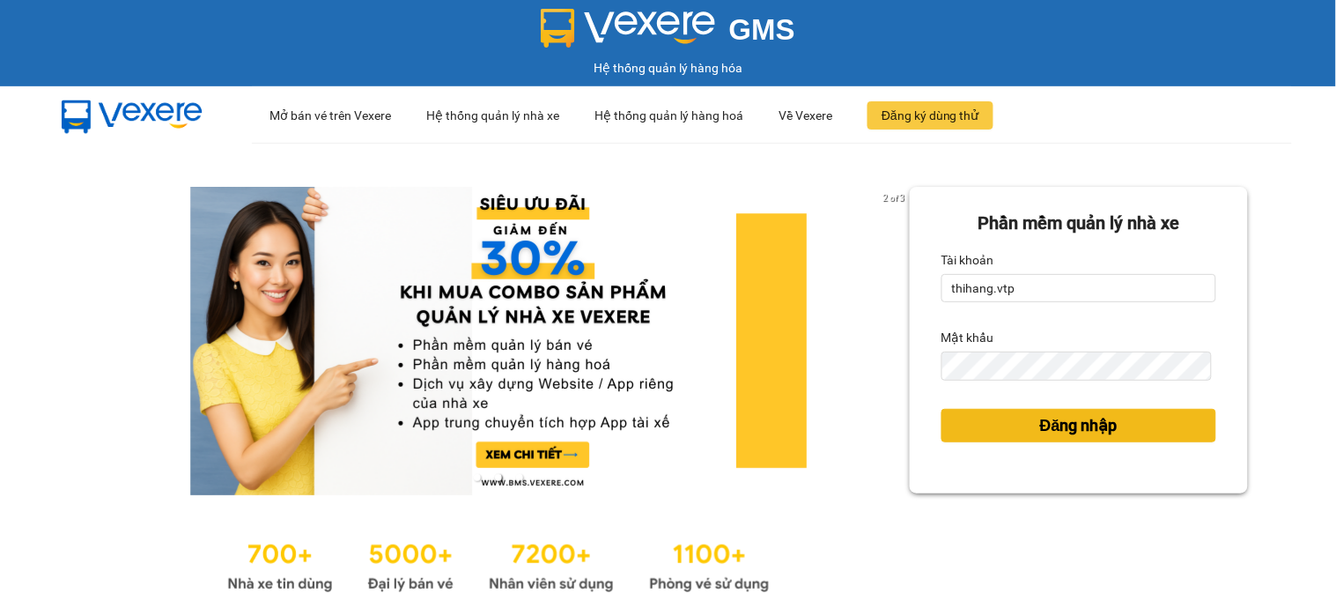
click at [1102, 434] on span "Đăng nhập" at bounding box center [1078, 425] width 77 height 25
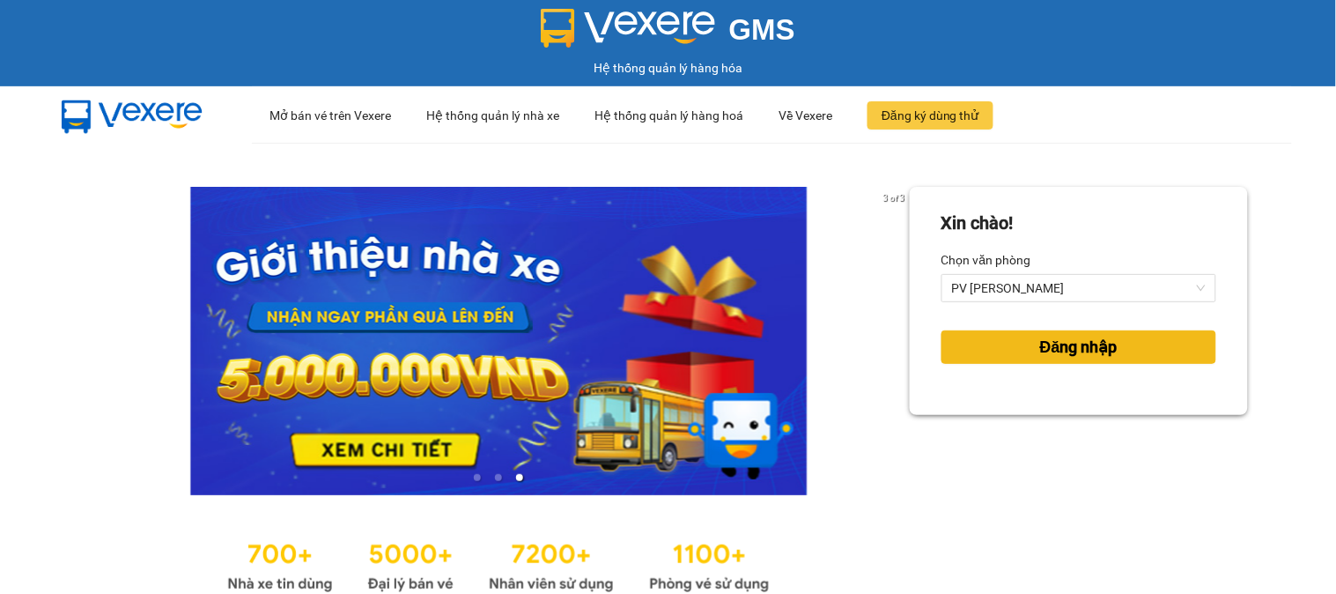
click at [1088, 342] on span "Đăng nhập" at bounding box center [1078, 347] width 77 height 25
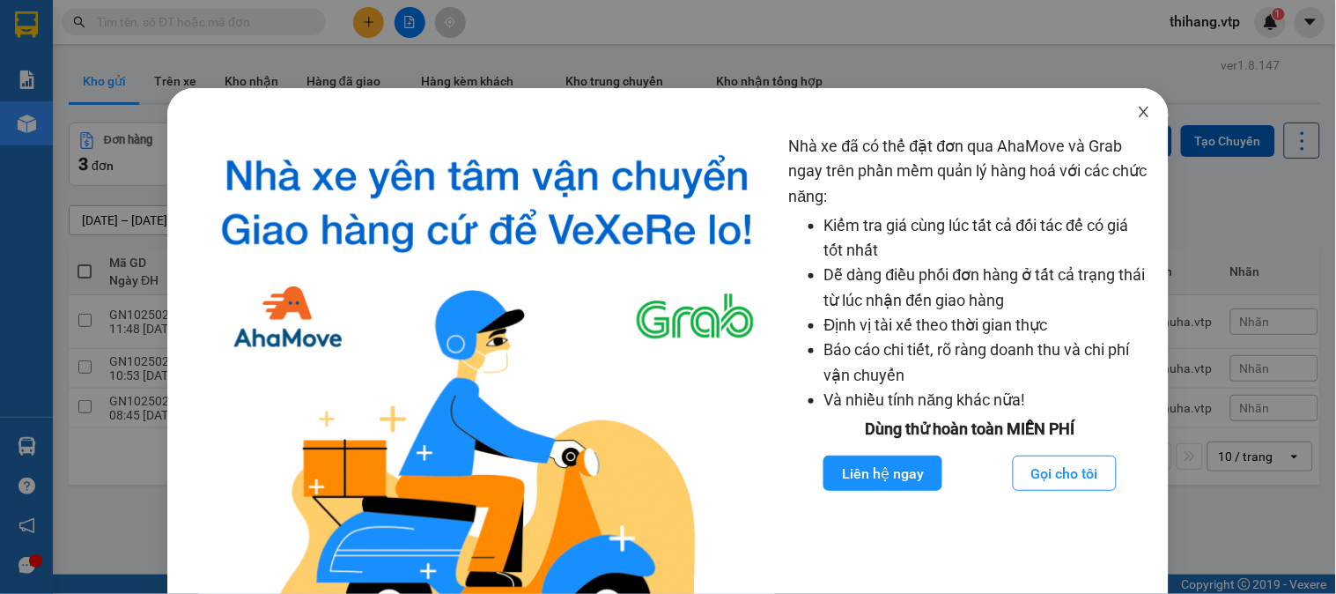
click at [1140, 109] on icon "close" at bounding box center [1145, 112] width 10 height 11
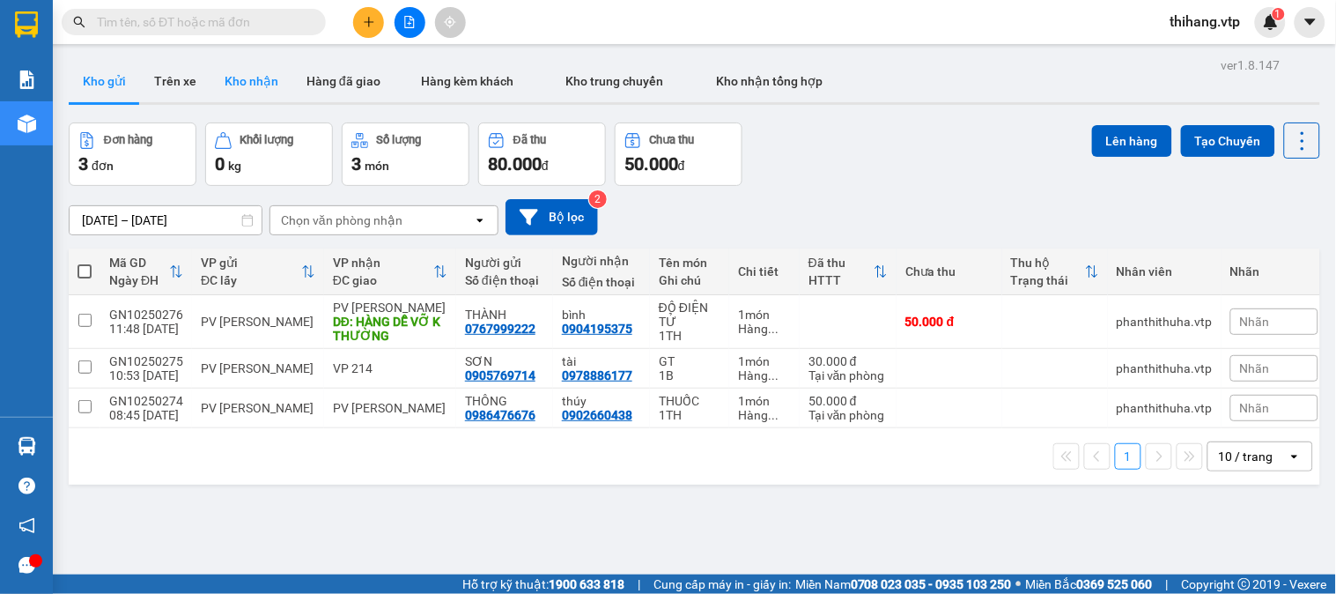
click at [257, 73] on button "Kho nhận" at bounding box center [251, 81] width 82 height 42
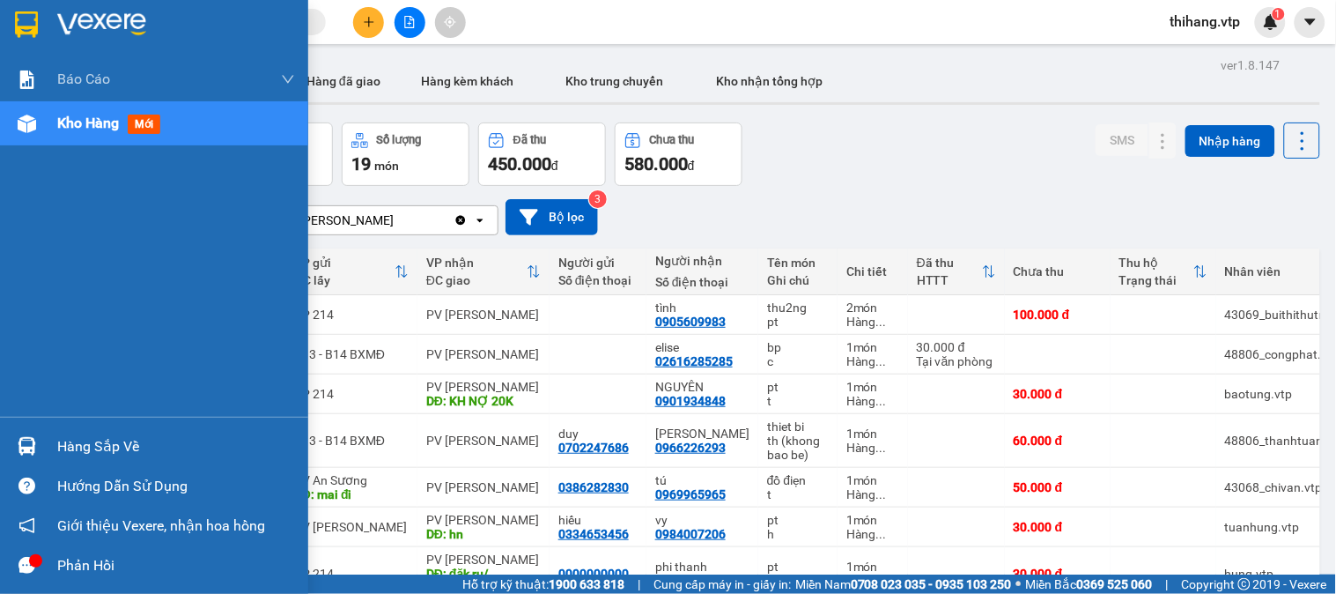
click at [44, 443] on div "Hàng sắp về" at bounding box center [154, 446] width 308 height 40
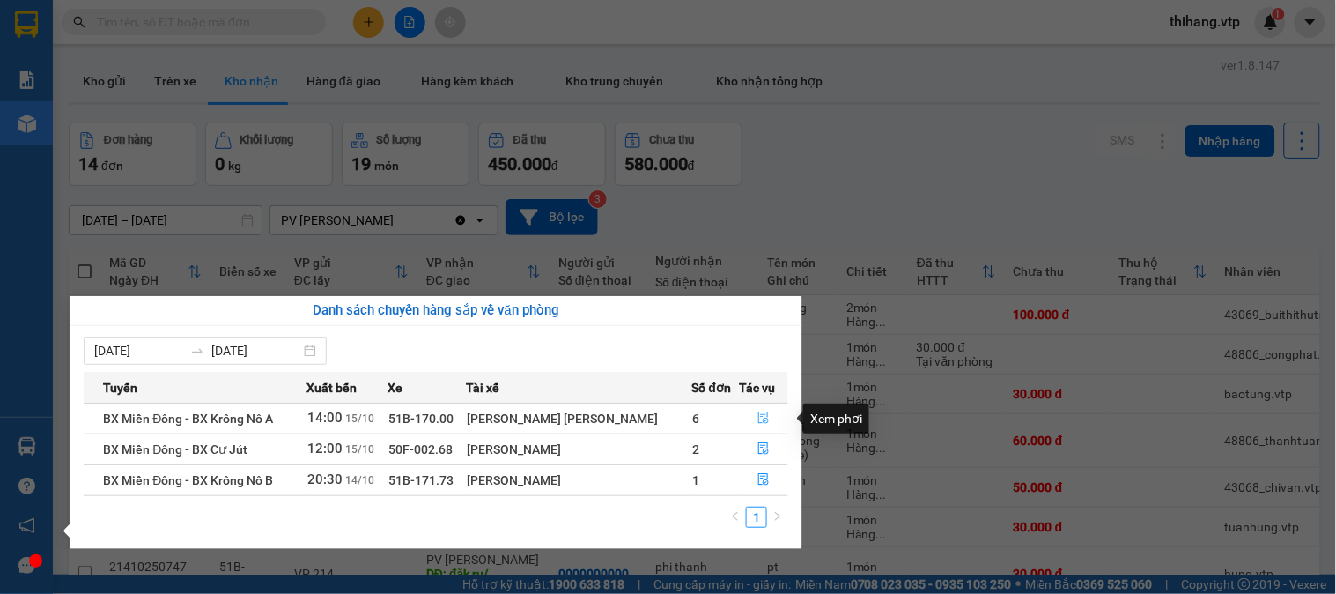
click at [759, 420] on icon "file-done" at bounding box center [763, 417] width 11 height 12
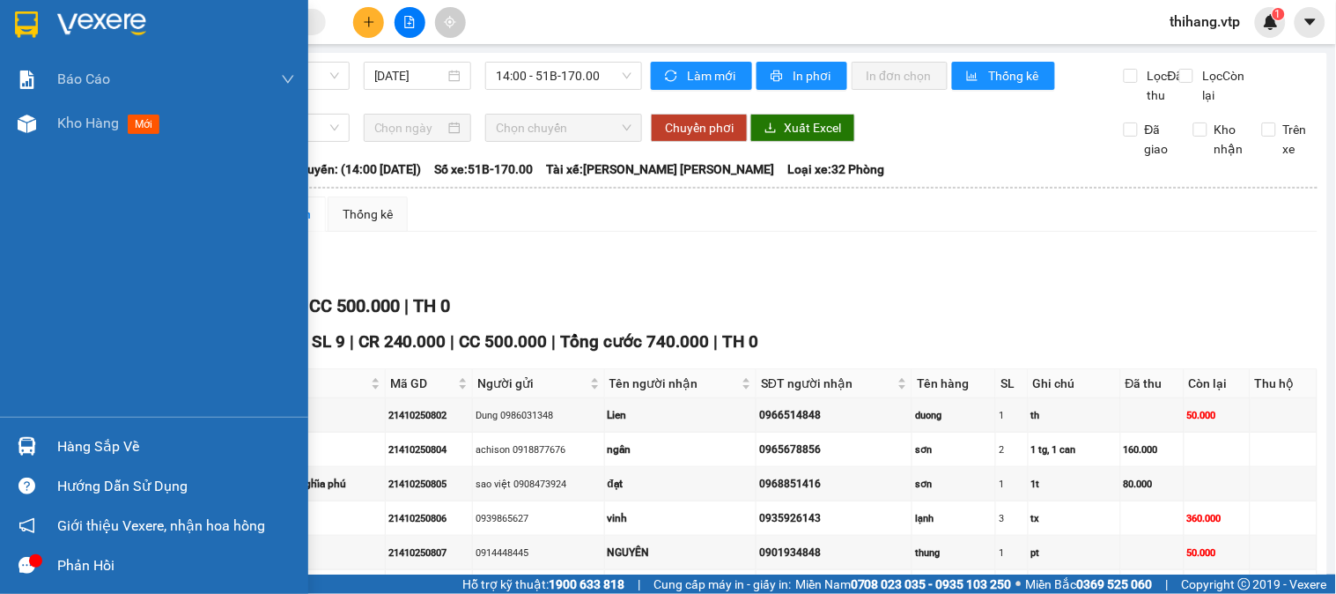
click at [33, 435] on div at bounding box center [26, 446] width 31 height 31
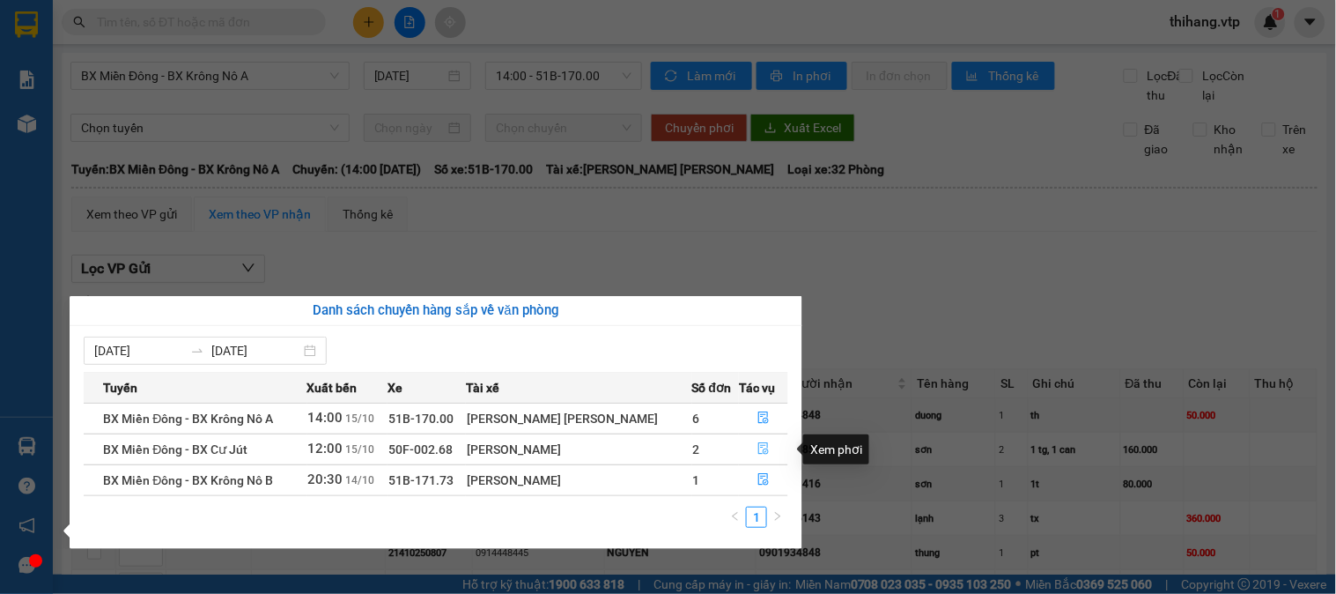
click at [757, 442] on button "button" at bounding box center [764, 449] width 48 height 28
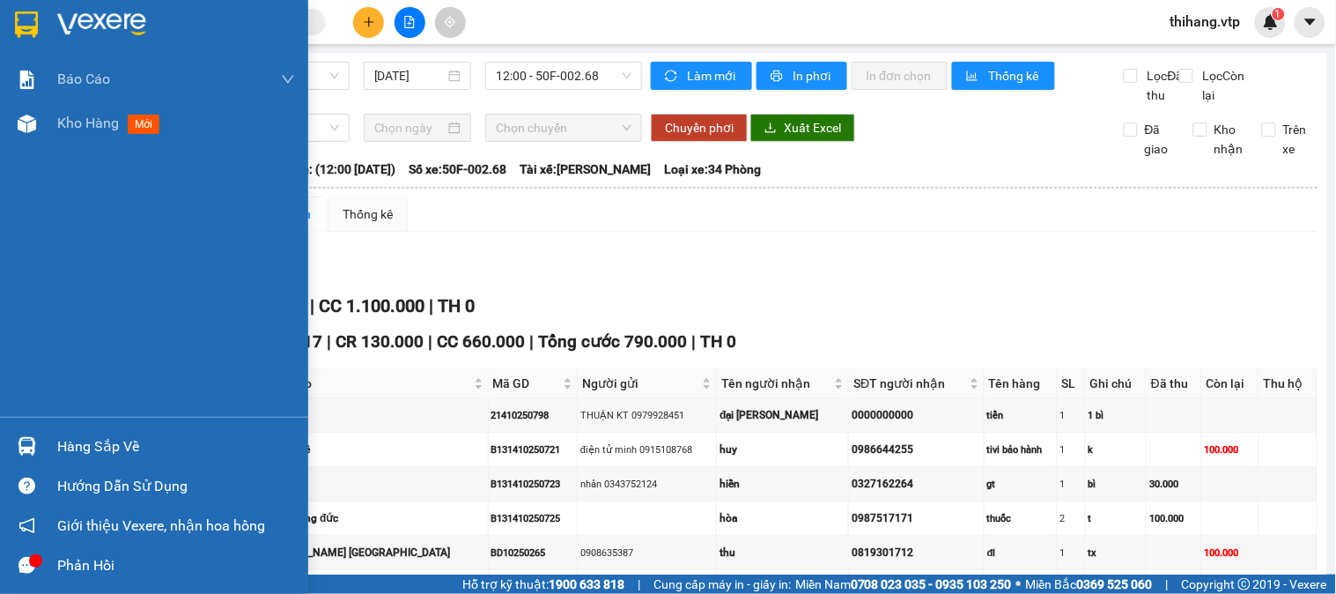
click at [80, 437] on div "Hàng sắp về" at bounding box center [176, 446] width 238 height 26
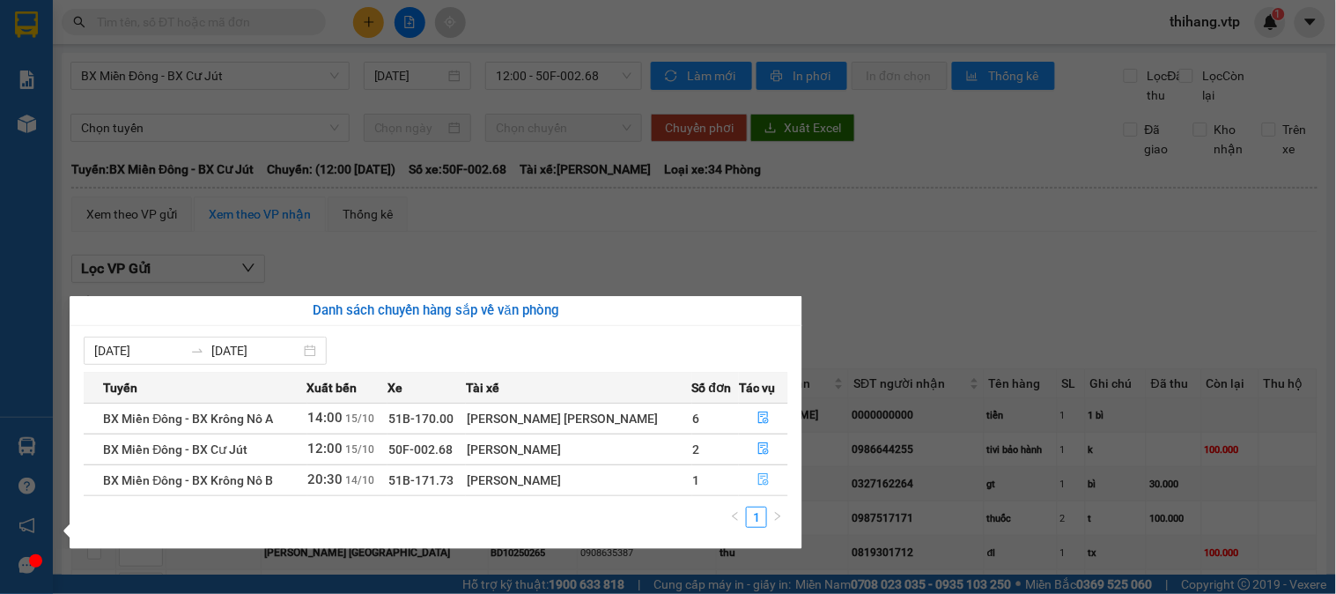
click at [758, 477] on icon "file-done" at bounding box center [763, 479] width 11 height 12
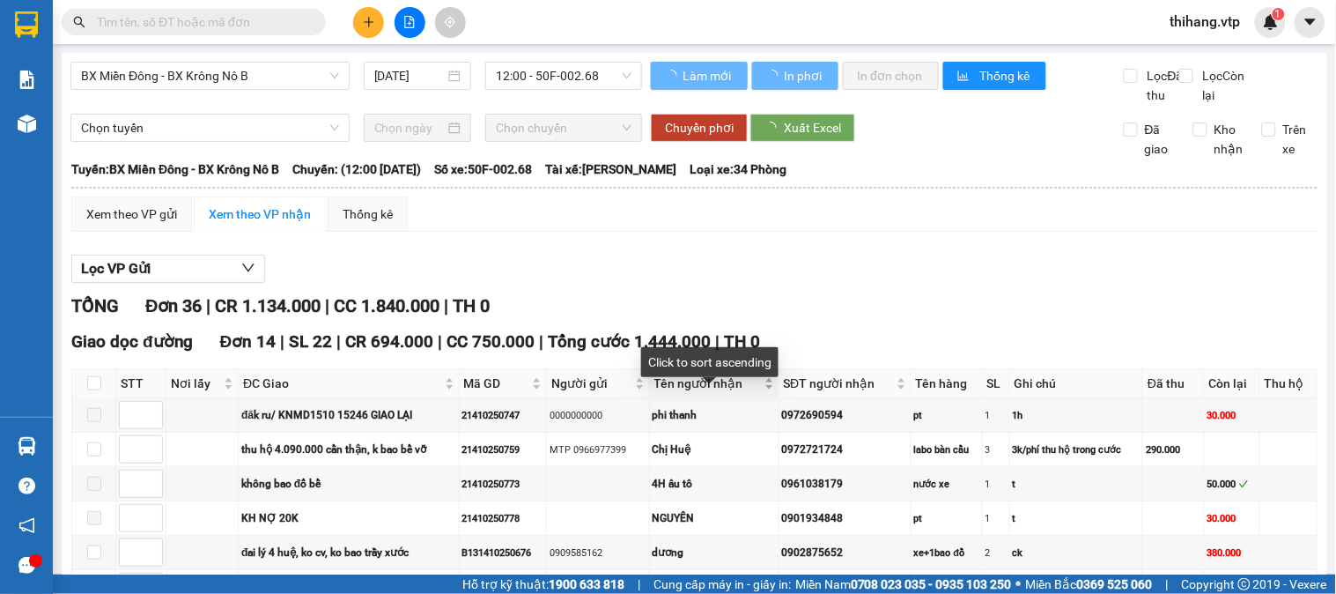
type input "[DATE]"
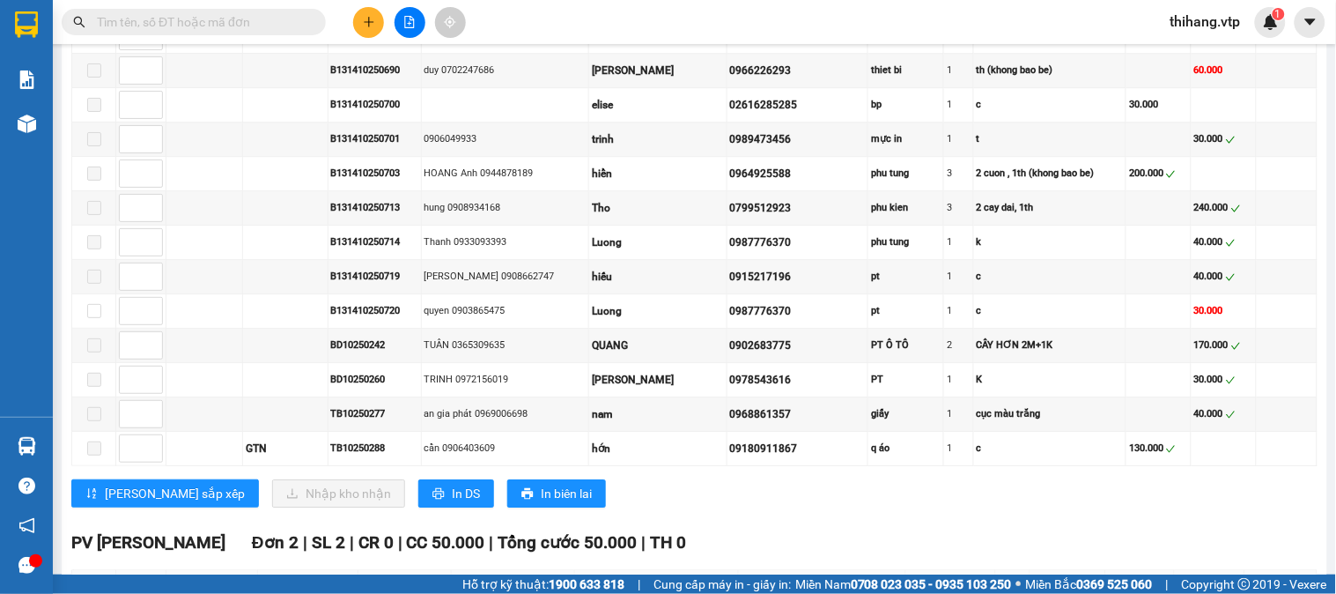
scroll to position [1259, 0]
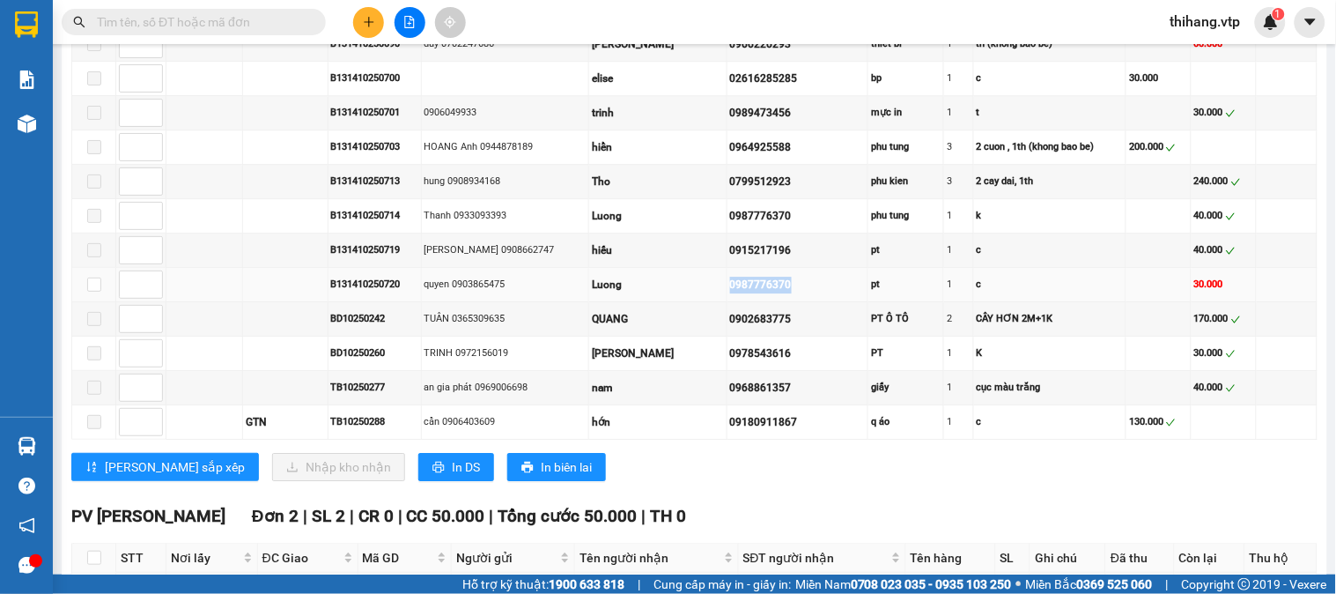
drag, startPoint x: 702, startPoint y: 314, endPoint x: 759, endPoint y: 311, distance: 57.3
click at [772, 302] on td "0987776370" at bounding box center [797, 285] width 141 height 34
copy div "0987776370"
click at [180, 13] on input "text" at bounding box center [201, 21] width 208 height 19
paste input "0987776370"
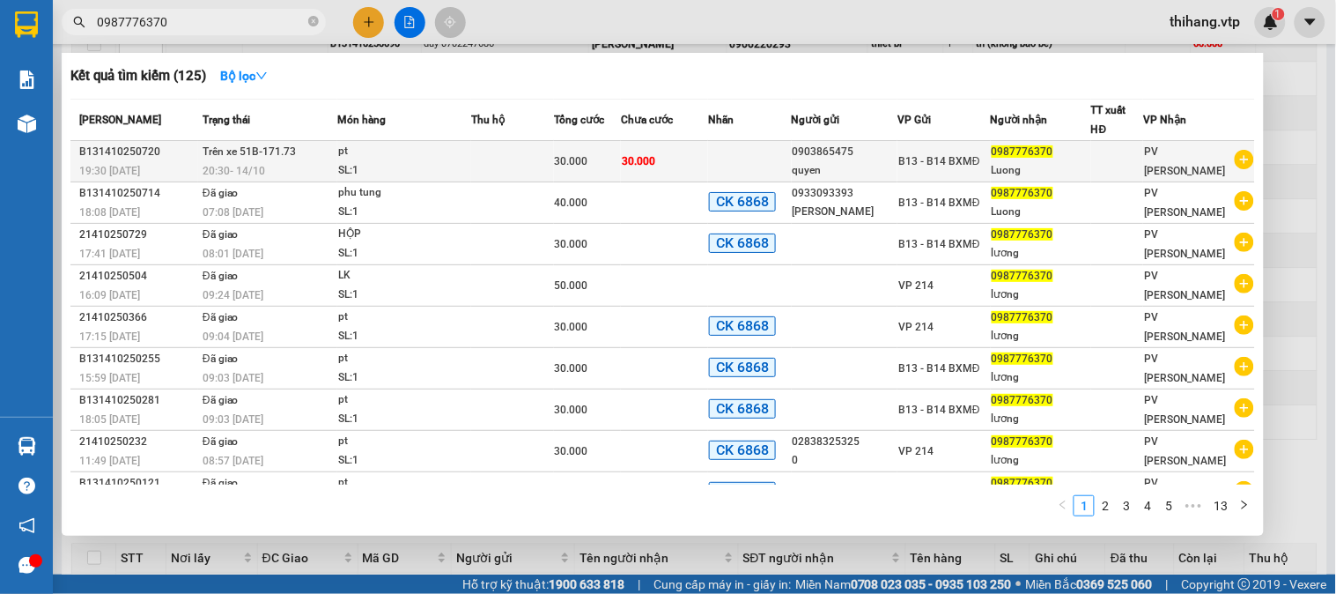
type input "0987776370"
click at [365, 153] on div "pt" at bounding box center [404, 151] width 132 height 19
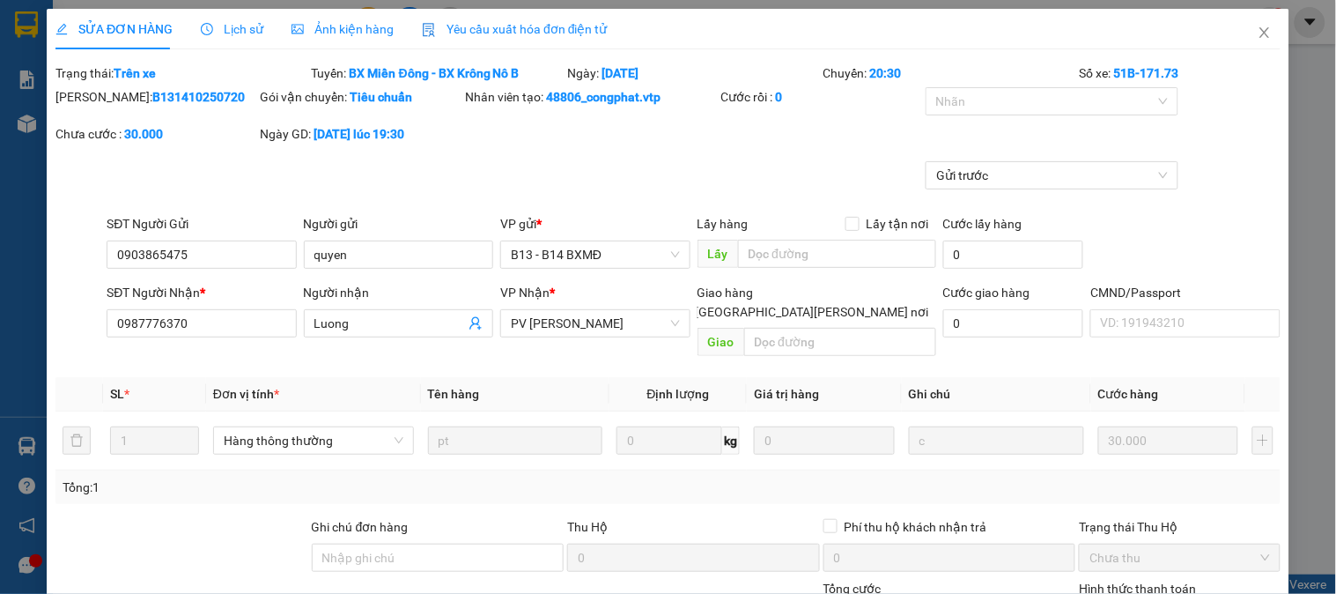
type input "0903865475"
type input "quyen"
type input "0987776370"
type input "Luong"
type input "0"
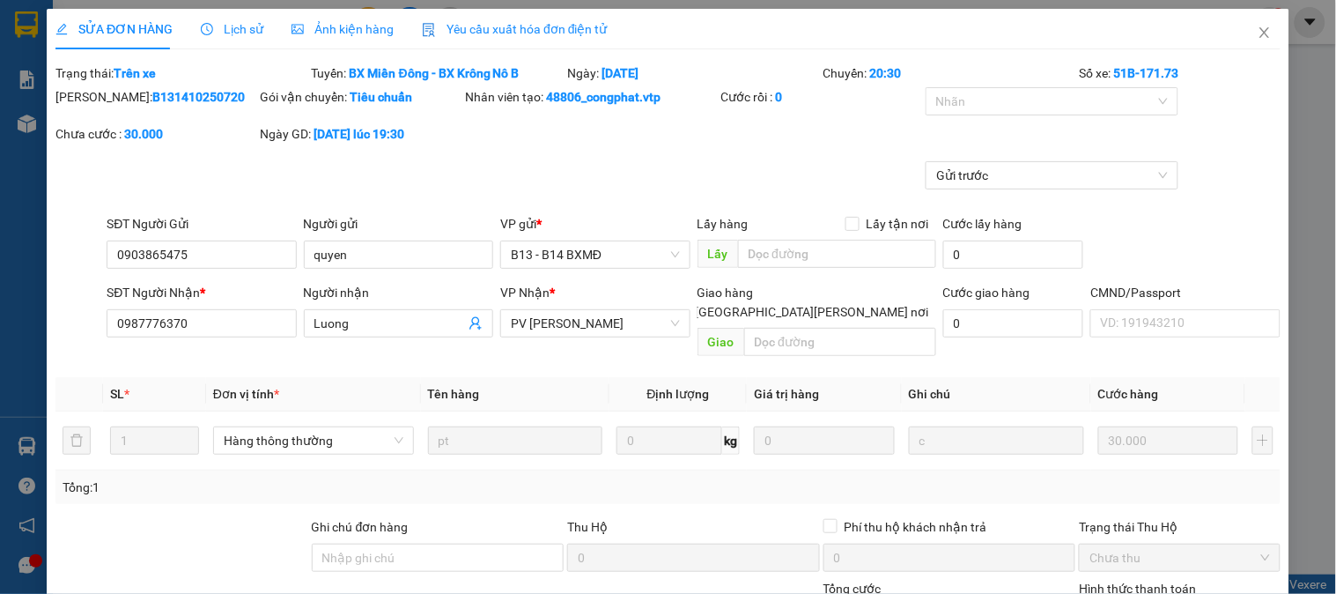
type input "30.000"
type input "1.500"
click at [1259, 38] on icon "close" at bounding box center [1264, 32] width 10 height 11
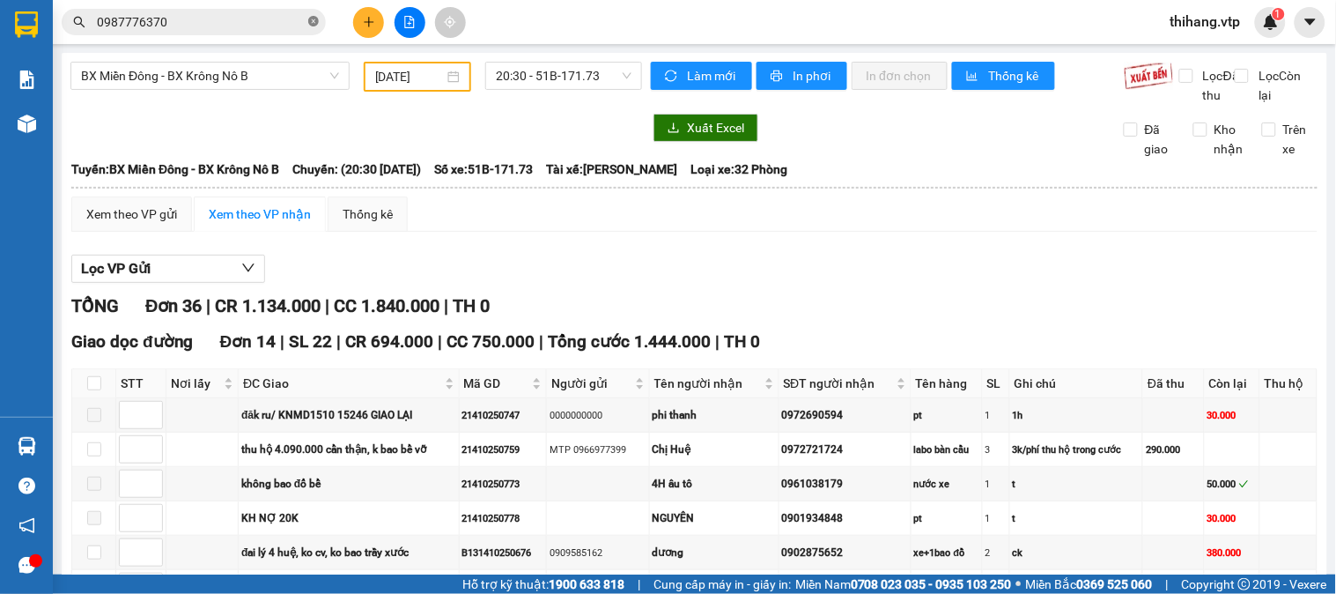
click at [311, 27] on span at bounding box center [313, 22] width 11 height 17
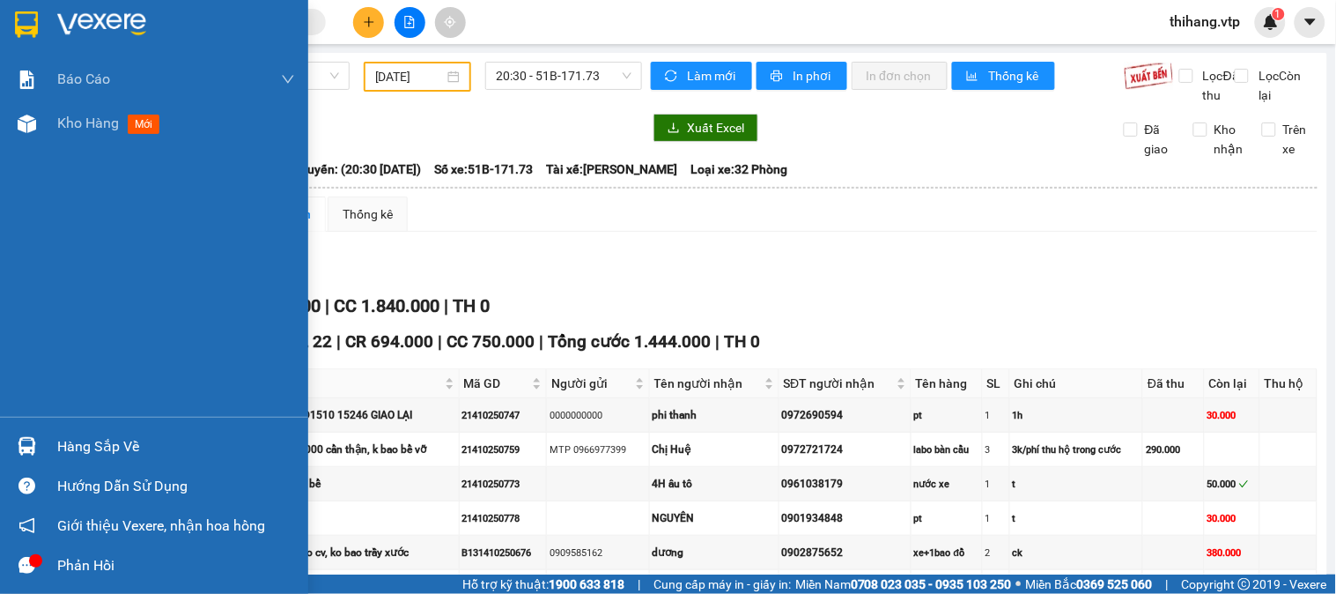
click at [75, 6] on div at bounding box center [154, 28] width 308 height 57
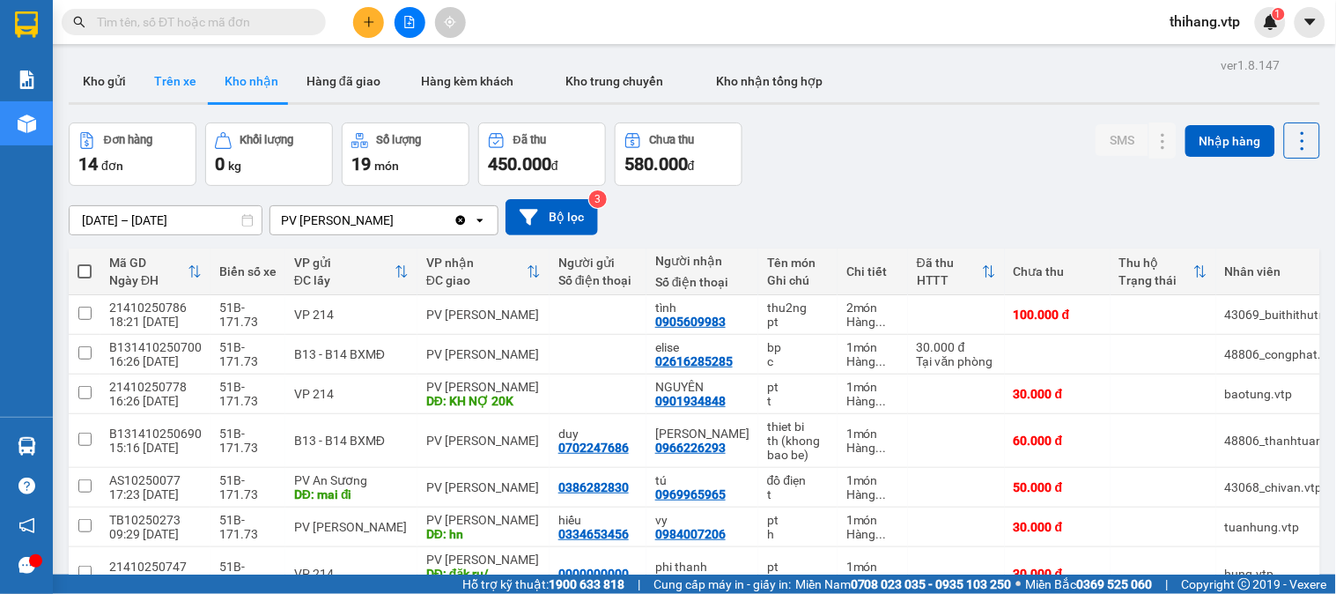
click at [191, 88] on button "Trên xe" at bounding box center [175, 81] width 70 height 42
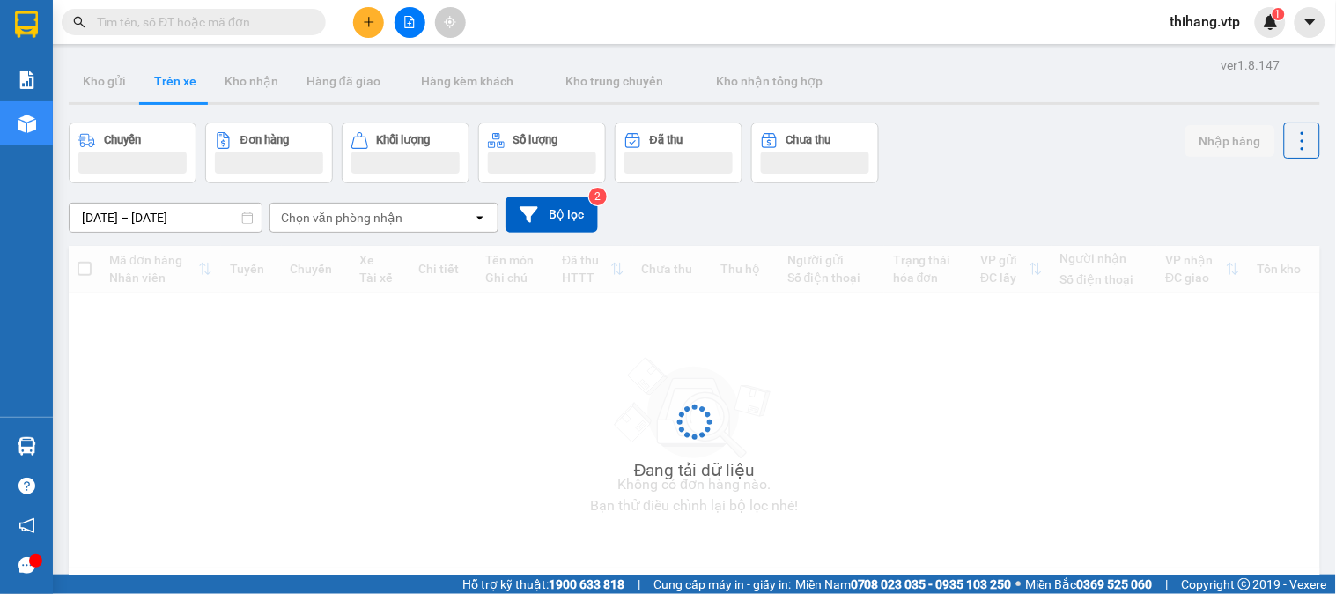
click at [355, 224] on div "Chọn văn phòng nhận" at bounding box center [342, 218] width 122 height 18
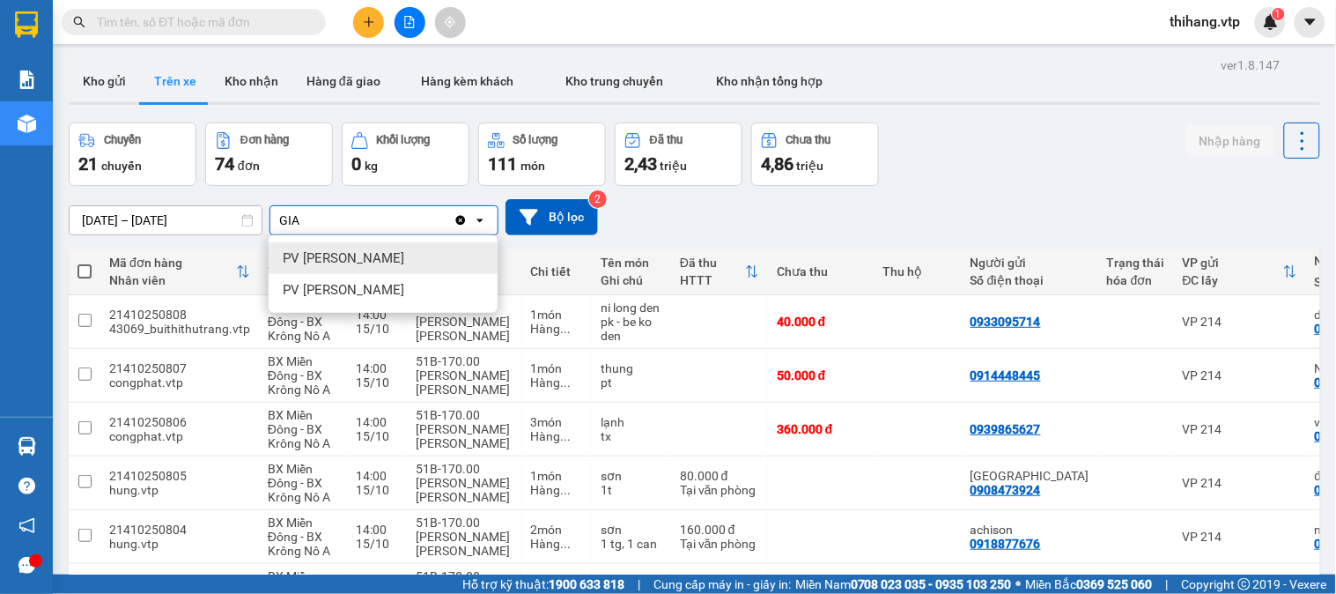
type input "GIA"
click at [337, 252] on span "PV [PERSON_NAME]" at bounding box center [344, 258] width 122 height 18
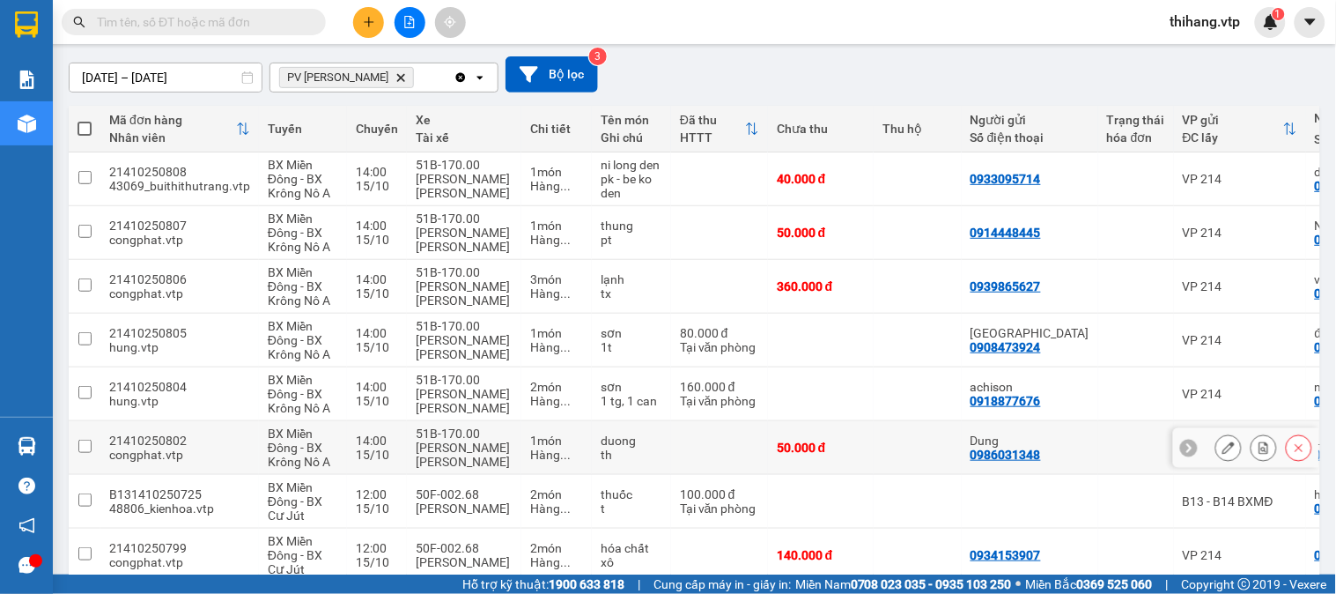
scroll to position [352, 0]
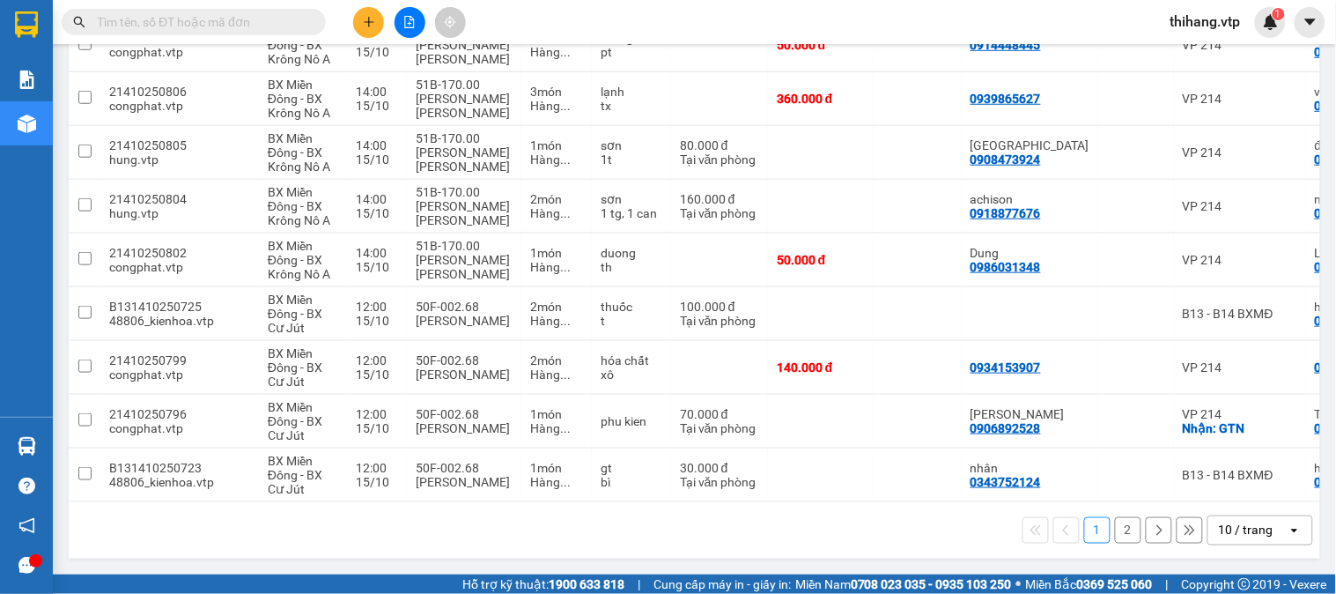
click at [1221, 520] on div "10 / trang" at bounding box center [1247, 530] width 79 height 28
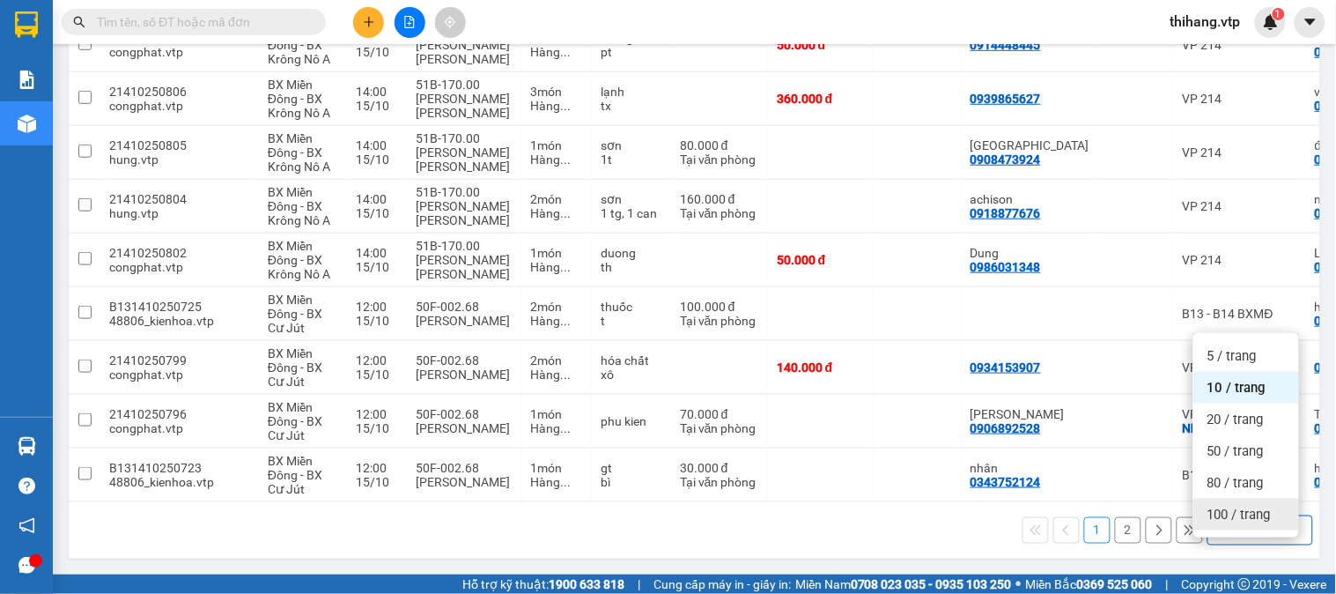
click at [1222, 505] on span "100 / trang" at bounding box center [1238, 514] width 63 height 18
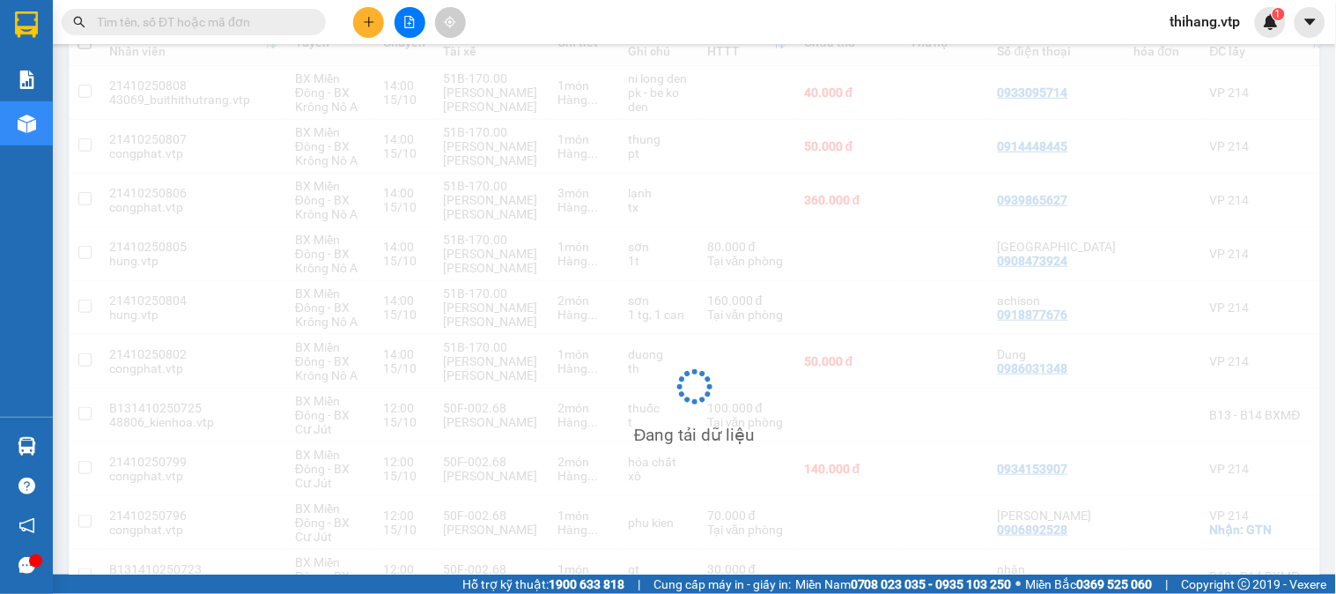
scroll to position [0, 0]
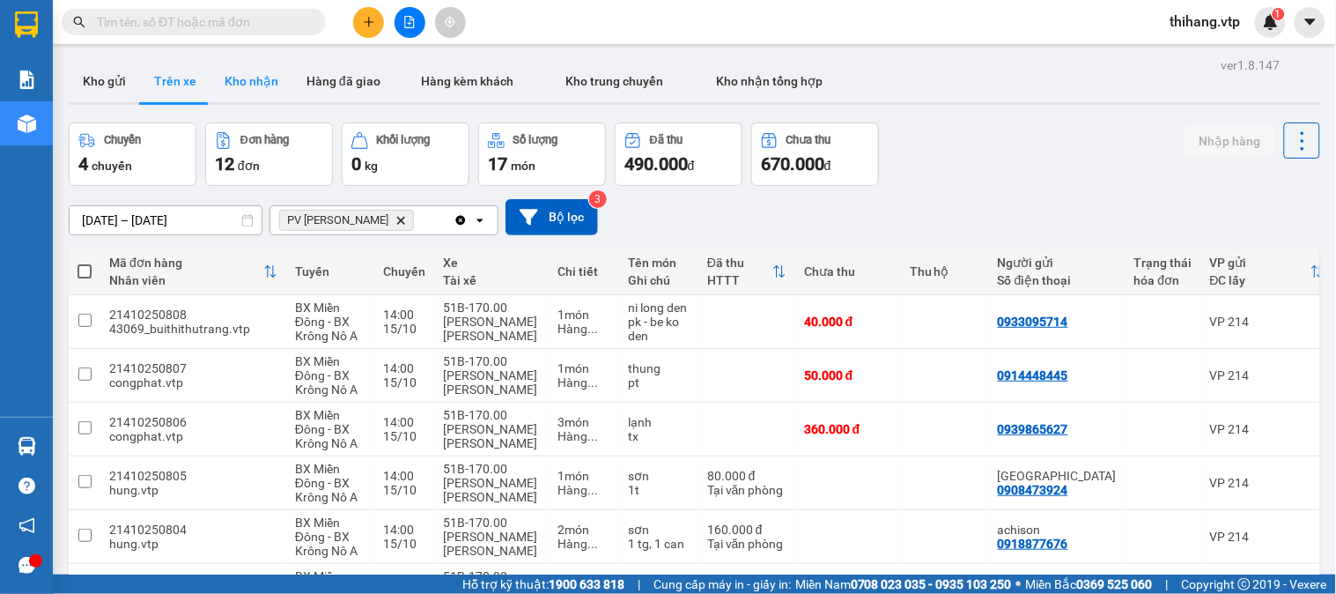
click at [256, 90] on button "Kho nhận" at bounding box center [251, 81] width 82 height 42
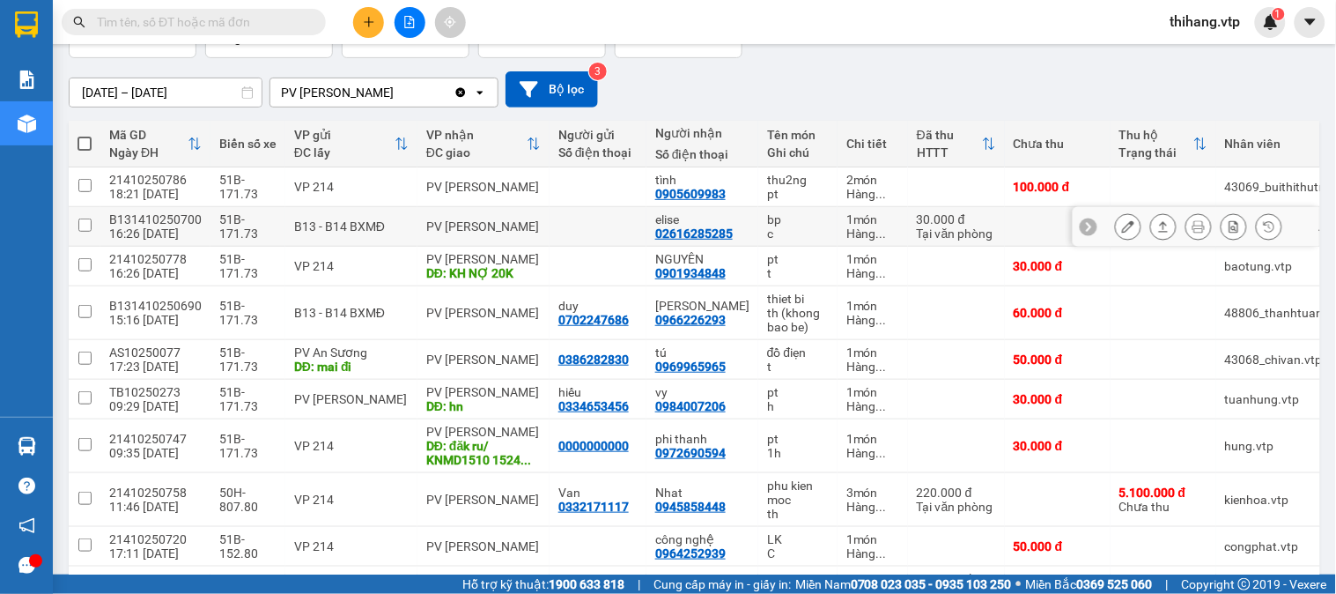
scroll to position [240, 0]
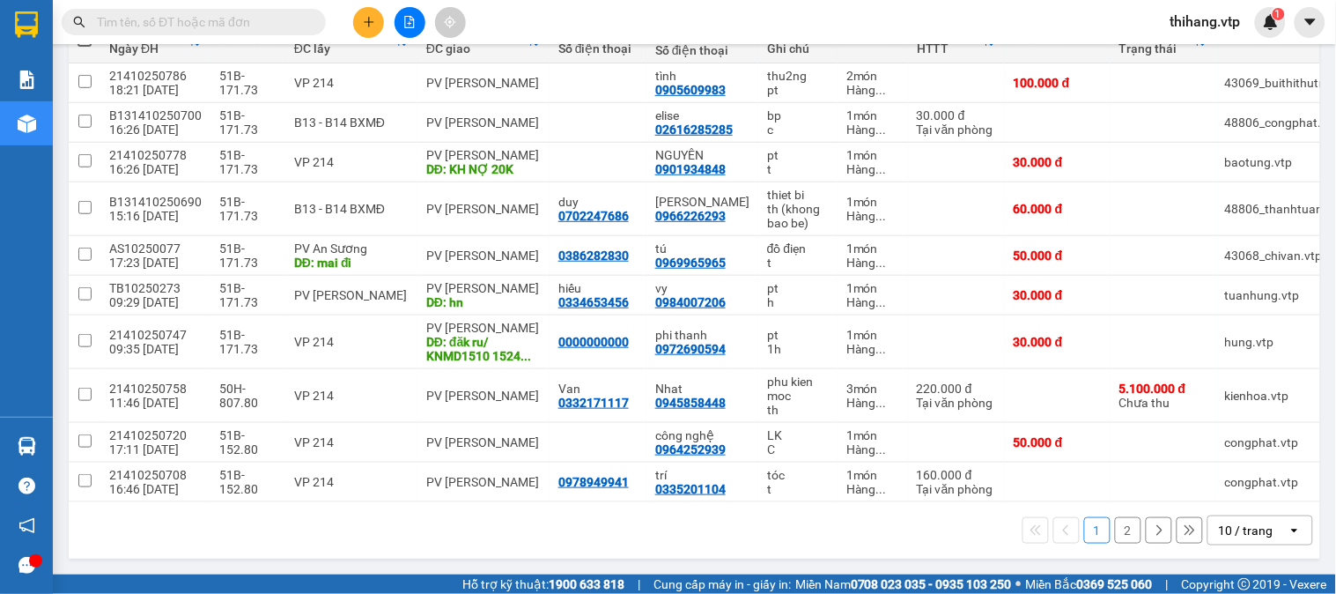
click at [1220, 525] on div "10 / trang" at bounding box center [1246, 530] width 55 height 18
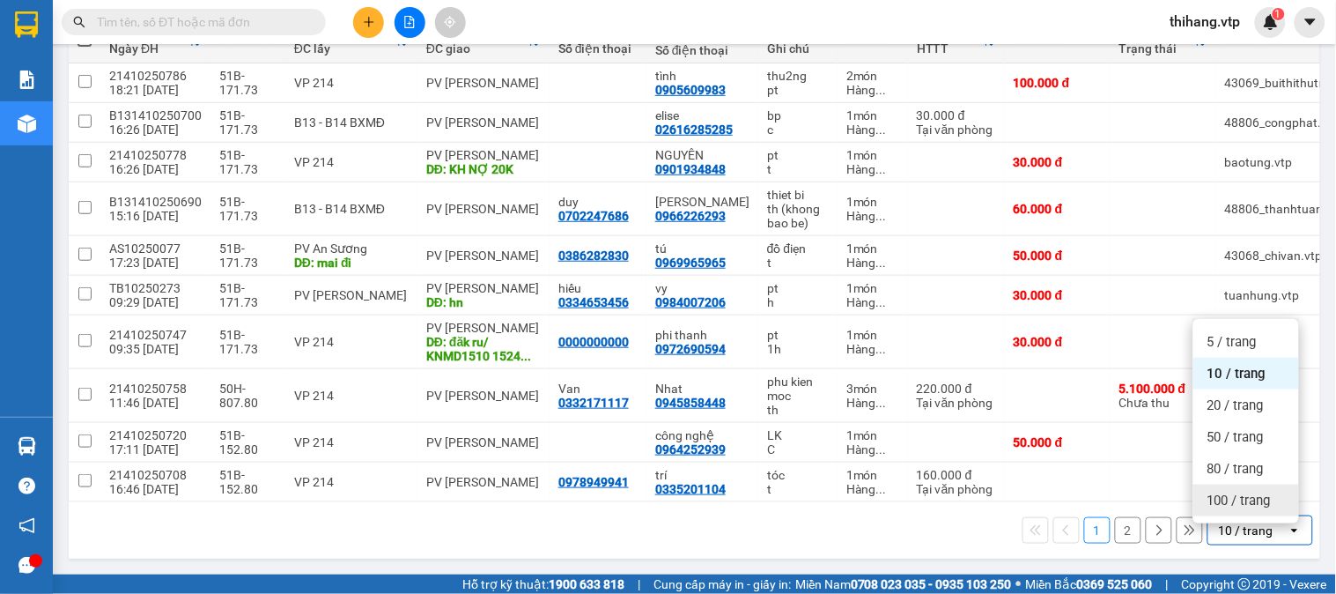
click at [1215, 491] on span "100 / trang" at bounding box center [1238, 500] width 63 height 18
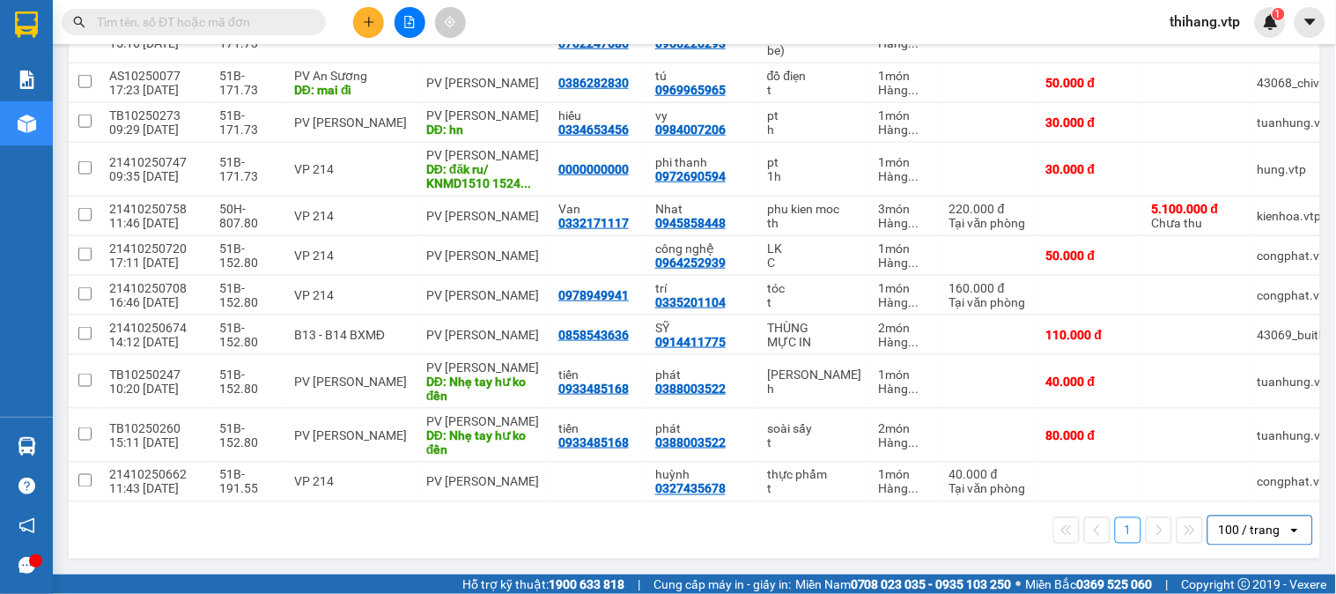
scroll to position [426, 0]
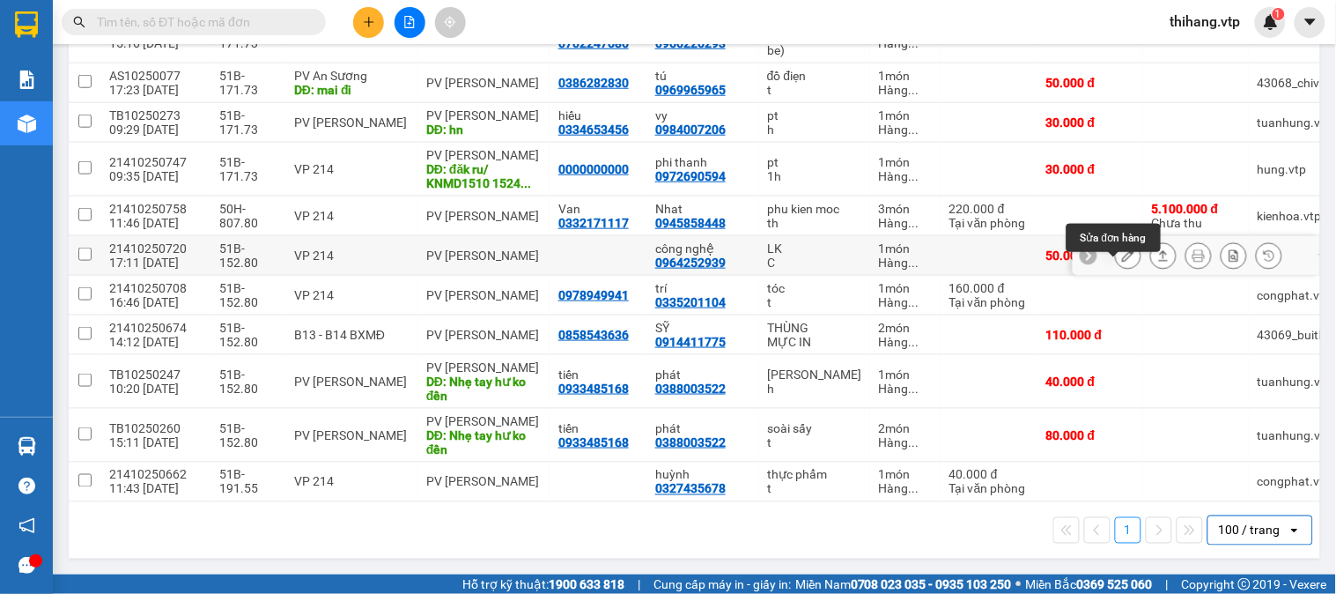
click at [1122, 249] on icon at bounding box center [1128, 255] width 12 height 12
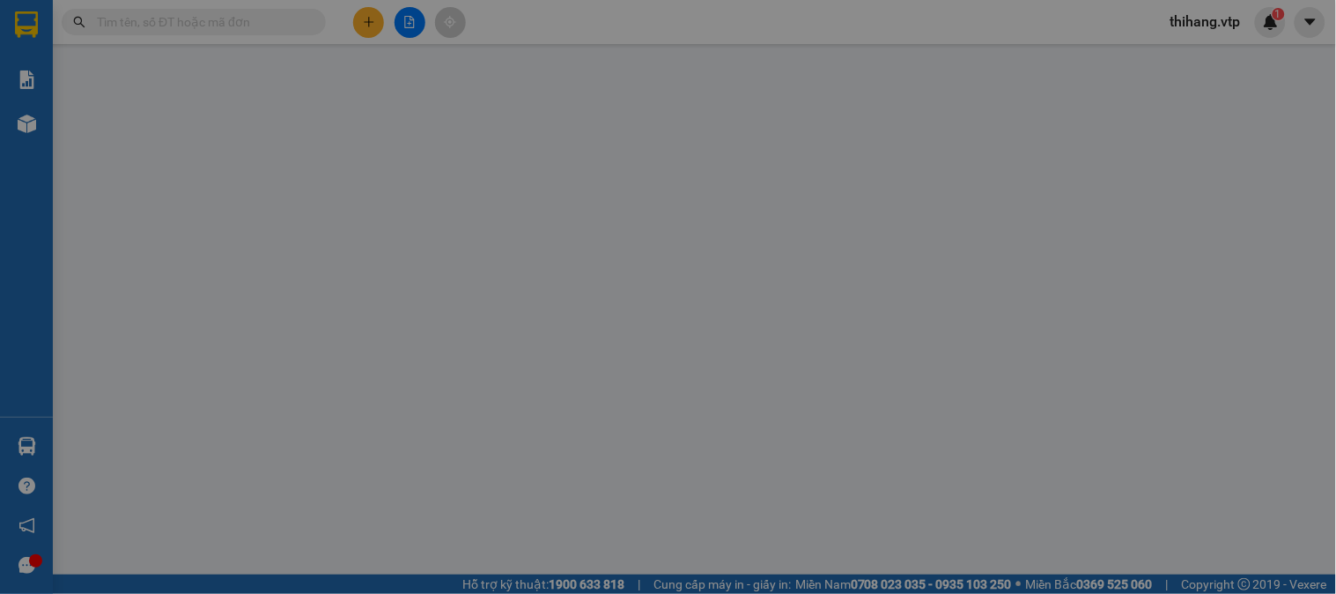
type input "2.500"
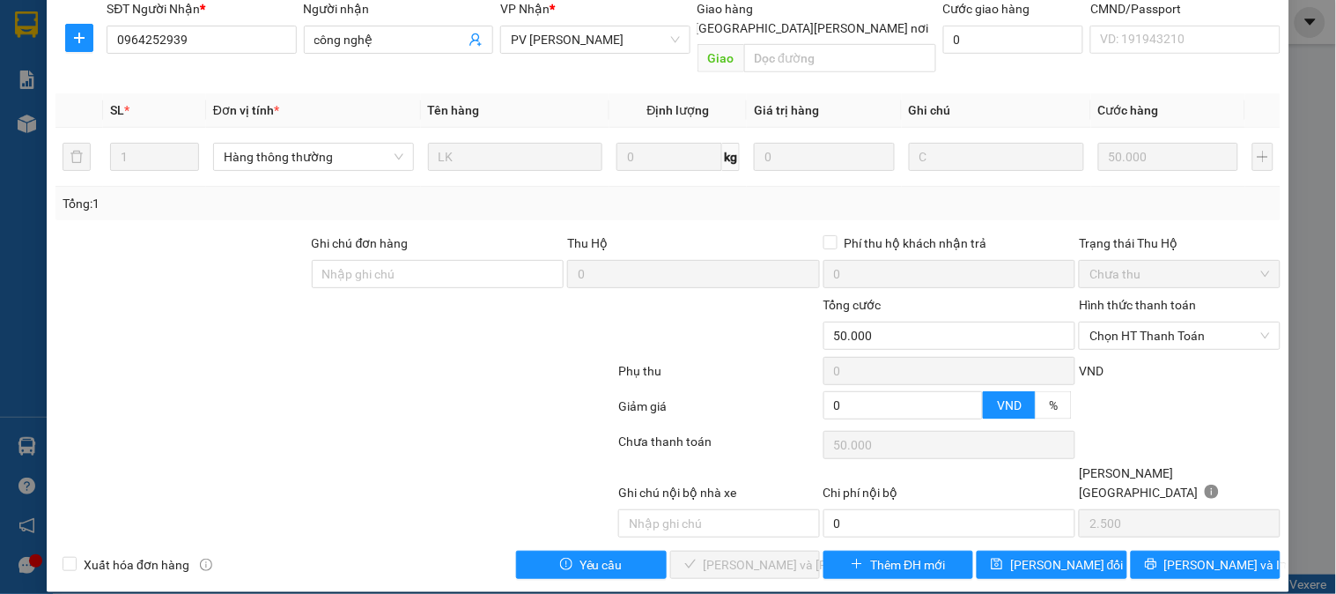
type input "0964252939"
type input "công nghệ"
type input "0"
type input "50.000"
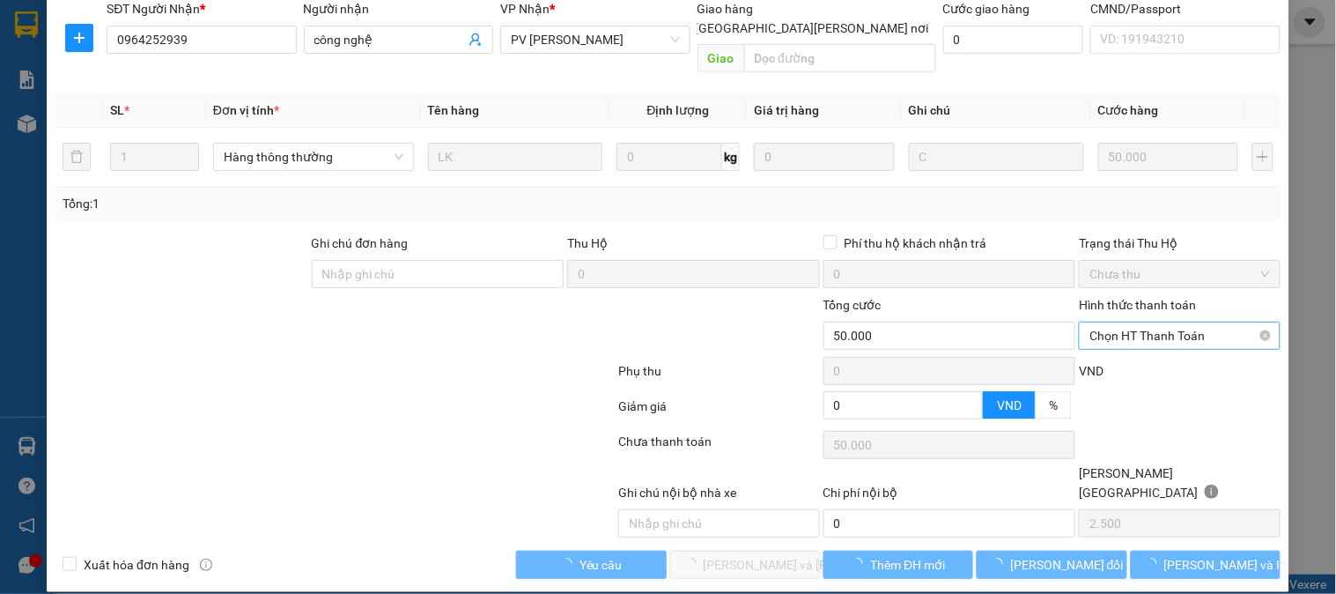
scroll to position [240, 0]
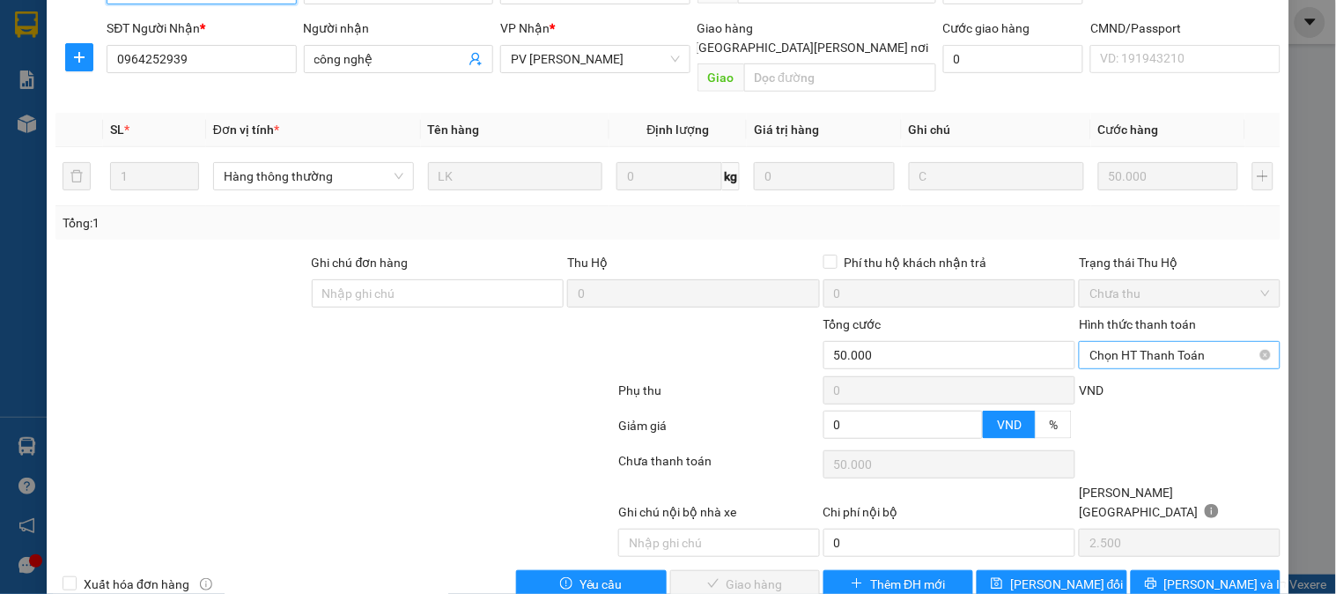
click at [1119, 342] on span "Chọn HT Thanh Toán" at bounding box center [1179, 355] width 180 height 26
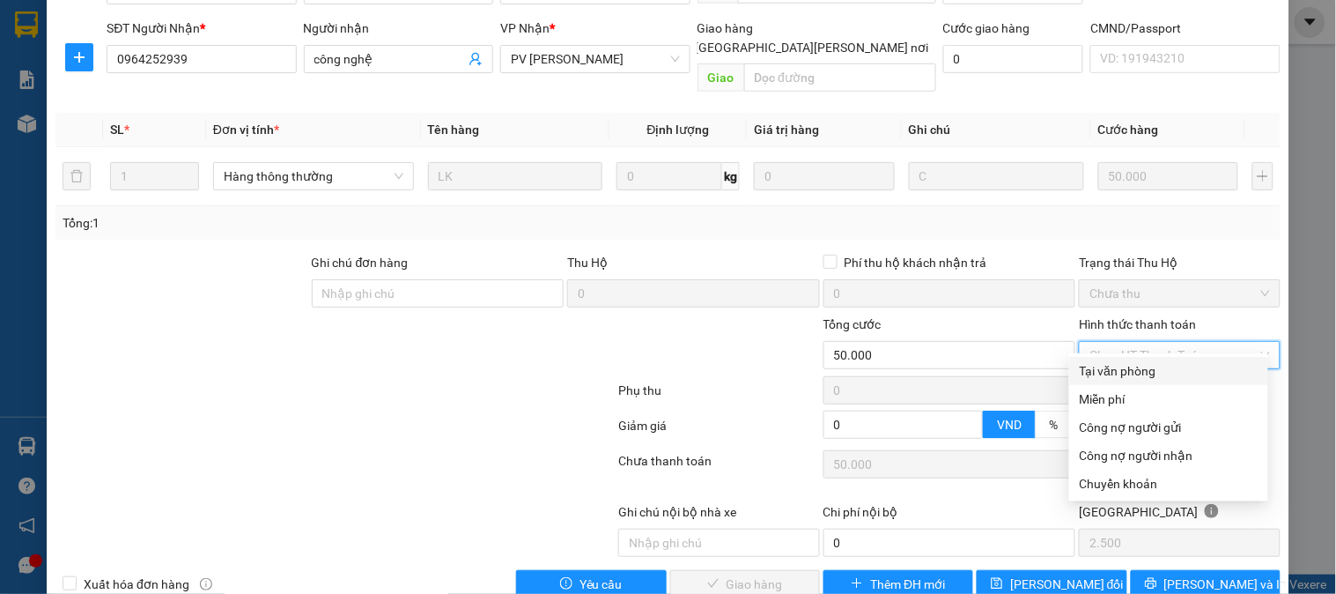
click at [1118, 364] on div "Tại văn phòng" at bounding box center [1169, 370] width 178 height 19
type input "0"
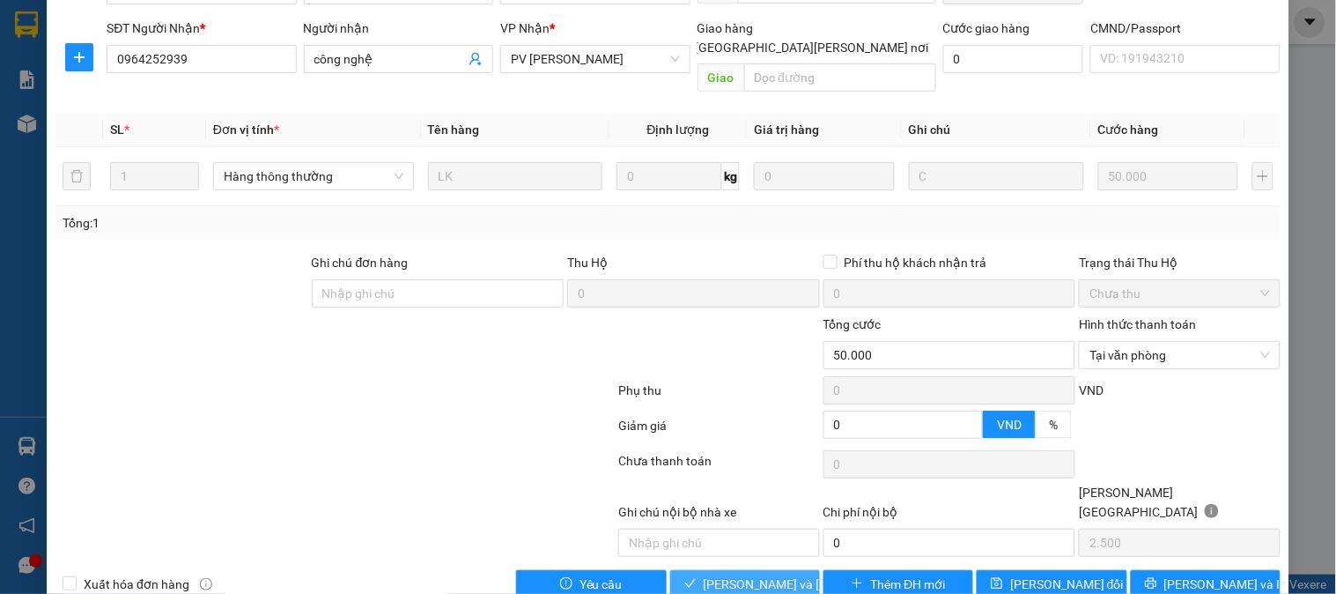
click at [799, 570] on button "[PERSON_NAME] và [PERSON_NAME] hàng" at bounding box center [745, 584] width 150 height 28
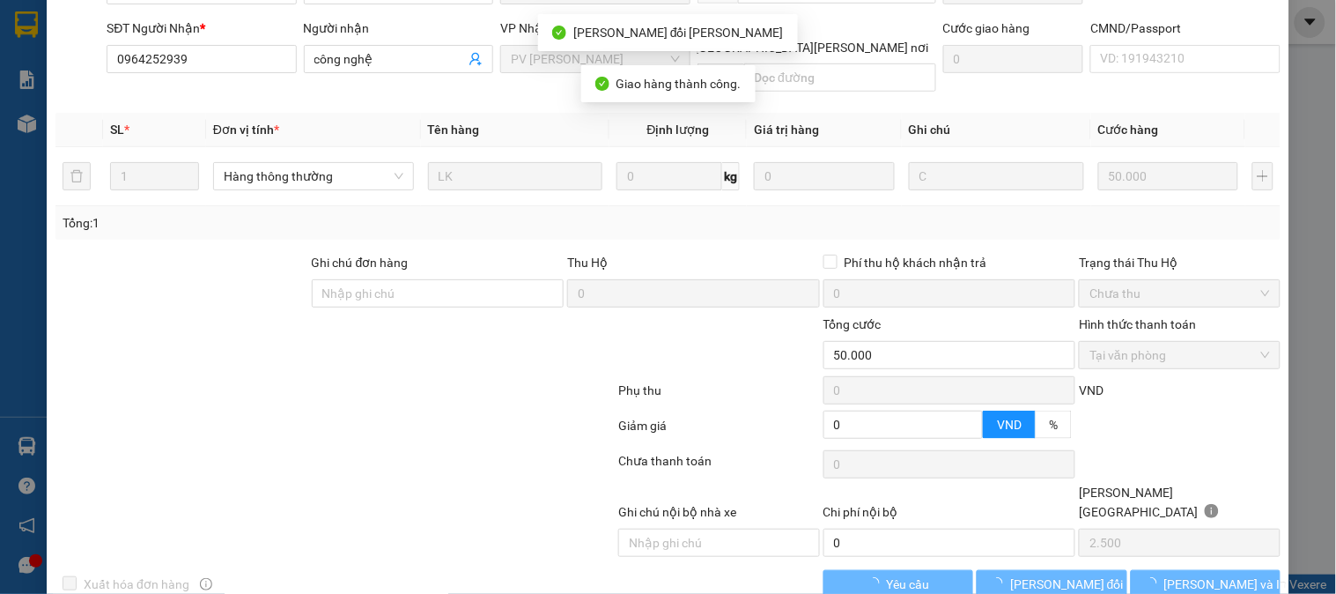
scroll to position [0, 0]
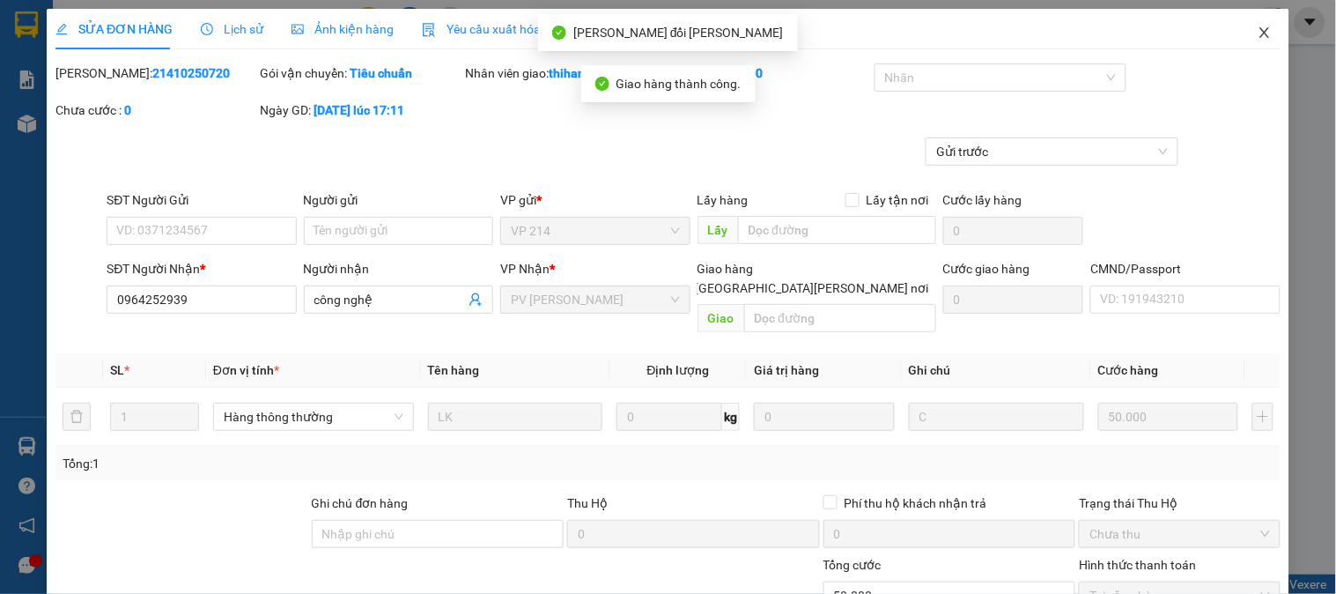
click at [1258, 40] on icon "close" at bounding box center [1265, 33] width 14 height 14
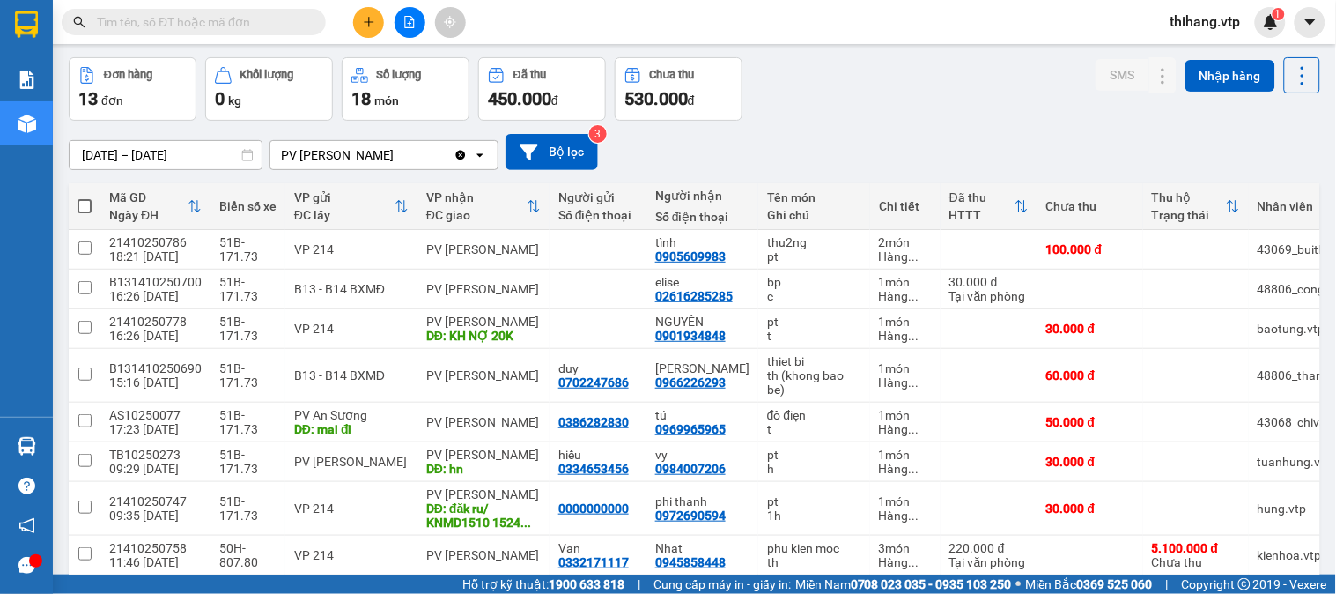
scroll to position [195, 0]
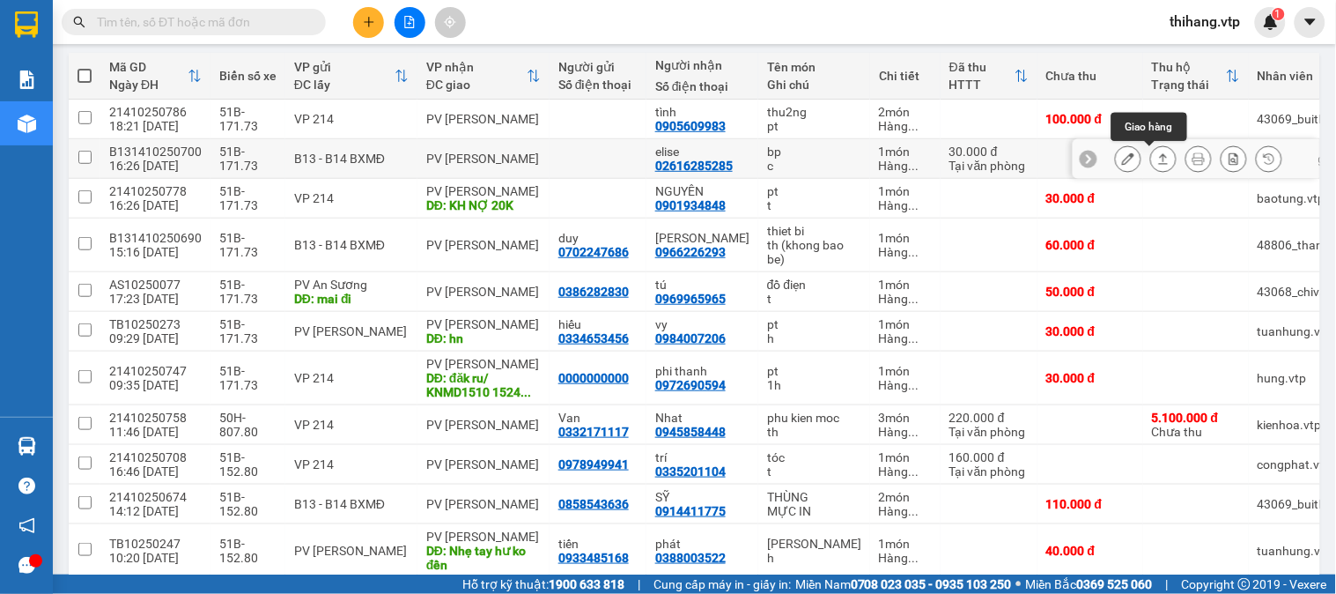
click at [1157, 159] on icon at bounding box center [1163, 158] width 12 height 12
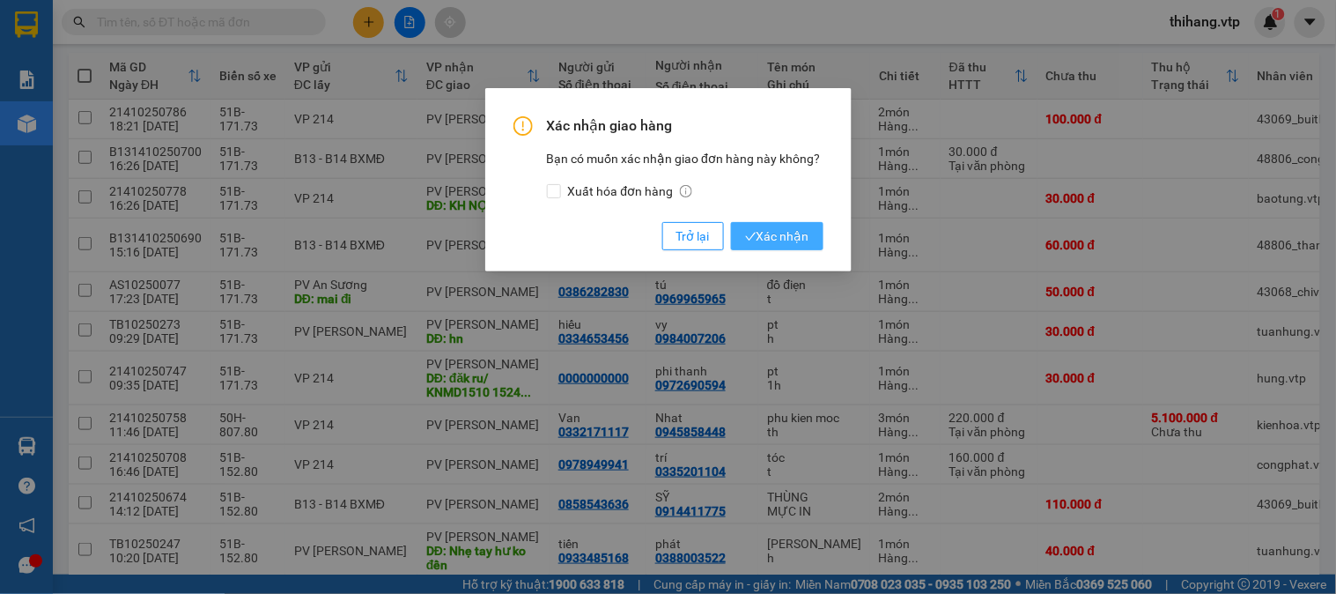
click at [808, 230] on button "Xác nhận" at bounding box center [777, 236] width 92 height 28
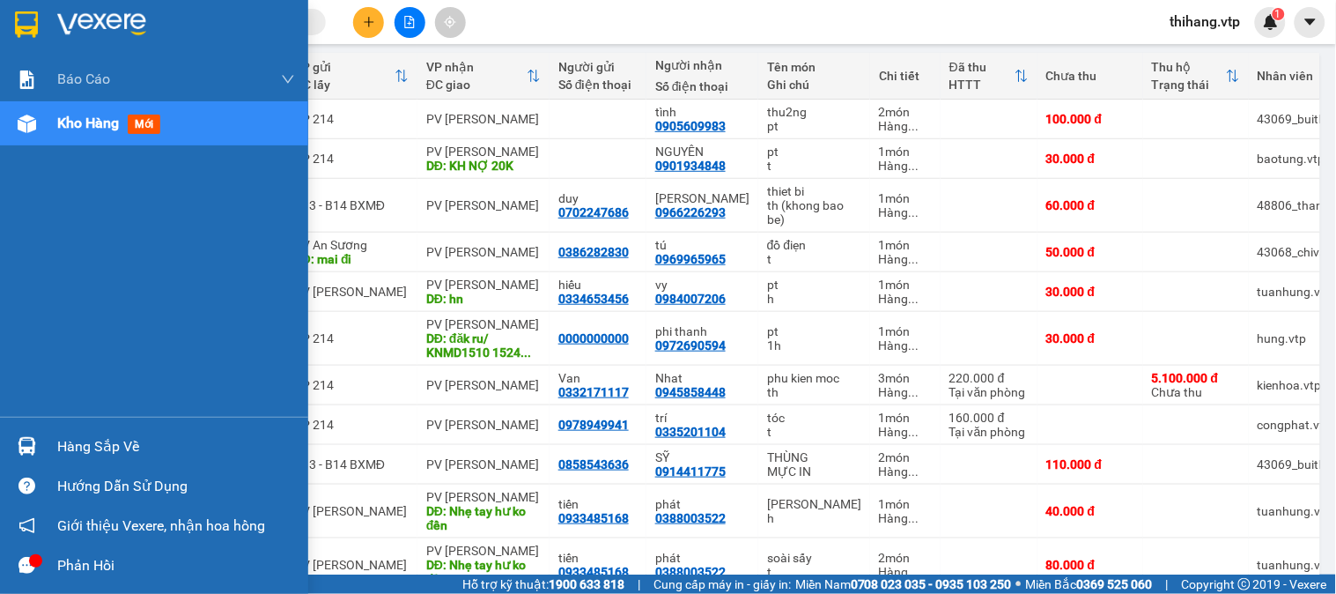
click at [77, 459] on div "Hàng sắp về" at bounding box center [176, 446] width 238 height 26
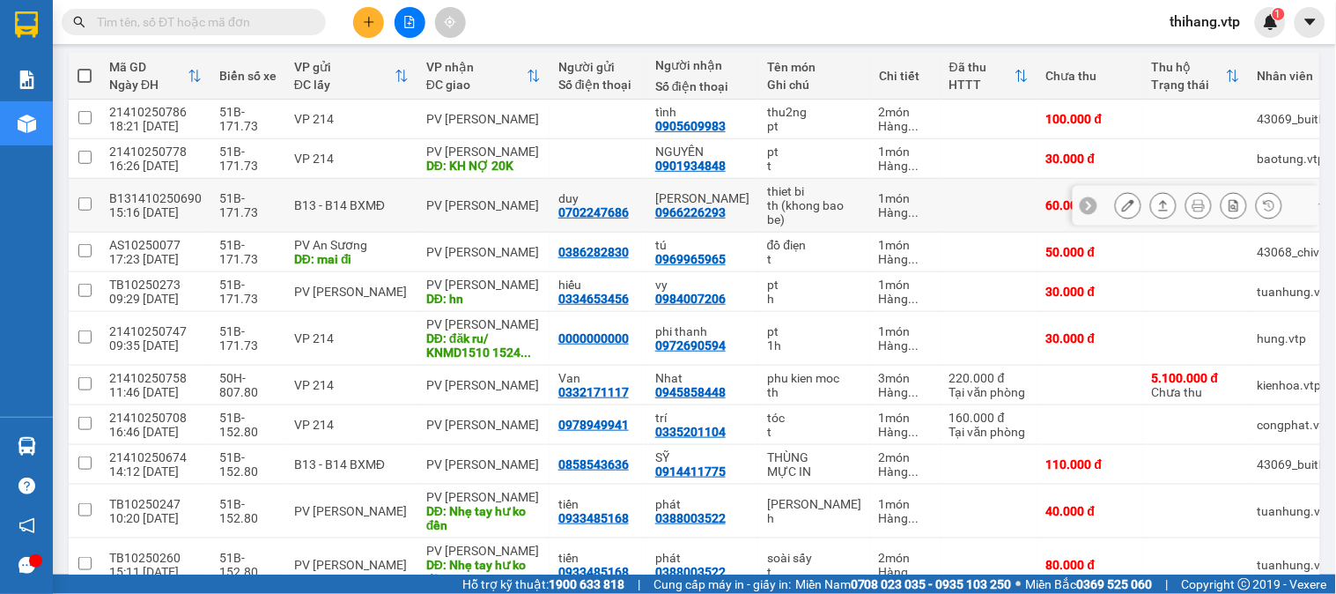
click at [921, 216] on section "Kết quả [PERSON_NAME] ( 125 ) Bộ lọc Mã ĐH Trạng thái Món hàng Thu hộ Tổng [PER…" at bounding box center [668, 297] width 1336 height 594
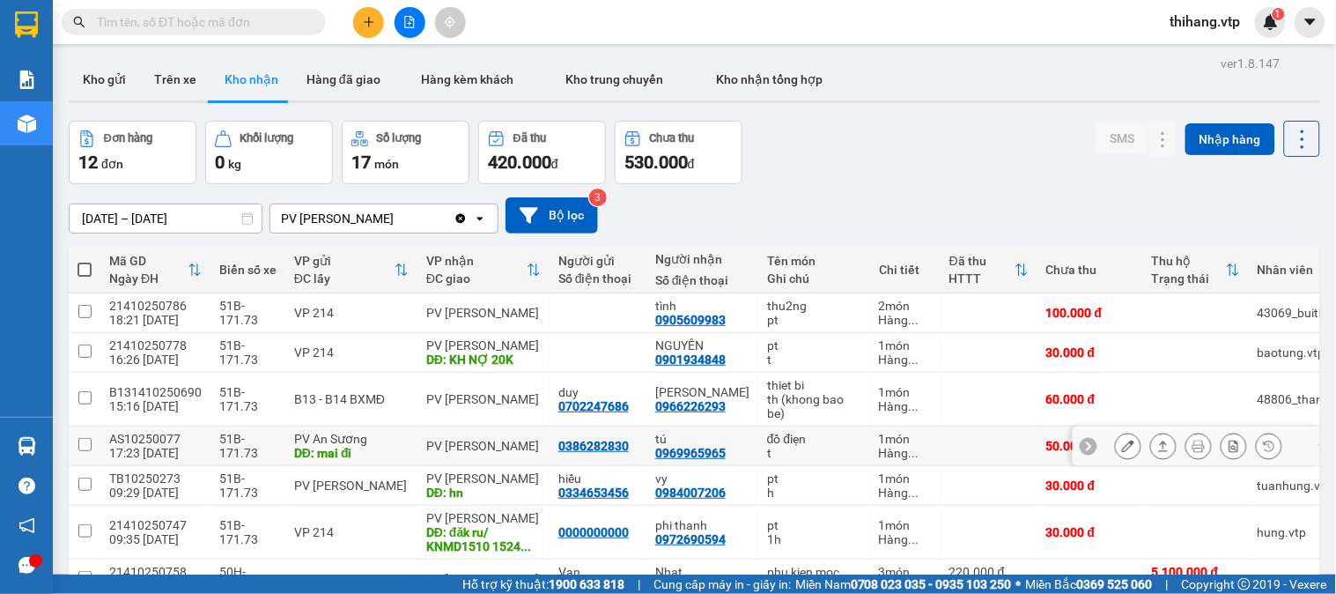
scroll to position [0, 0]
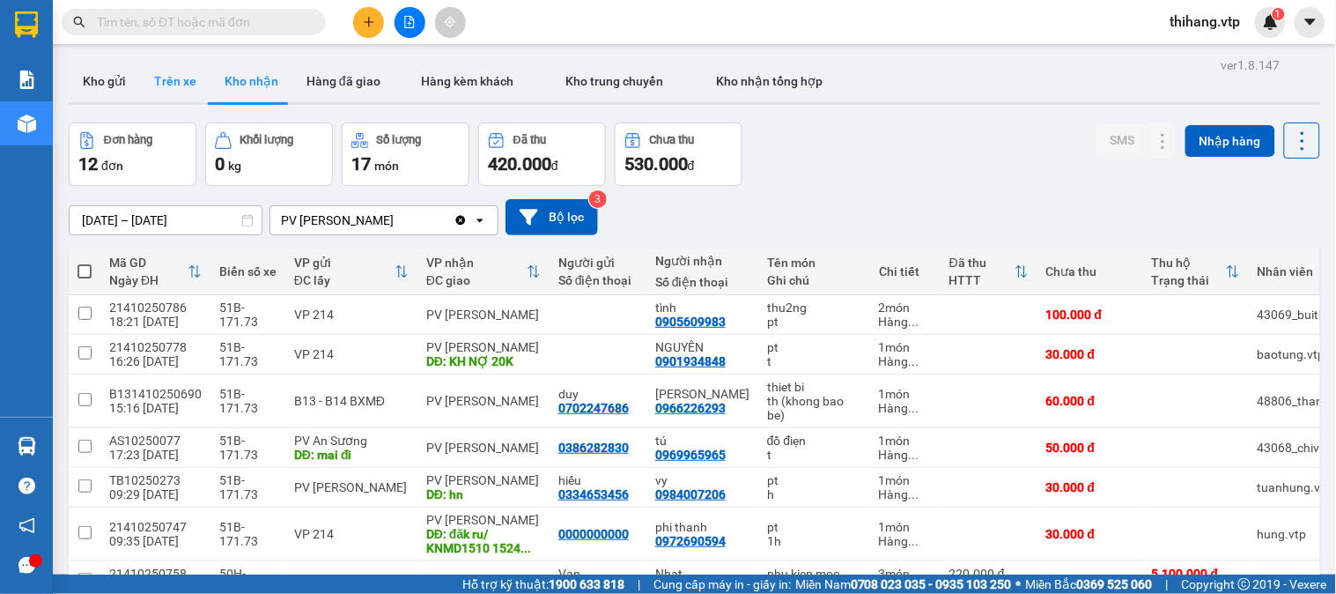
click at [191, 75] on button "Trên xe" at bounding box center [175, 81] width 70 height 42
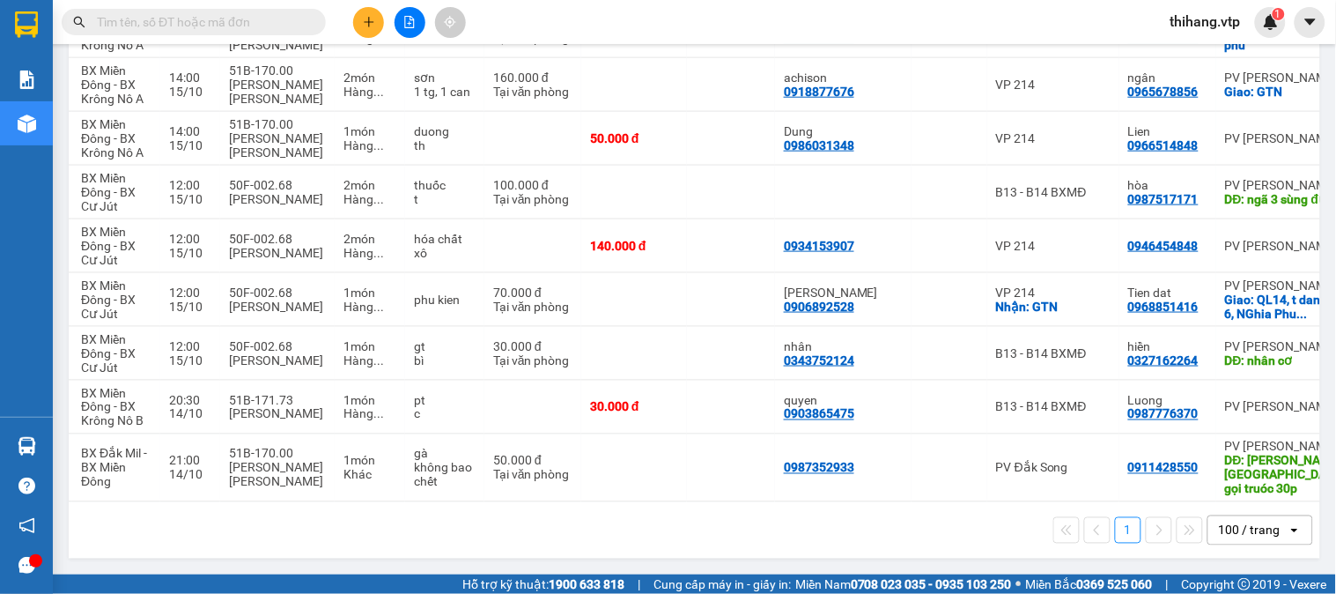
scroll to position [0, 216]
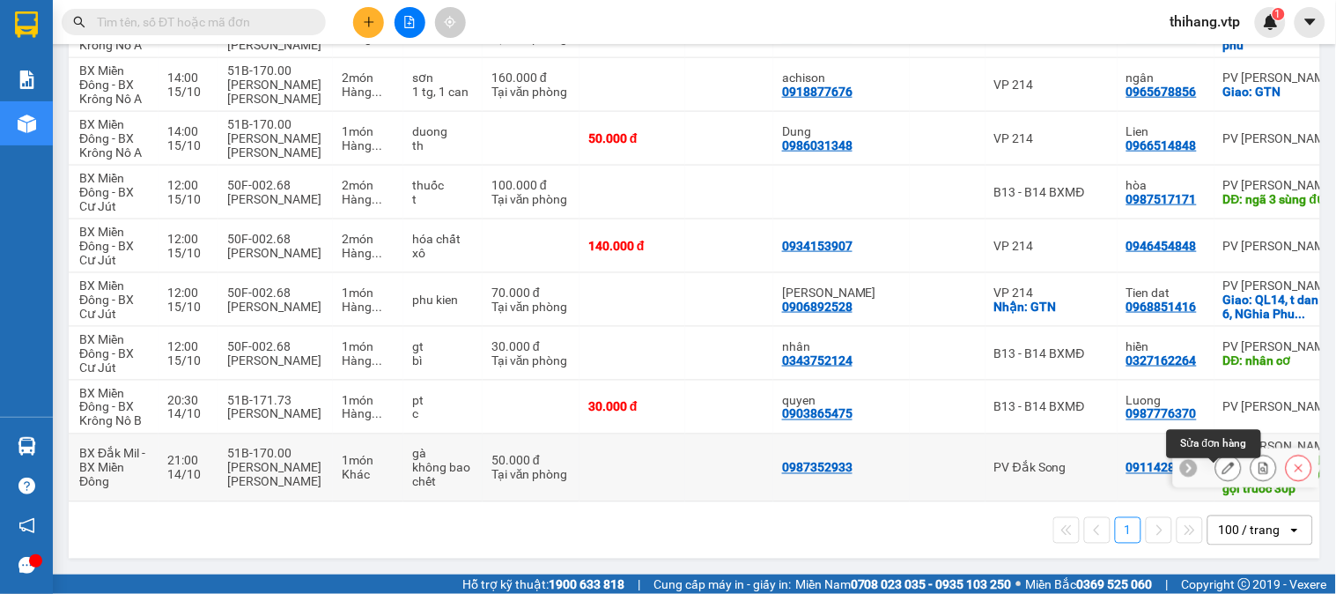
click at [1222, 468] on icon at bounding box center [1228, 467] width 12 height 12
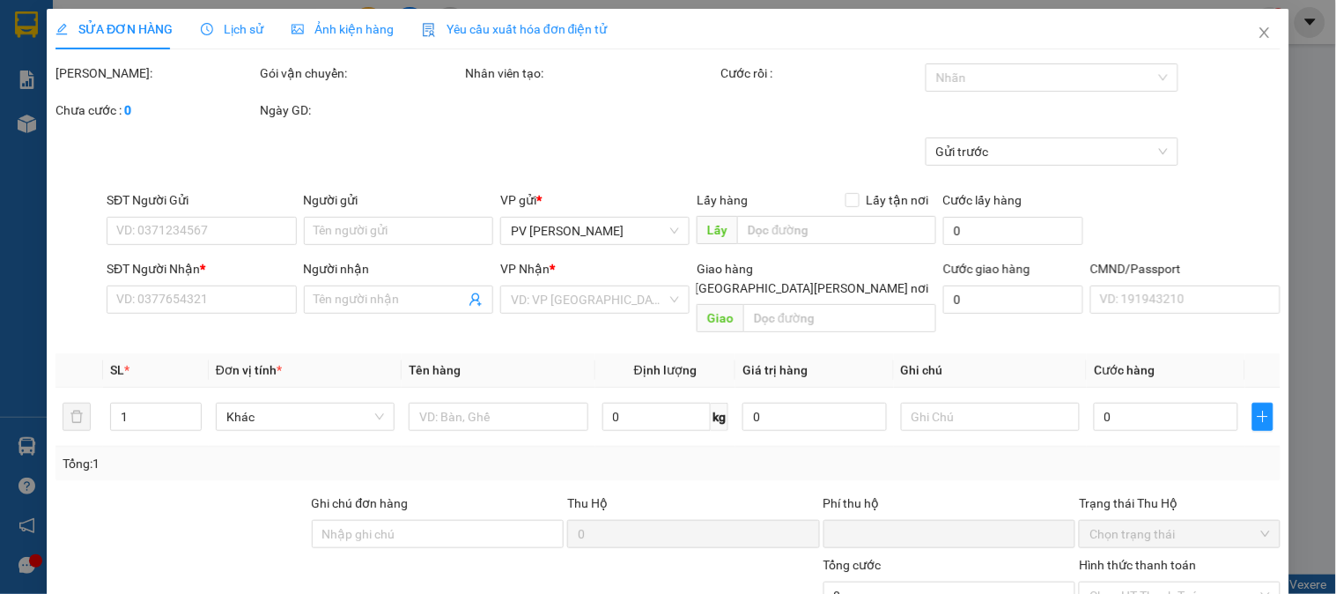
type input "0987352933"
type input "0911428550"
type input "[PERSON_NAME][GEOGRAPHIC_DATA]-gọi truóc 30p"
type input "0"
type input "50.000"
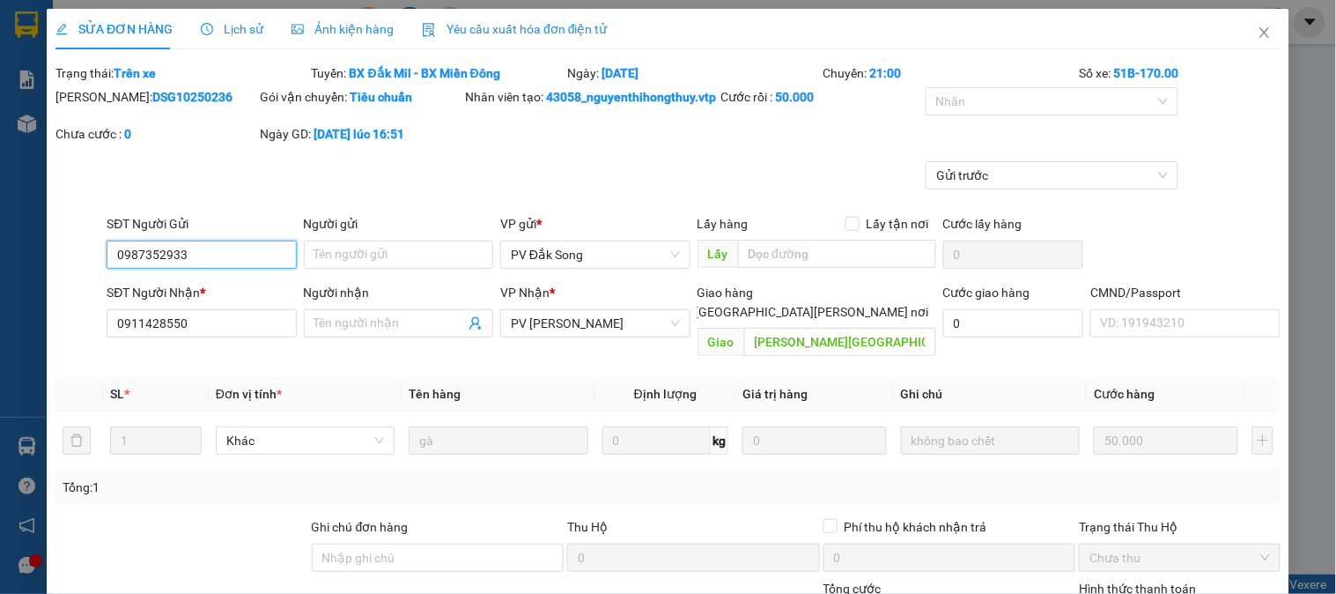
type input "2.500"
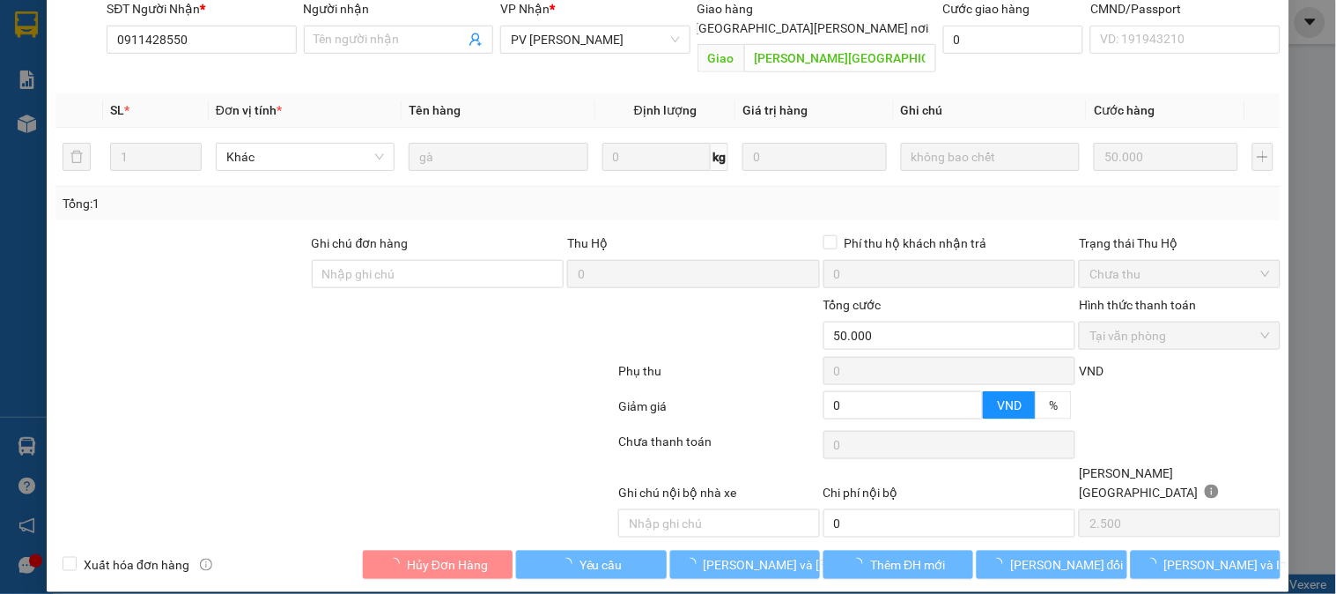
scroll to position [284, 0]
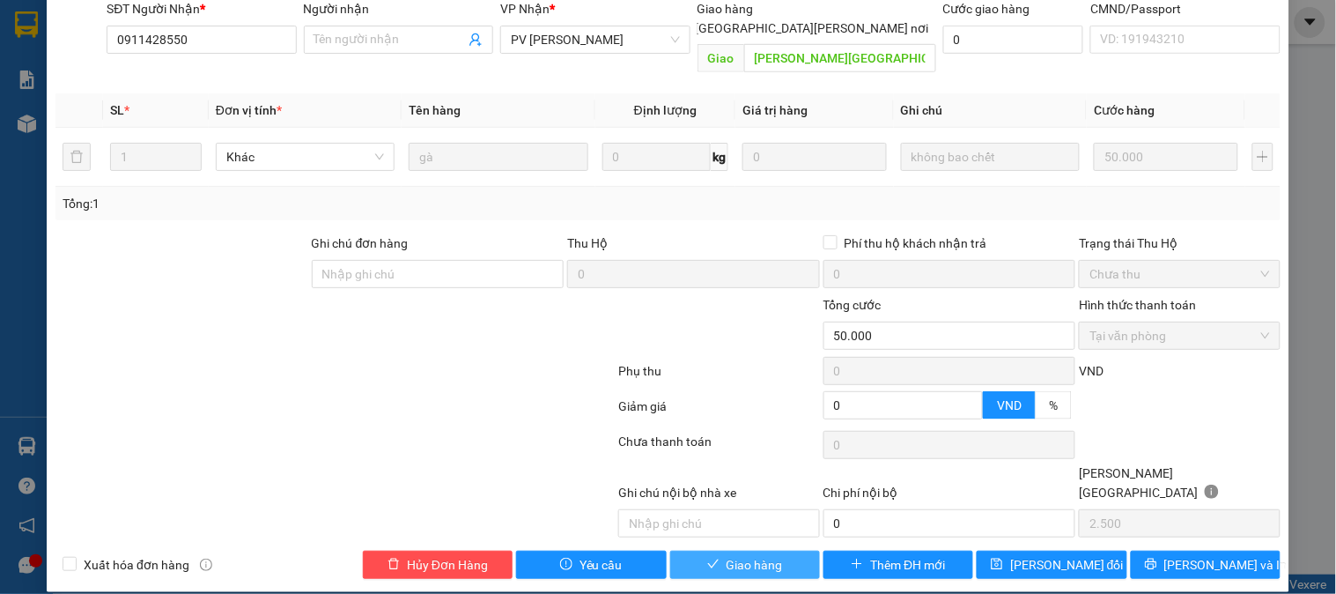
click at [755, 555] on span "Giao hàng" at bounding box center [755, 564] width 56 height 19
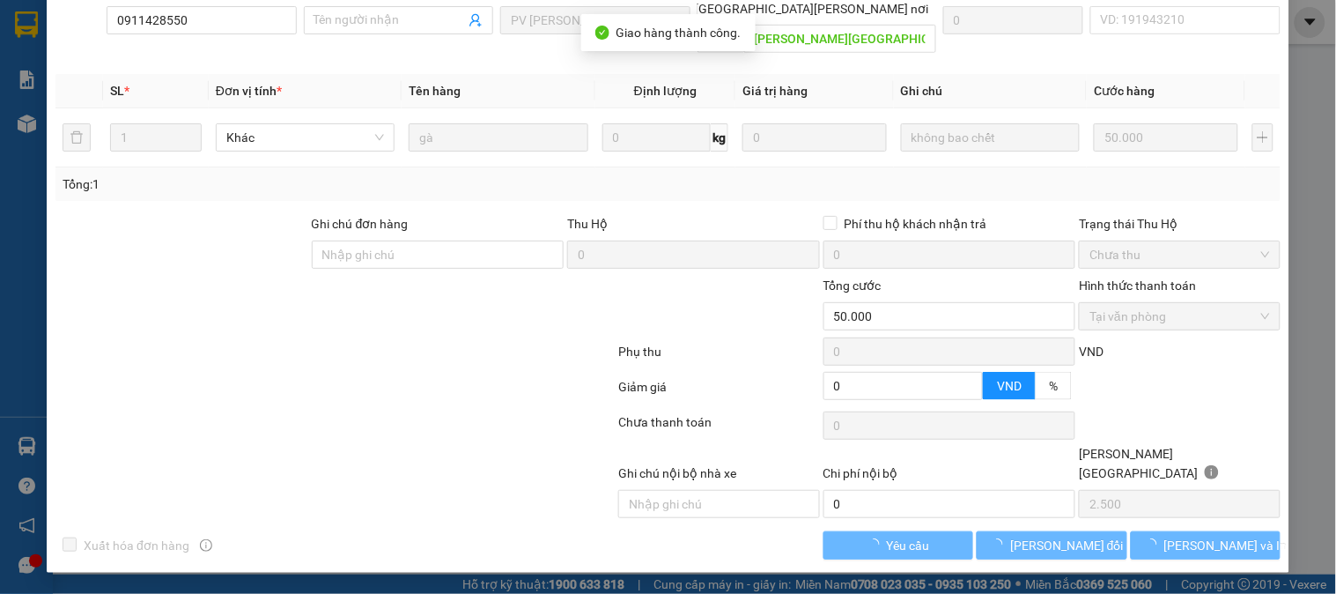
scroll to position [0, 0]
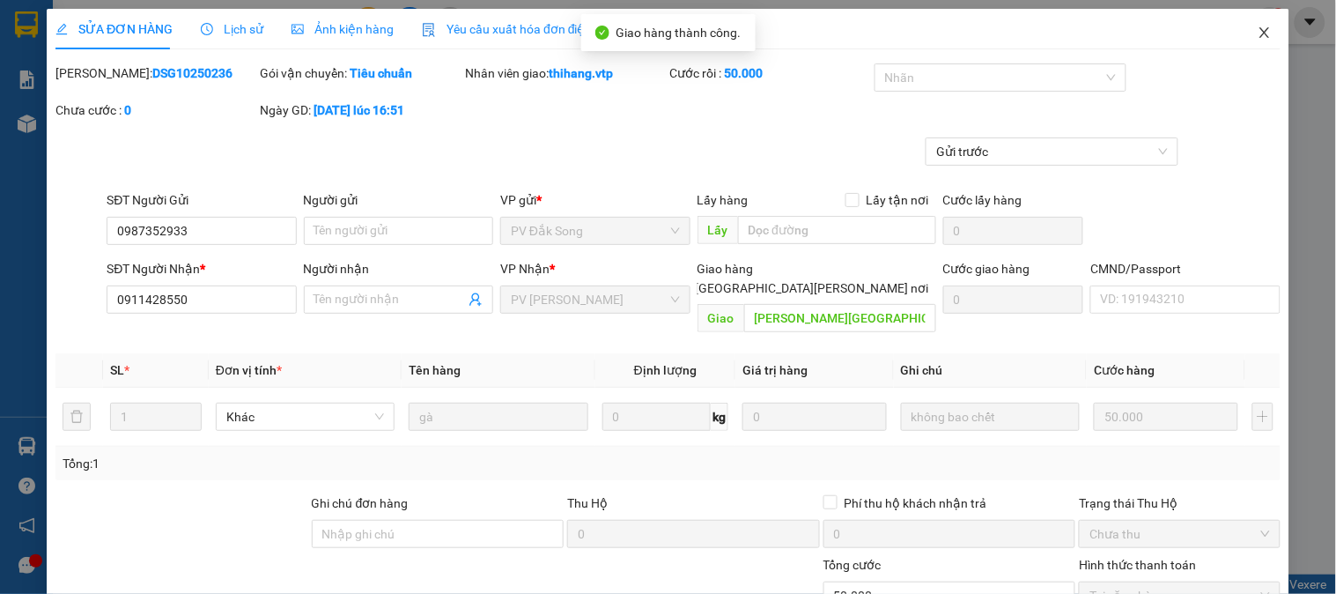
click at [1258, 33] on icon "close" at bounding box center [1265, 33] width 14 height 14
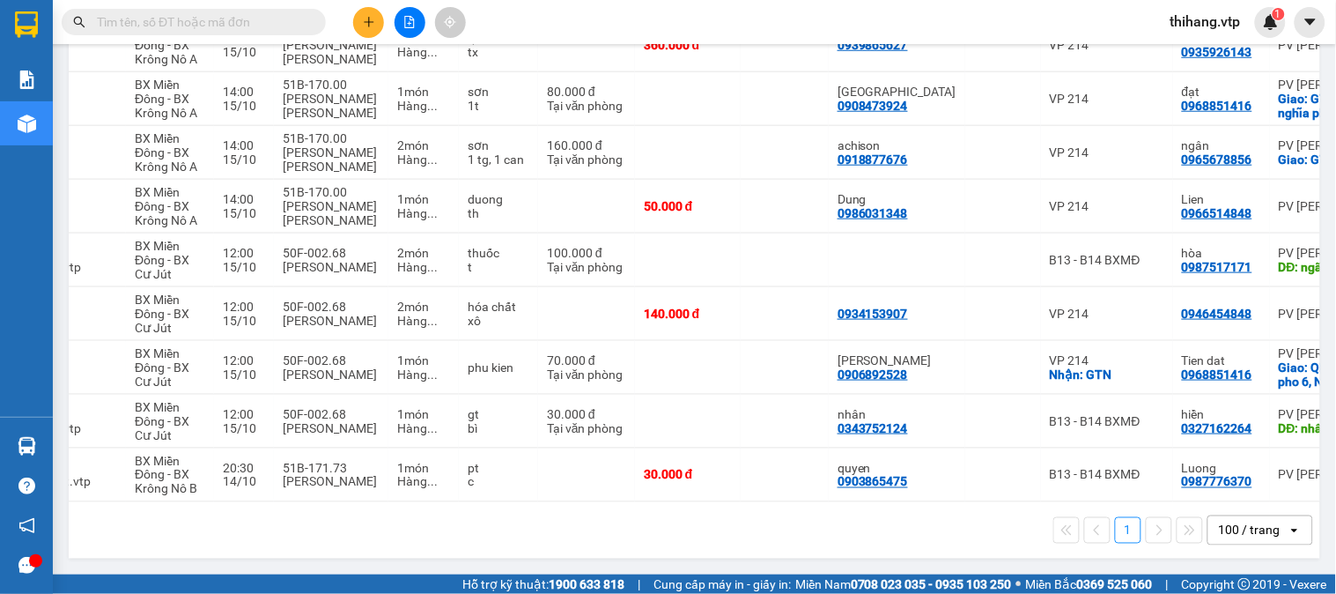
scroll to position [0, 135]
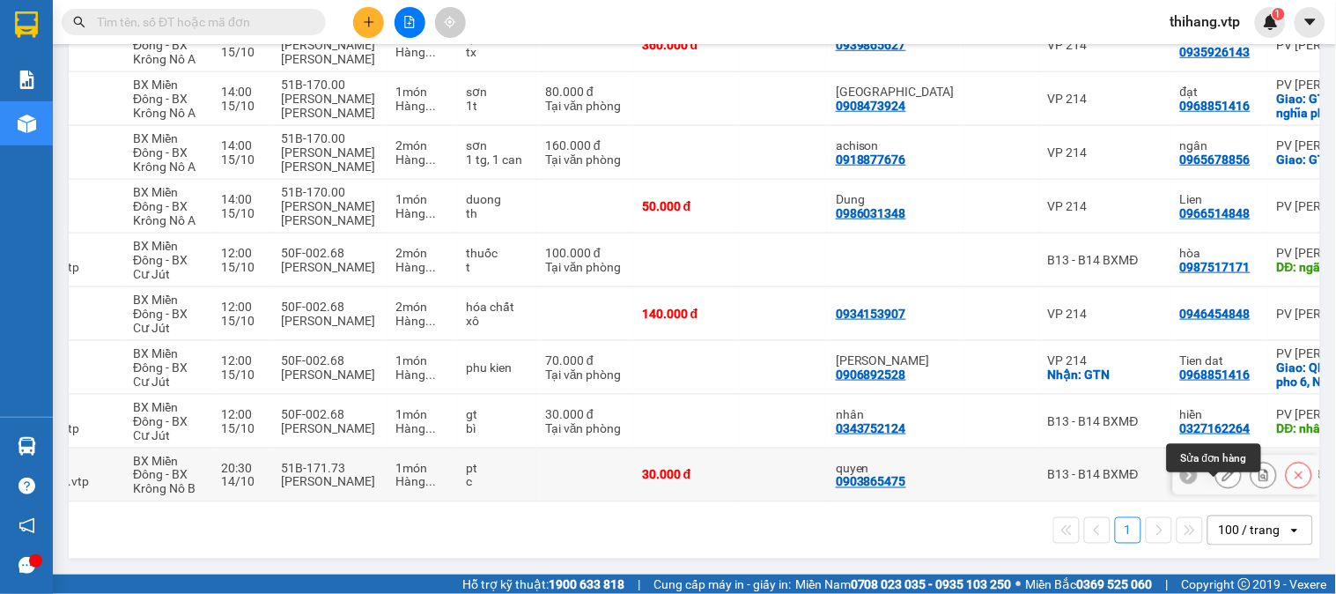
click at [1222, 468] on icon at bounding box center [1228, 474] width 12 height 12
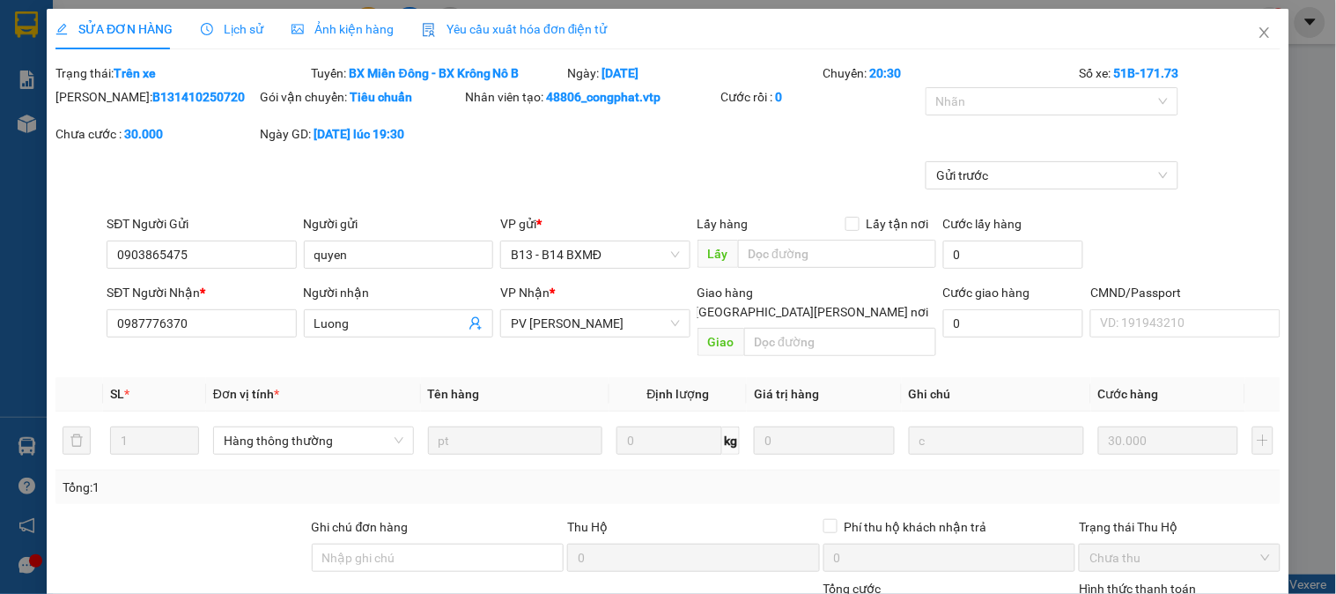
type input "0903865475"
type input "quyen"
type input "0987776370"
type input "Luong"
type input "0"
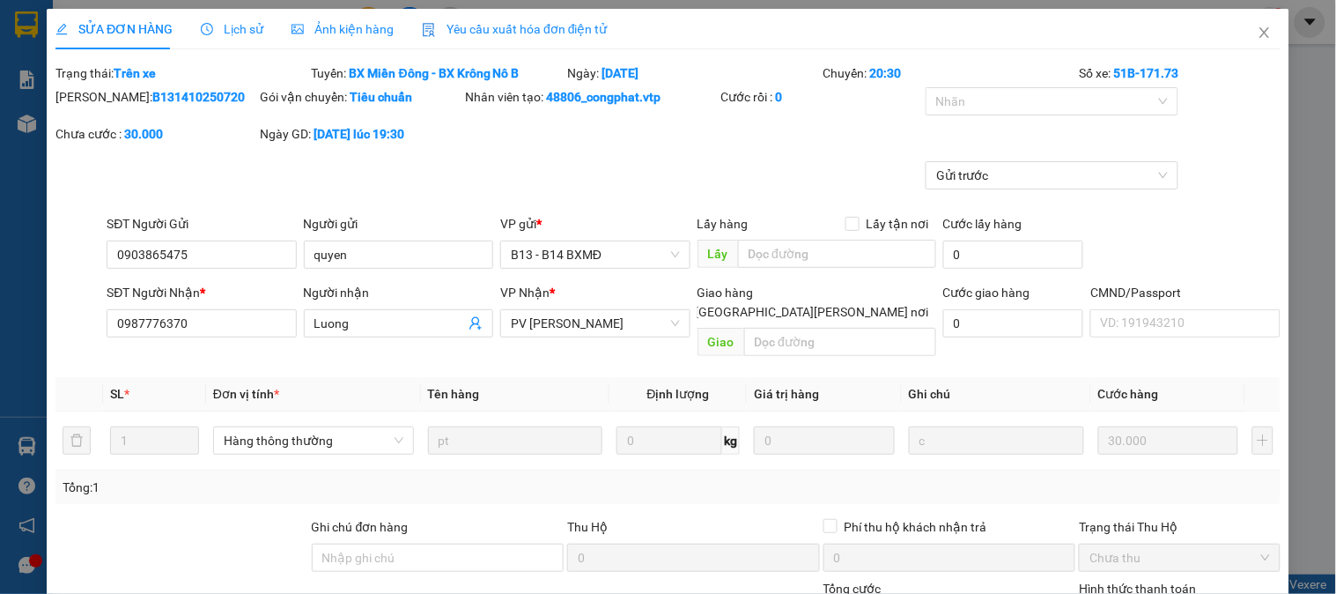
type input "30.000"
type input "1.500"
click at [822, 328] on input "text" at bounding box center [840, 342] width 192 height 28
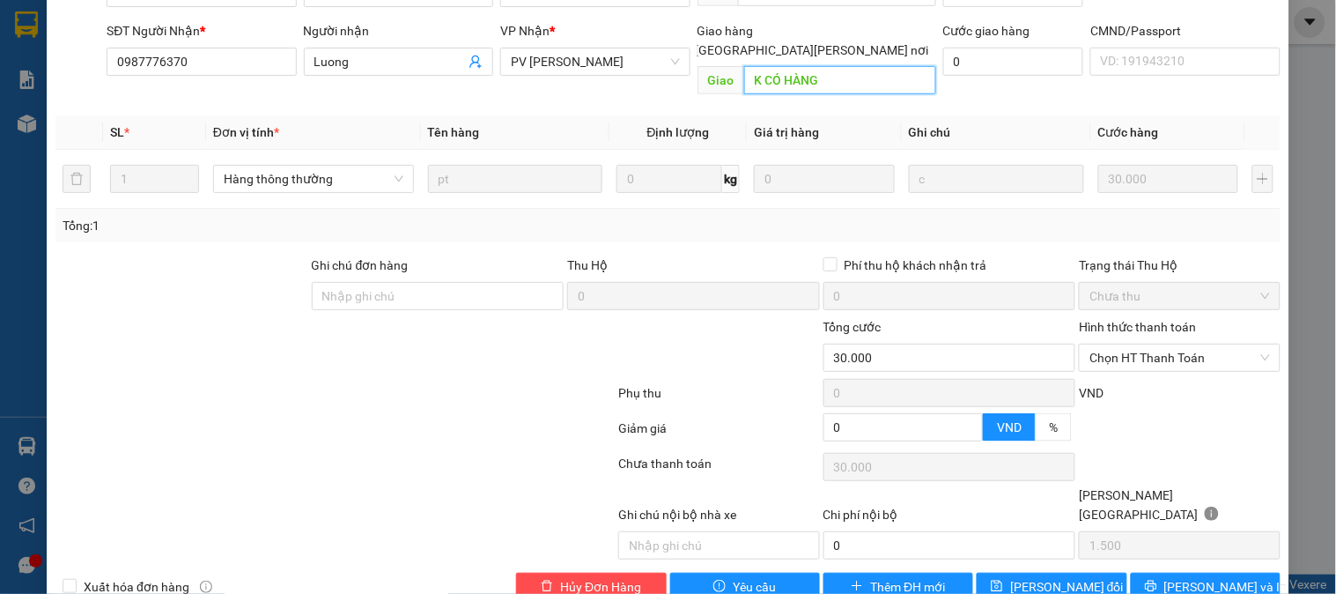
scroll to position [264, 0]
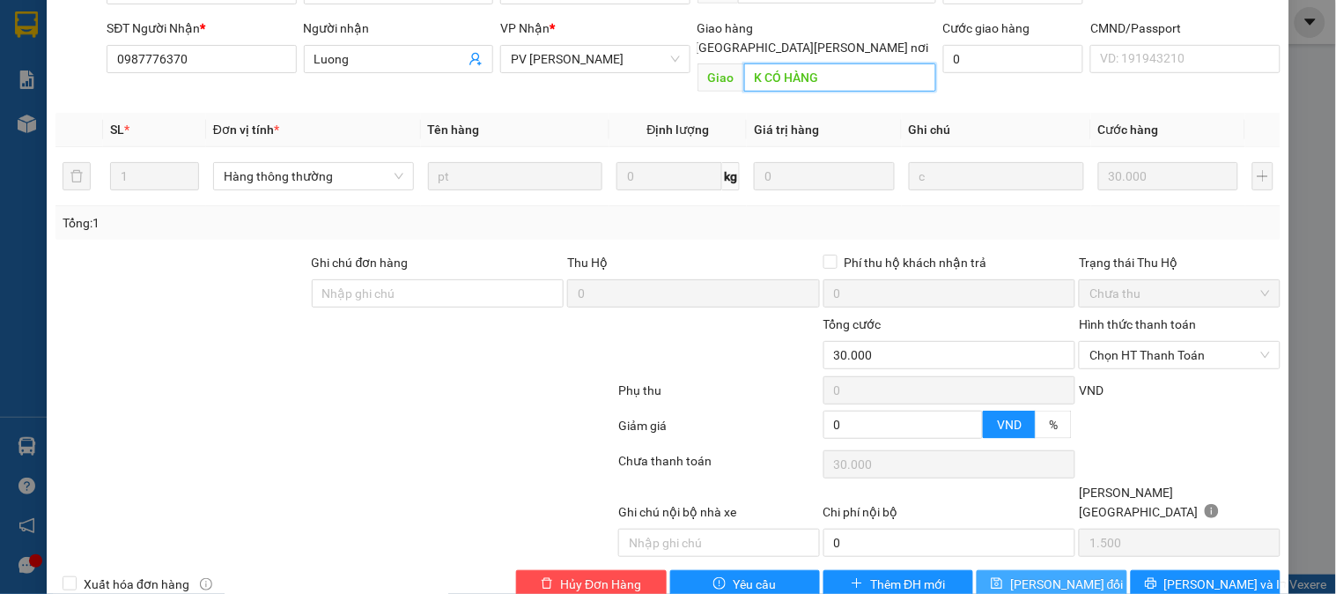
type input "K CÓ HÀNG"
click at [1044, 574] on span "[PERSON_NAME] đổi" at bounding box center [1067, 583] width 114 height 19
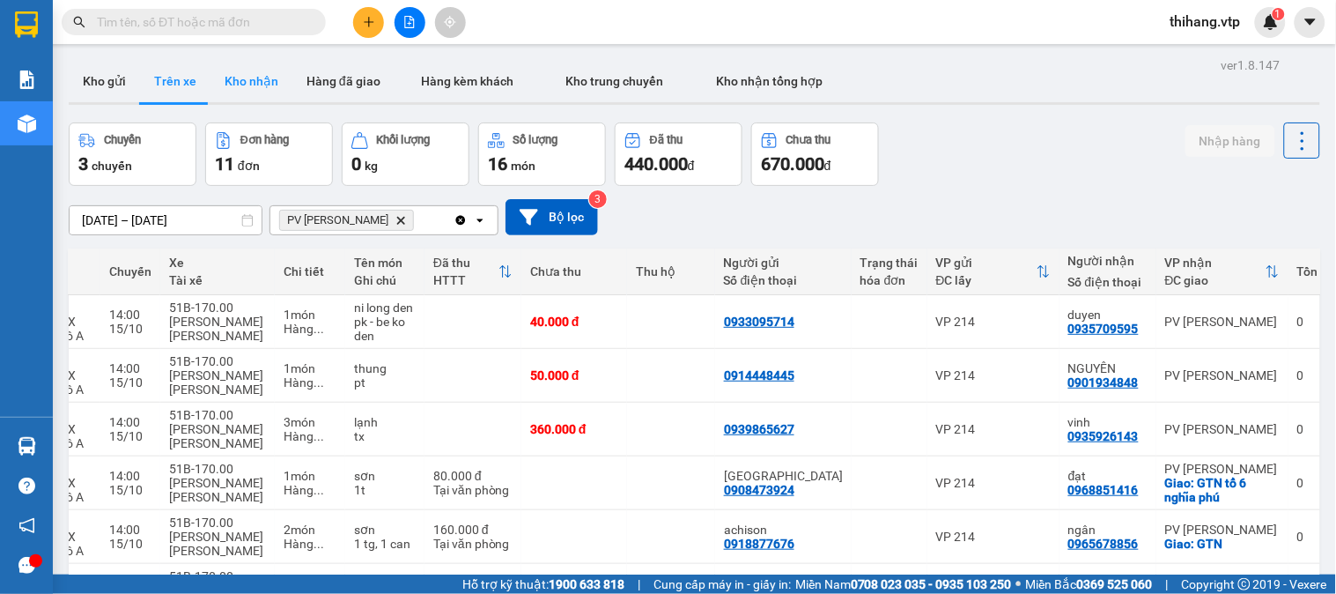
click at [218, 77] on button "Kho nhận" at bounding box center [251, 81] width 82 height 42
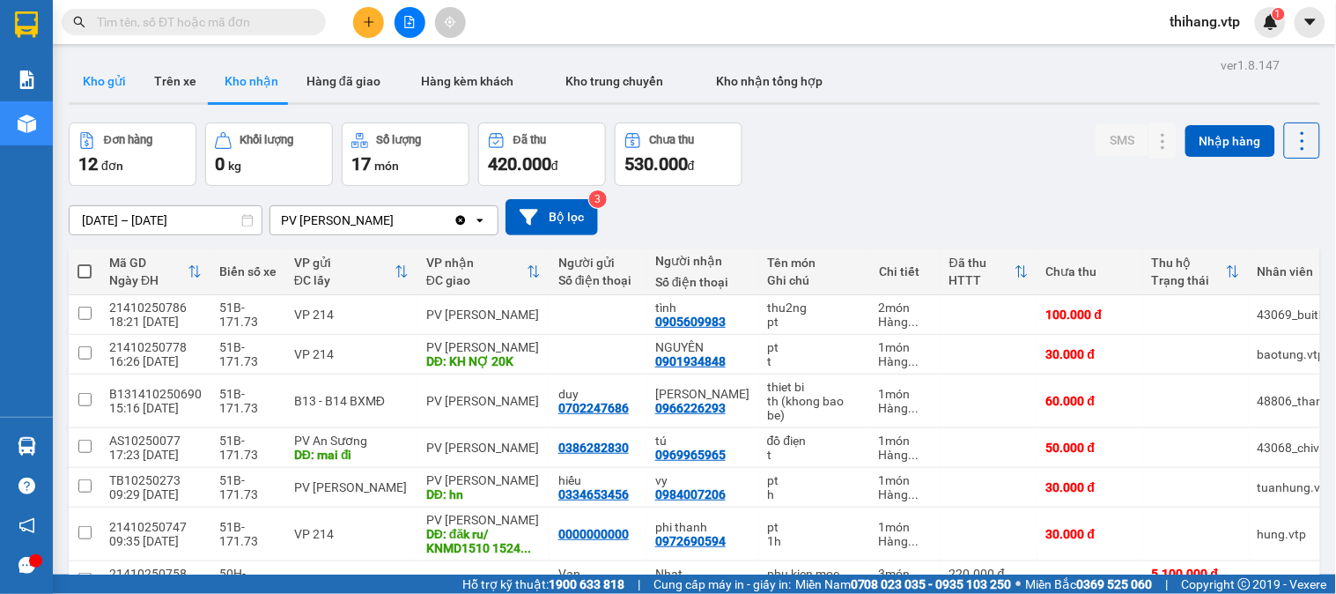
click at [118, 89] on button "Kho gửi" at bounding box center [104, 81] width 71 height 42
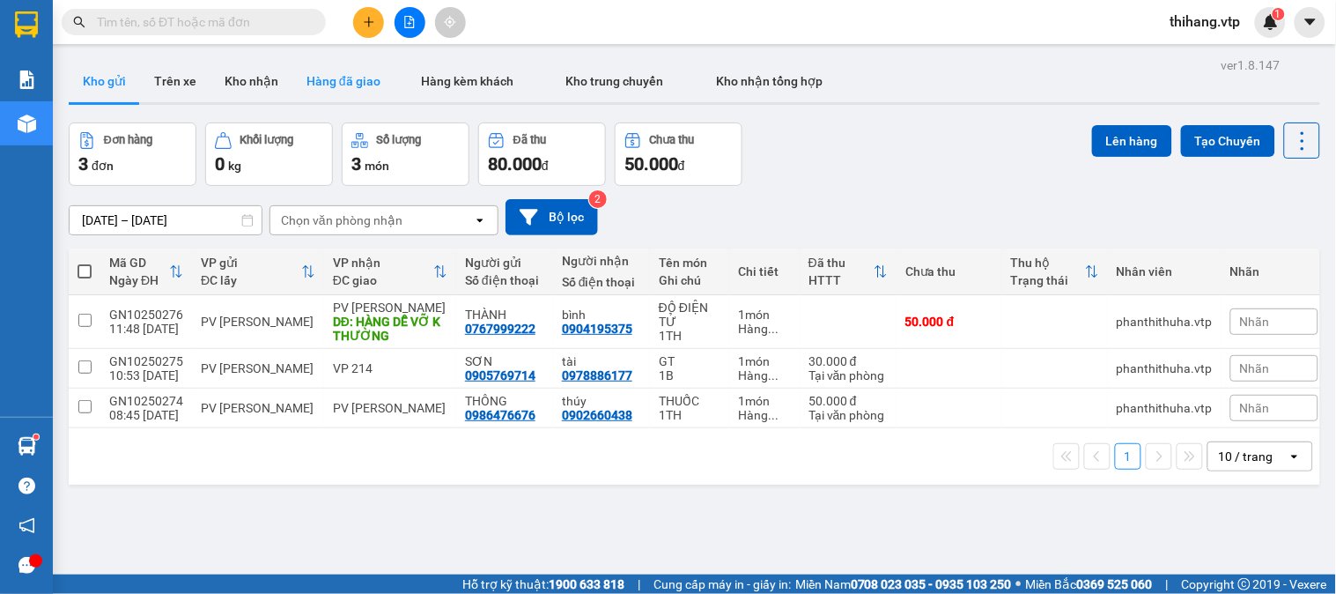
click at [328, 79] on button "Hàng đã giao" at bounding box center [343, 81] width 102 height 42
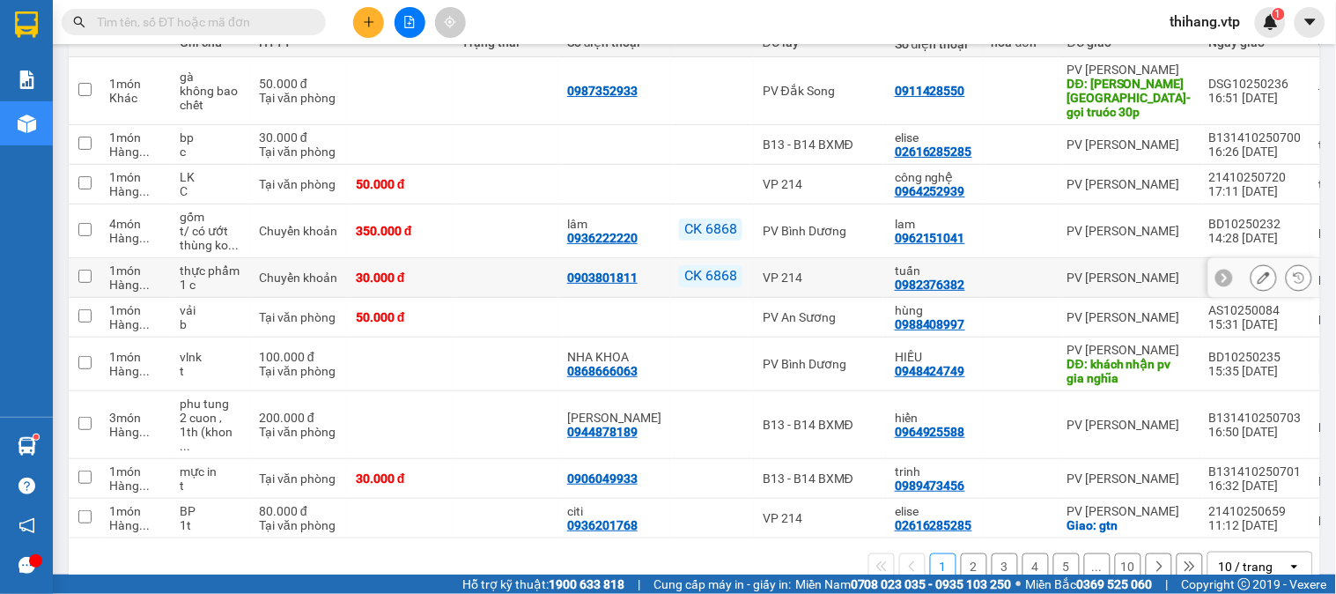
scroll to position [254, 0]
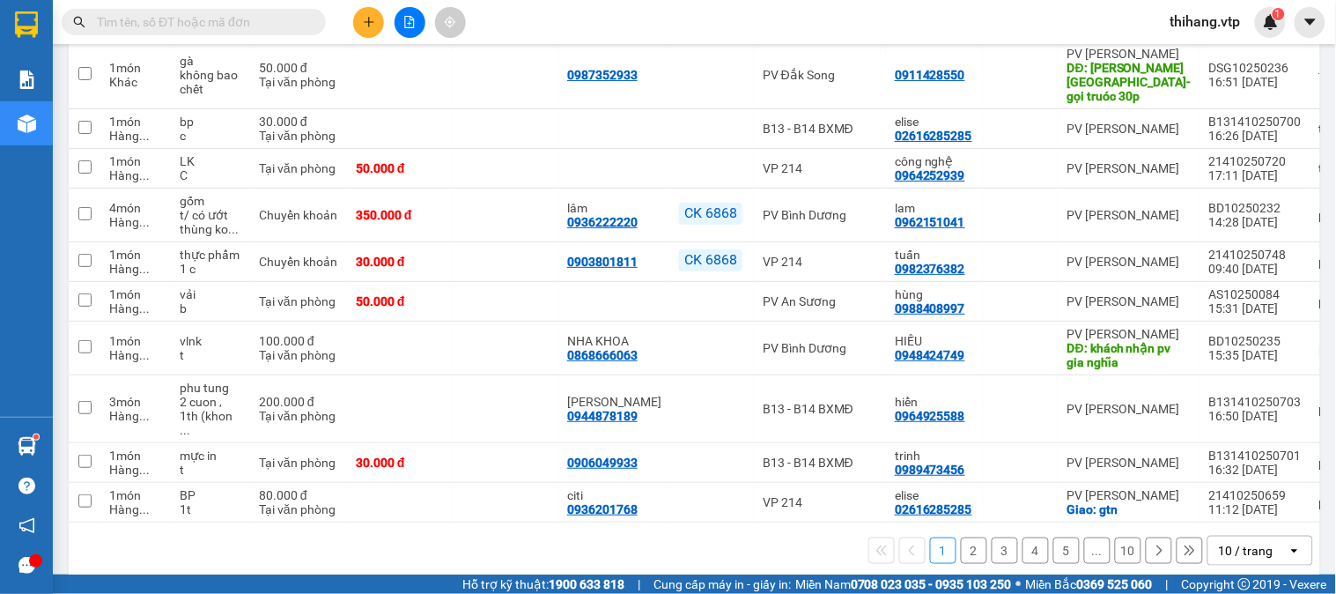
click at [1256, 542] on div "10 / trang" at bounding box center [1246, 551] width 55 height 18
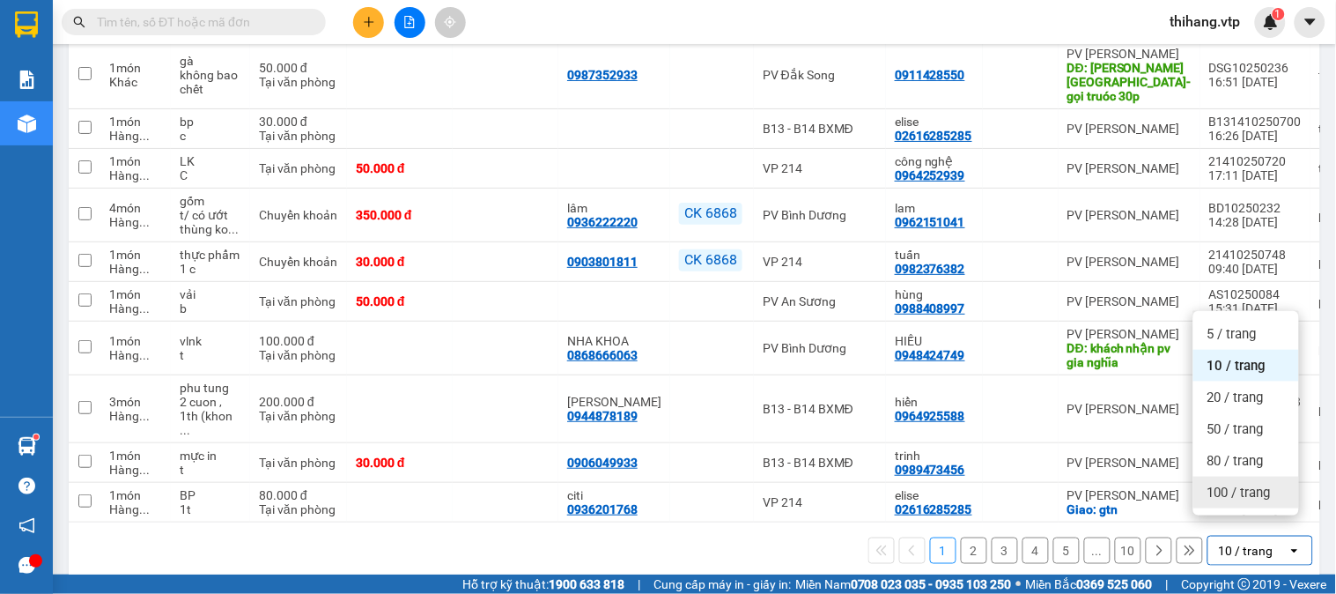
click at [1264, 497] on span "100 / trang" at bounding box center [1238, 492] width 63 height 18
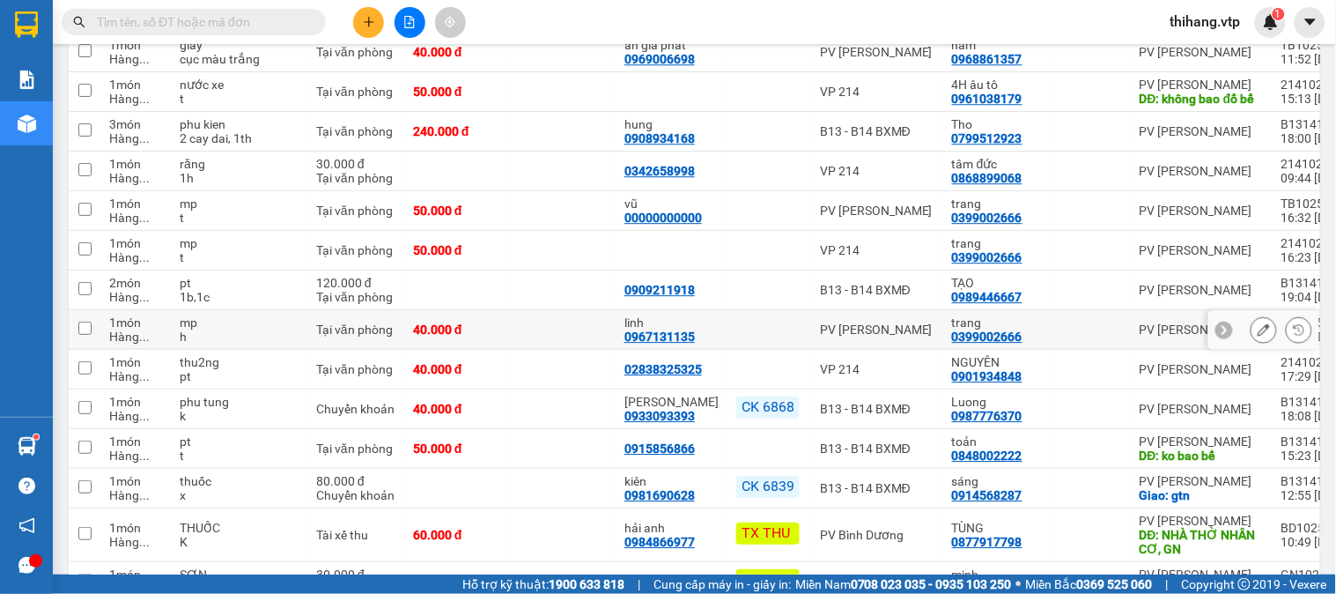
scroll to position [1526, 0]
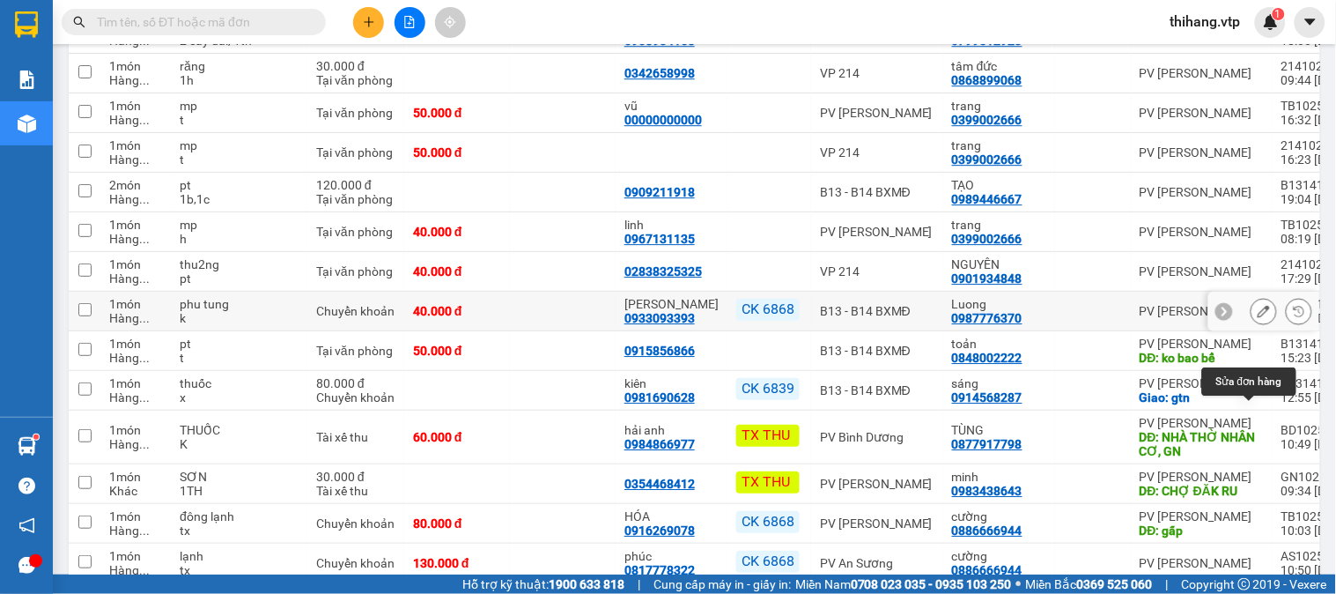
click at [1257, 327] on button at bounding box center [1263, 311] width 25 height 31
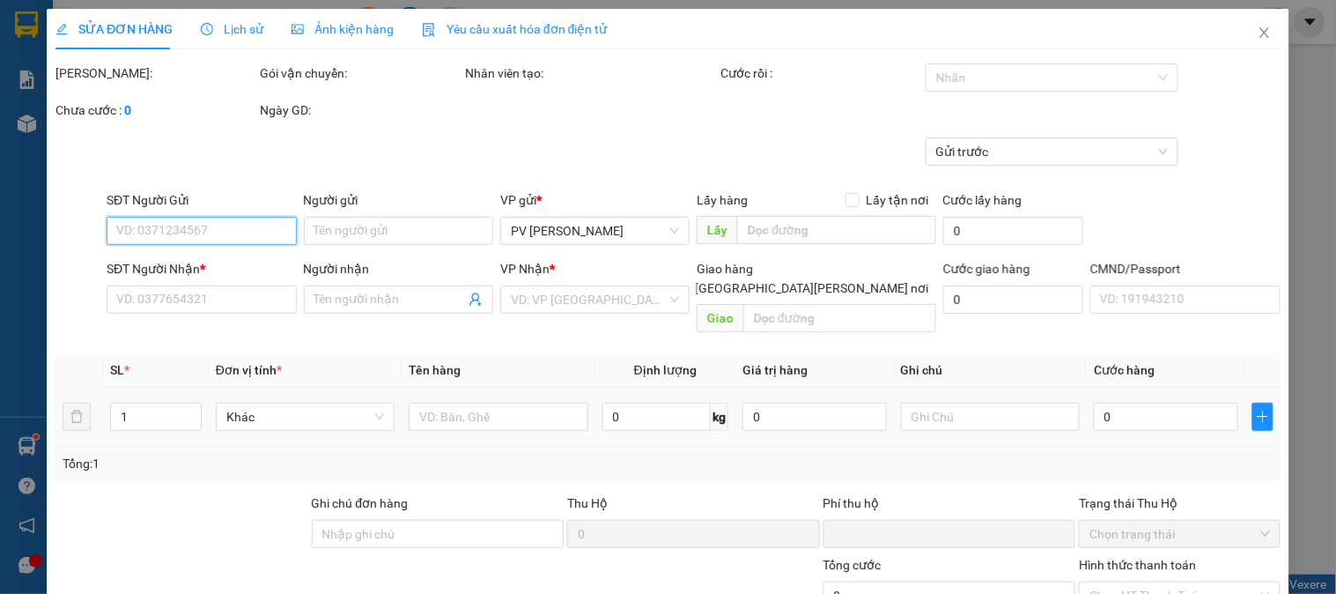
type input "0933093393"
type input "[PERSON_NAME]"
type input "0987776370"
type input "Luong"
type input "EX6868 40K [DATE] 07H08"
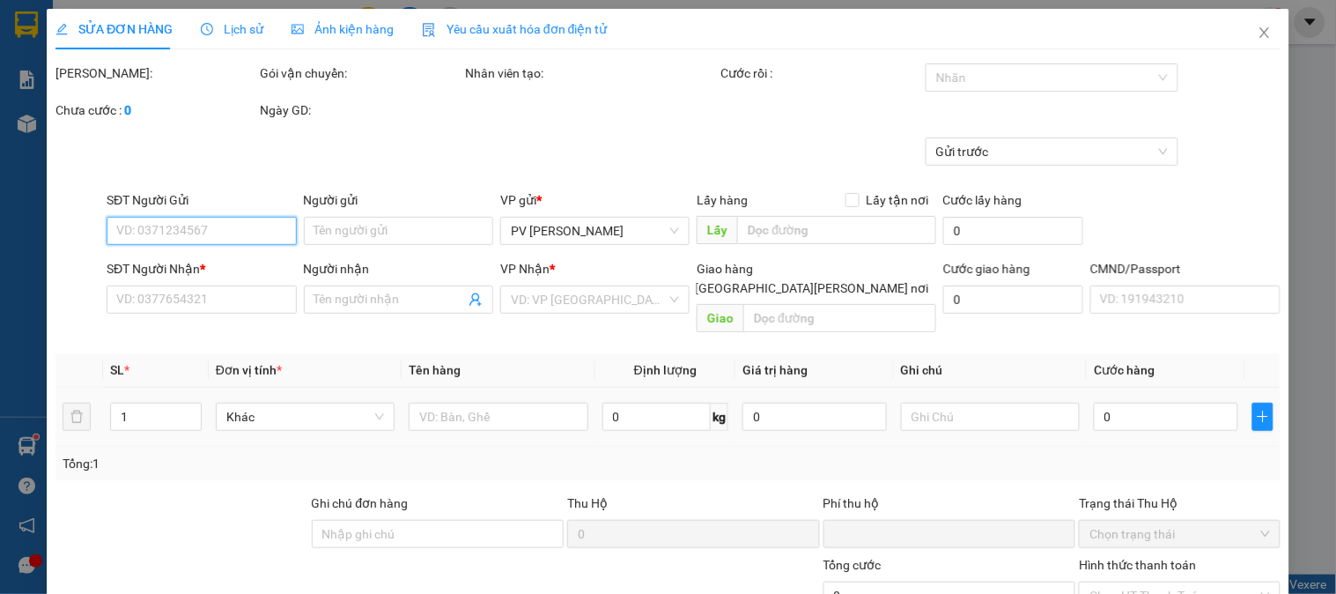
type input "0"
type input "40.000"
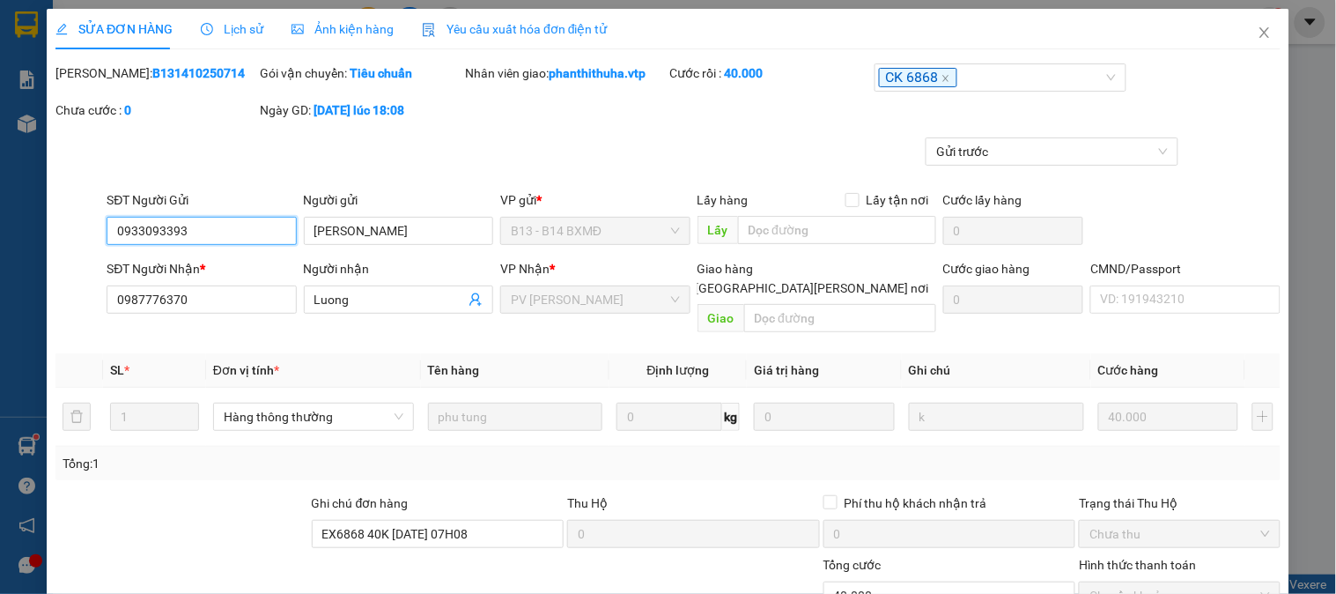
type input "2.000"
click at [230, 22] on span "Lịch sử" at bounding box center [232, 29] width 63 height 14
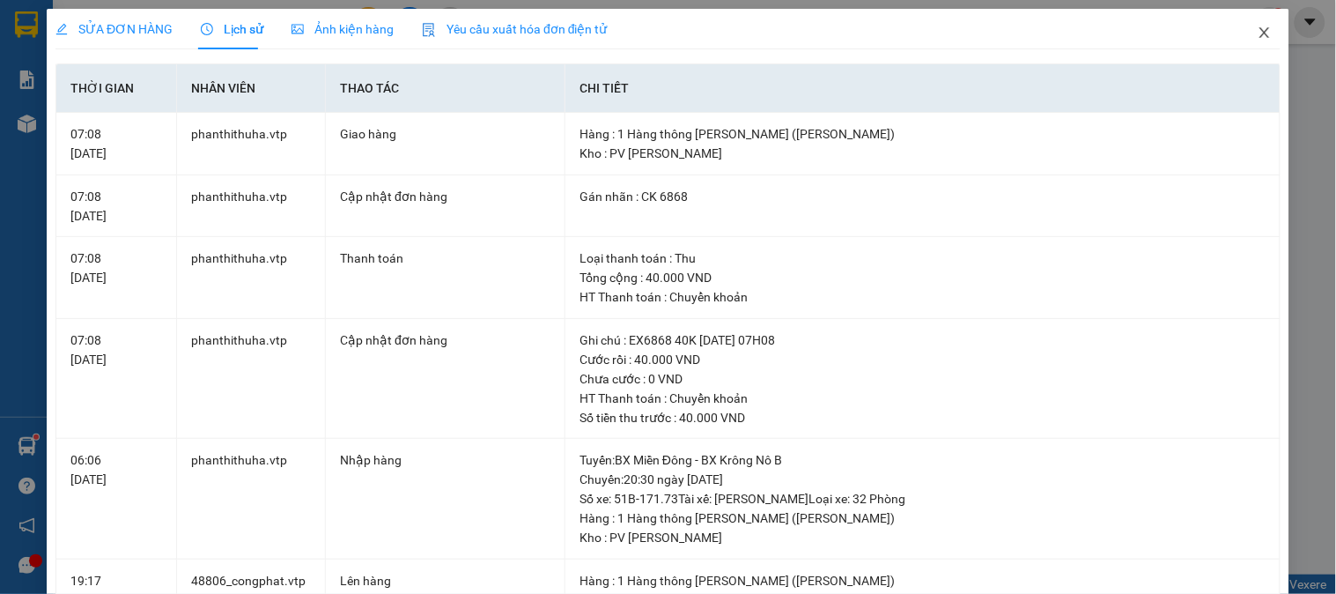
click at [1258, 38] on icon "close" at bounding box center [1265, 33] width 14 height 14
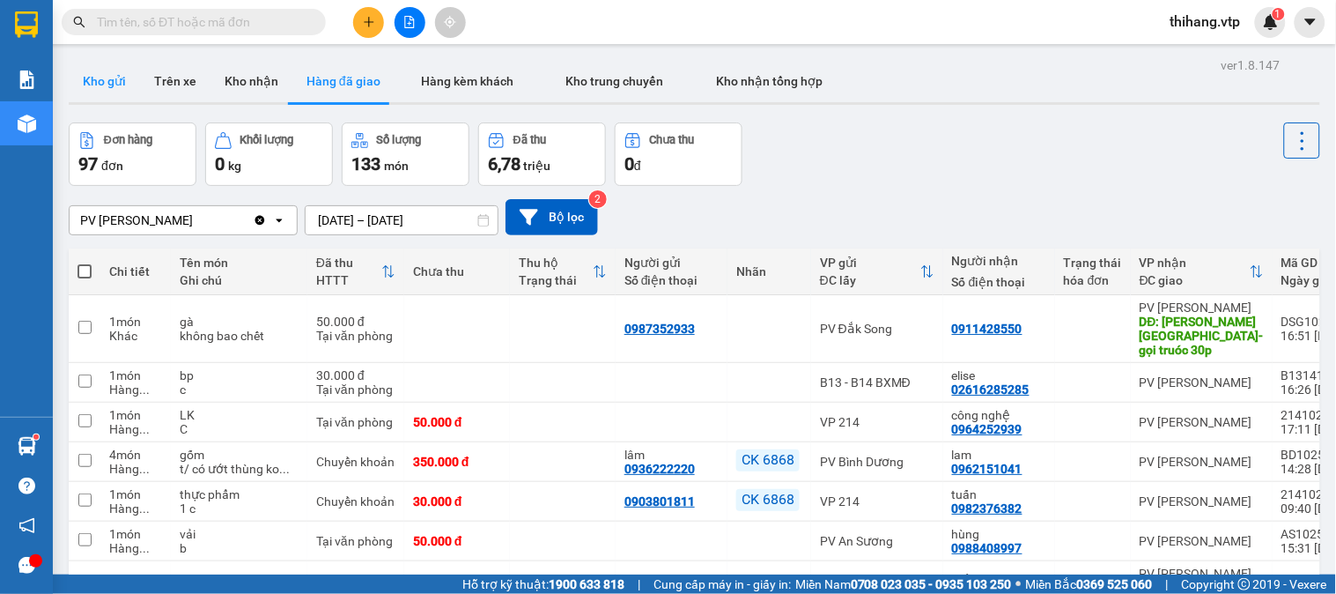
click at [115, 83] on button "Kho gửi" at bounding box center [104, 81] width 71 height 42
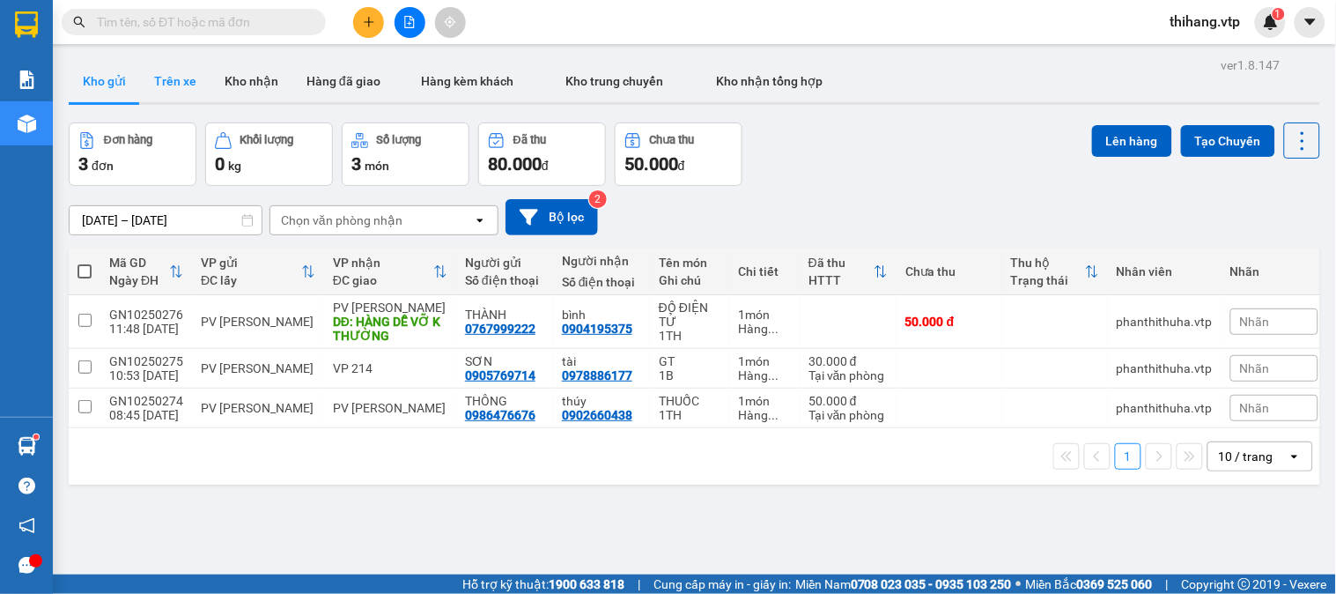
click at [181, 81] on button "Trên xe" at bounding box center [175, 81] width 70 height 42
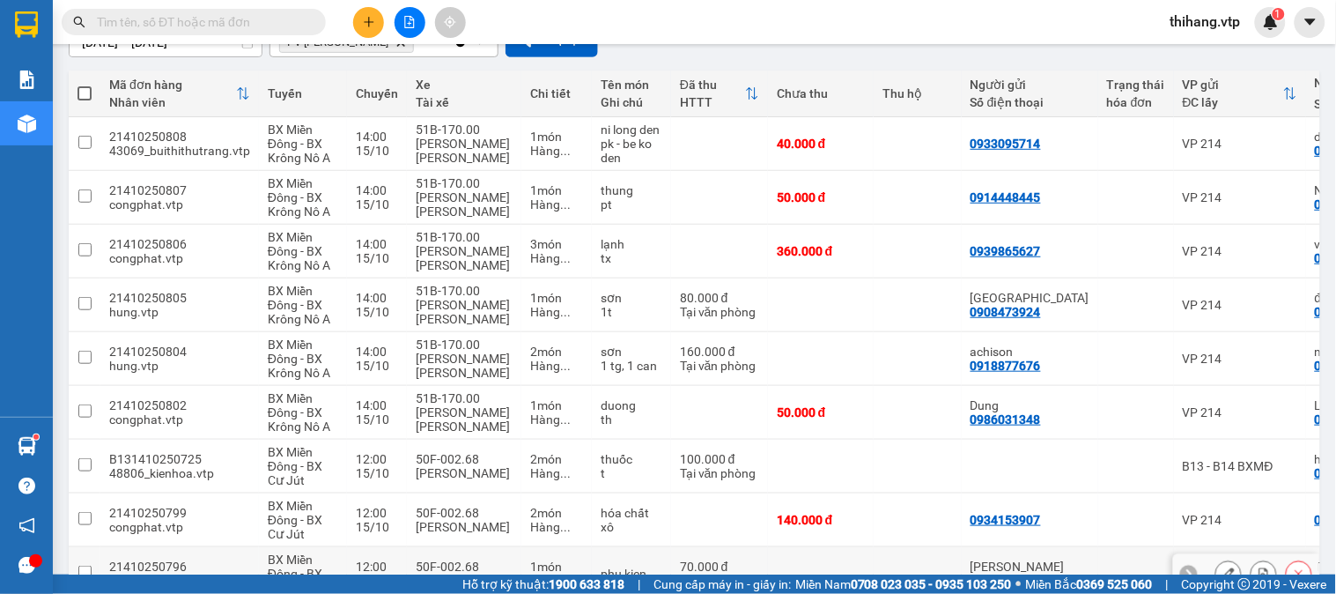
scroll to position [406, 0]
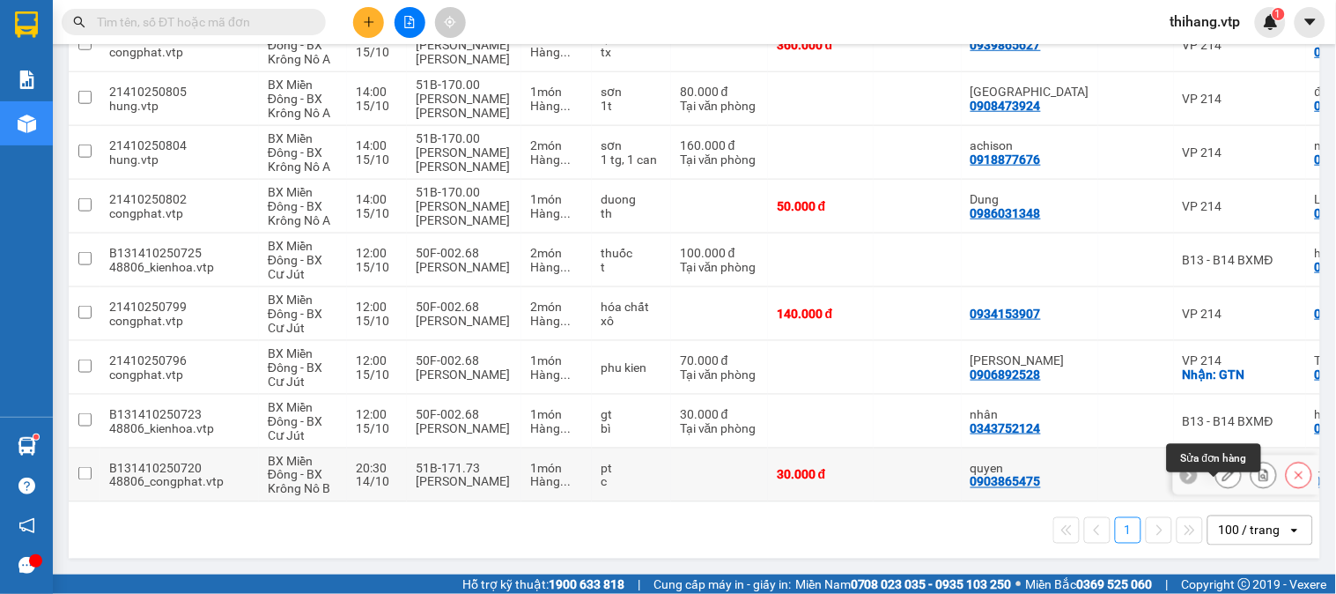
click at [1222, 472] on icon at bounding box center [1228, 474] width 12 height 12
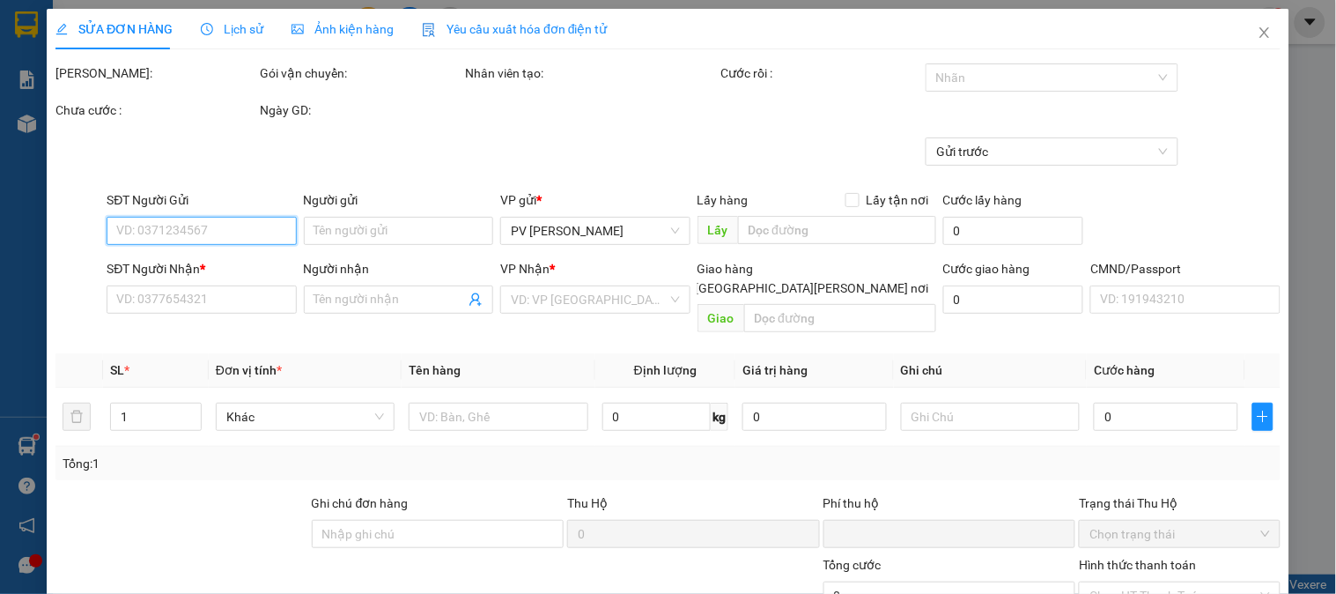
type input "0903865475"
type input "quyen"
type input "0987776370"
type input "Luong"
type input "K CÓ HÀNG"
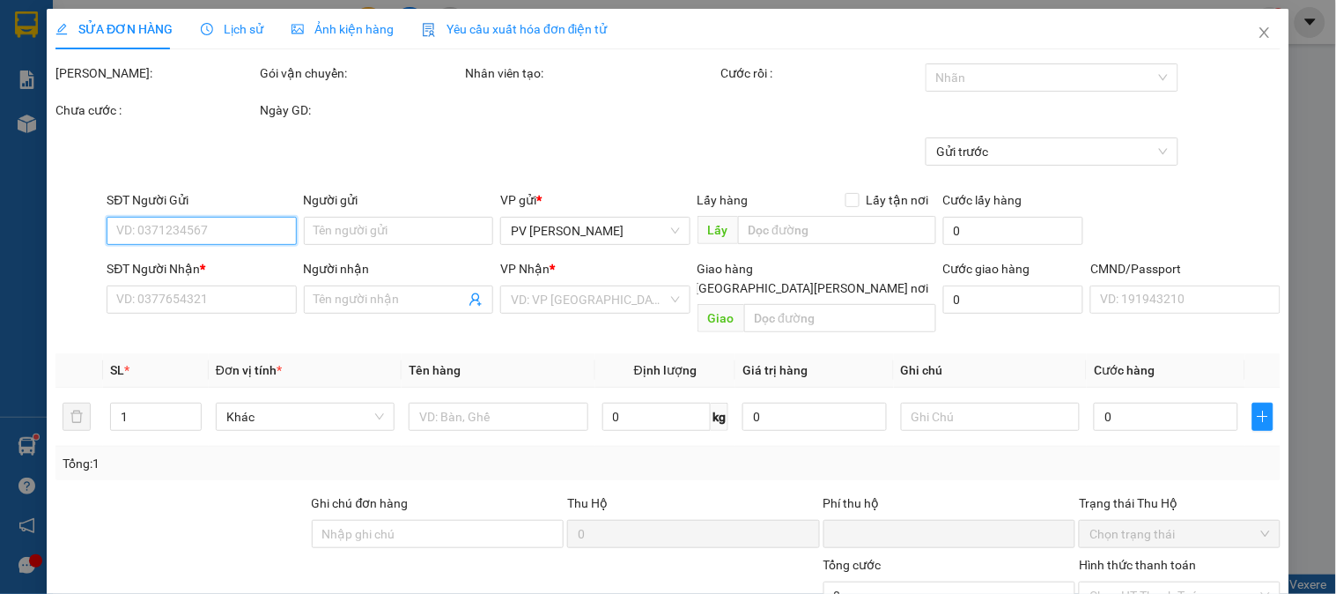
type input "0"
type input "30.000"
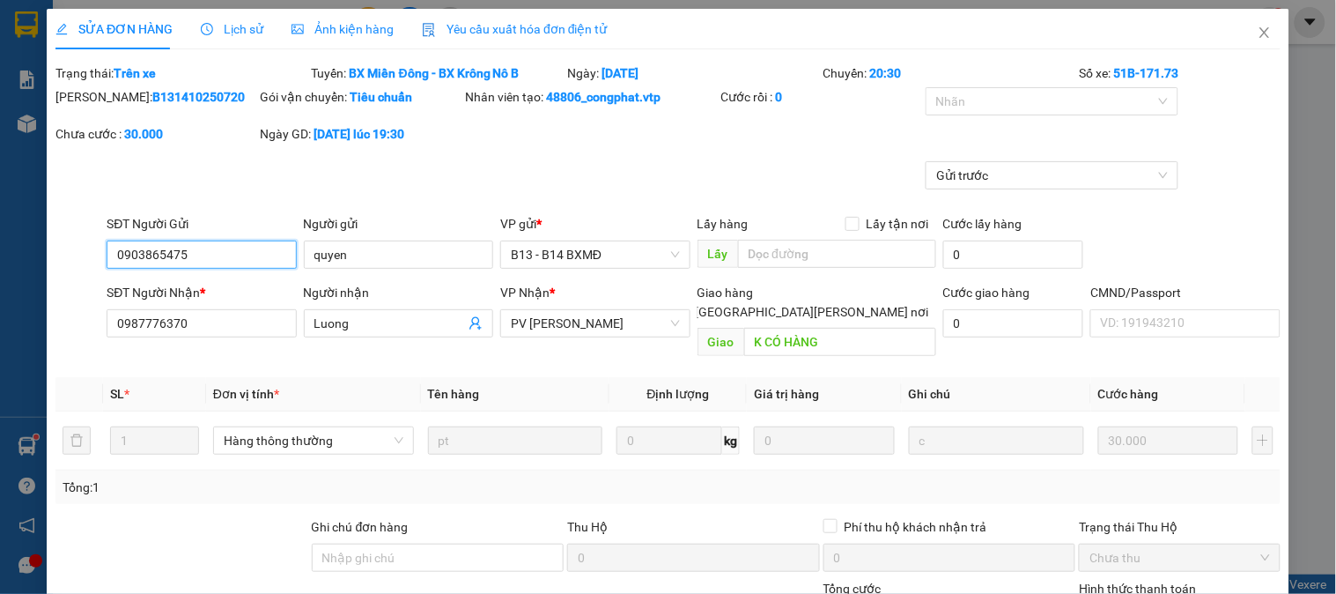
type input "1.500"
click at [244, 27] on span "Lịch sử" at bounding box center [232, 29] width 63 height 14
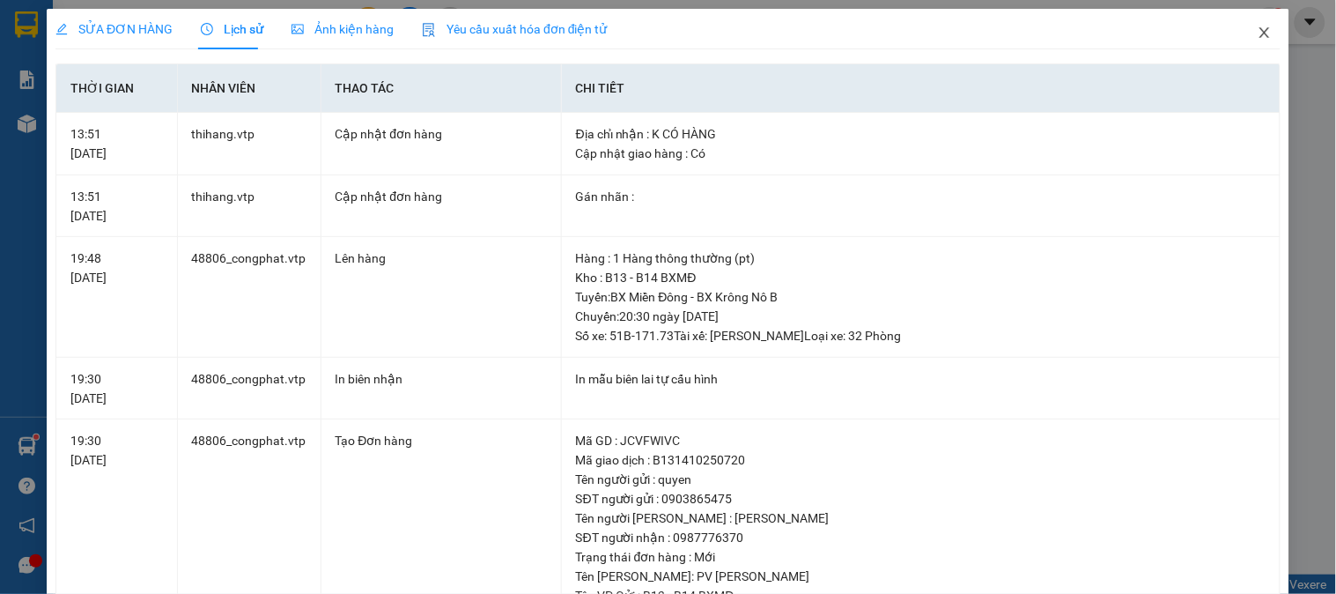
click at [1259, 31] on icon "close" at bounding box center [1264, 32] width 10 height 11
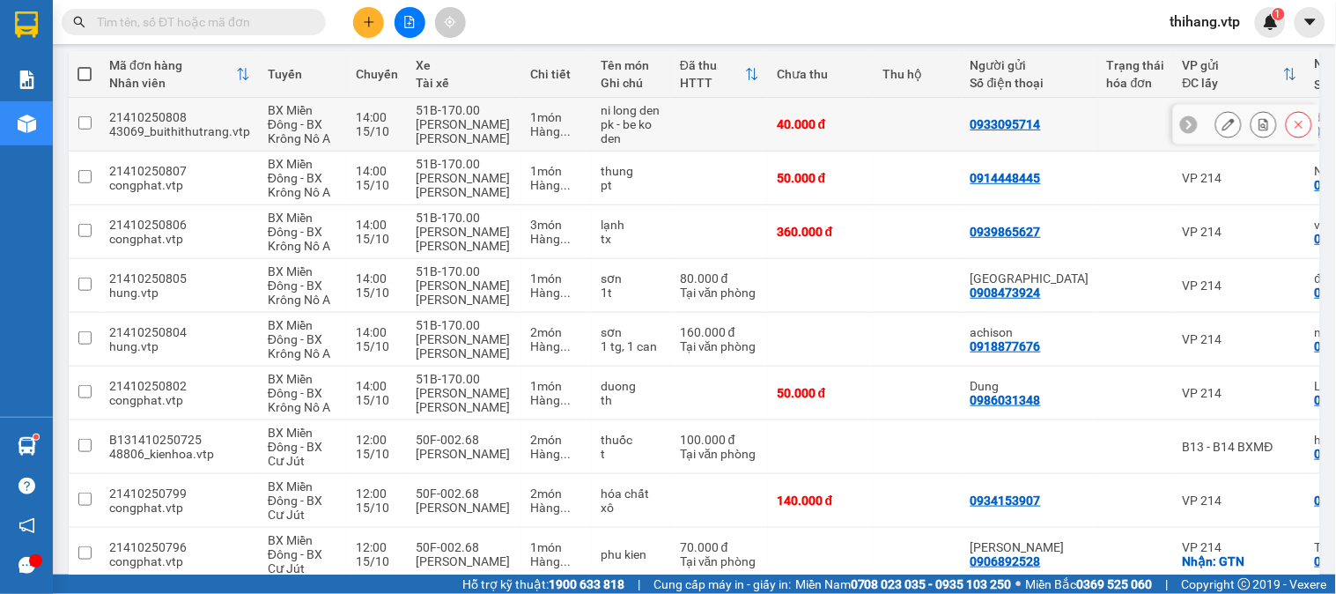
scroll to position [406, 0]
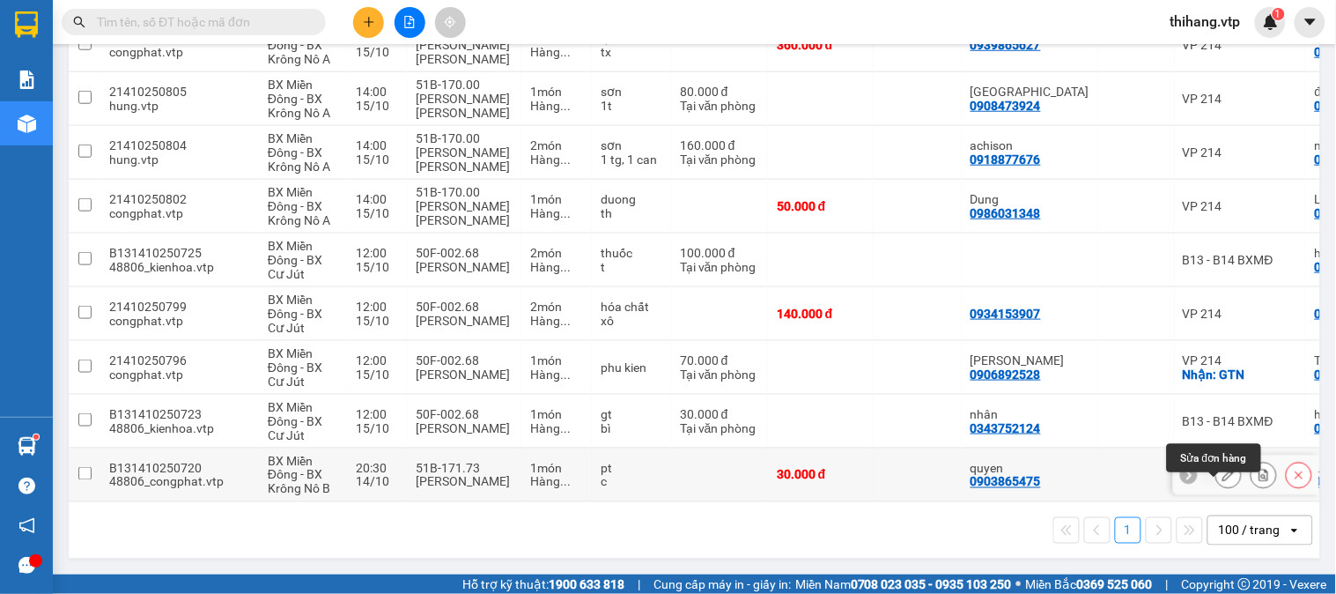
click at [1221, 468] on button at bounding box center [1228, 475] width 25 height 31
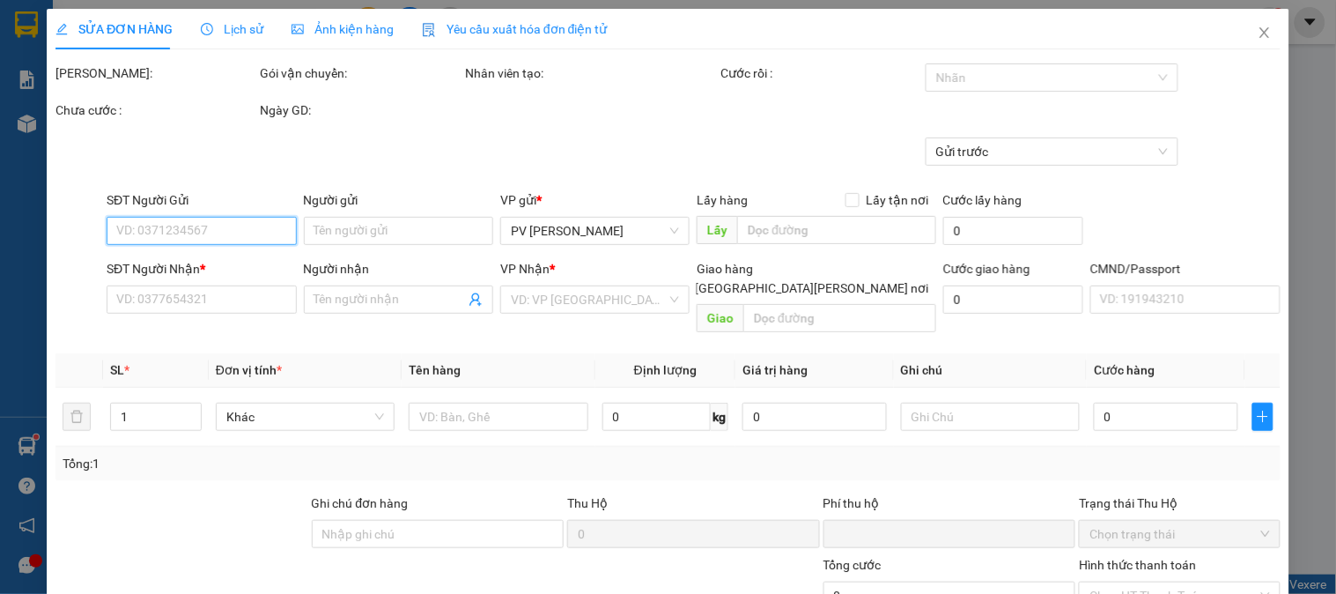
type input "1.500"
type input "0903865475"
type input "quyen"
type input "0987776370"
type input "Luong"
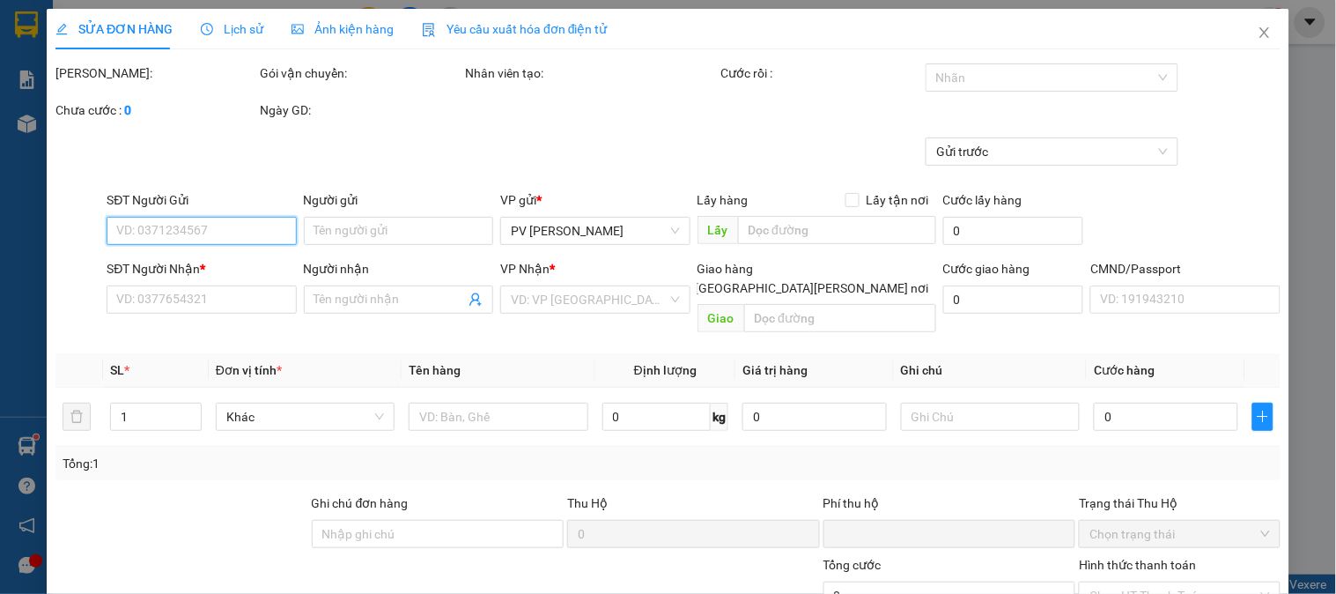
type input "K CÓ HÀNG"
type input "0"
type input "30.000"
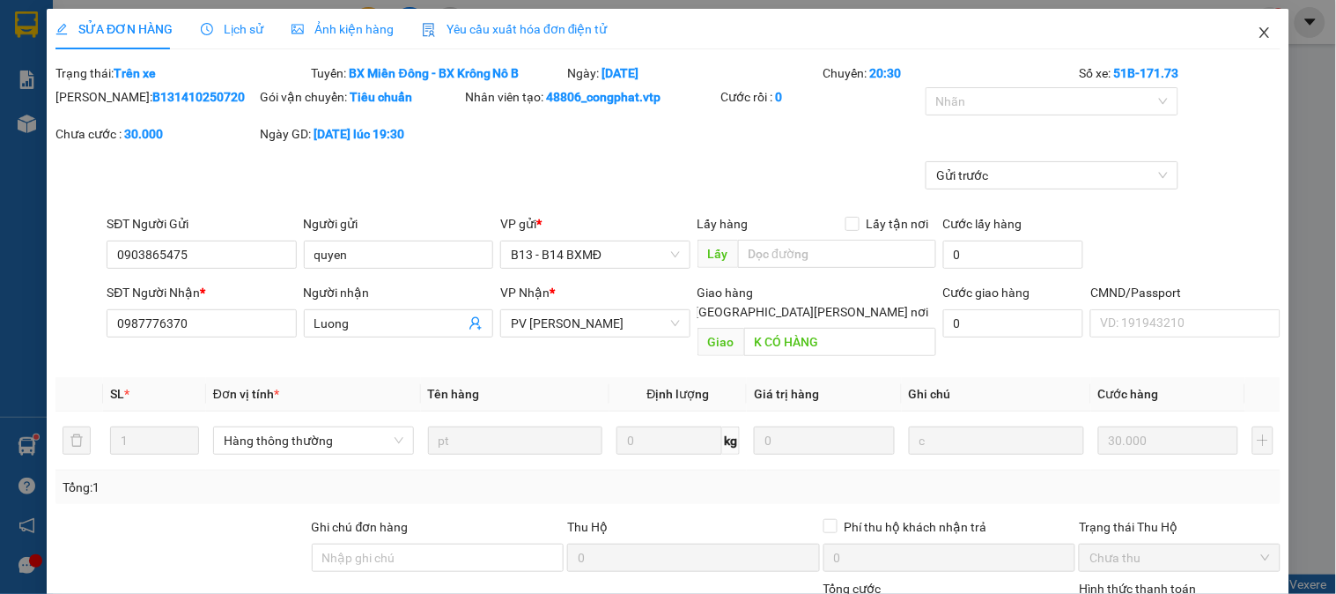
click at [1258, 30] on icon "close" at bounding box center [1265, 33] width 14 height 14
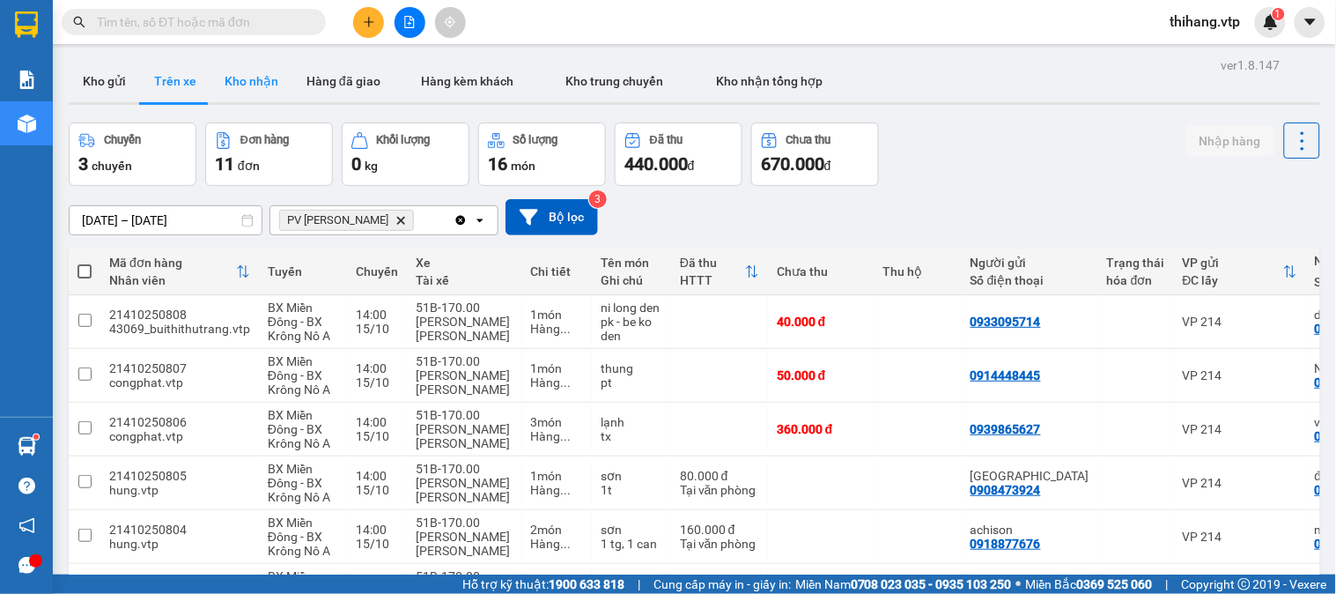
click at [247, 85] on button "Kho nhận" at bounding box center [251, 81] width 82 height 42
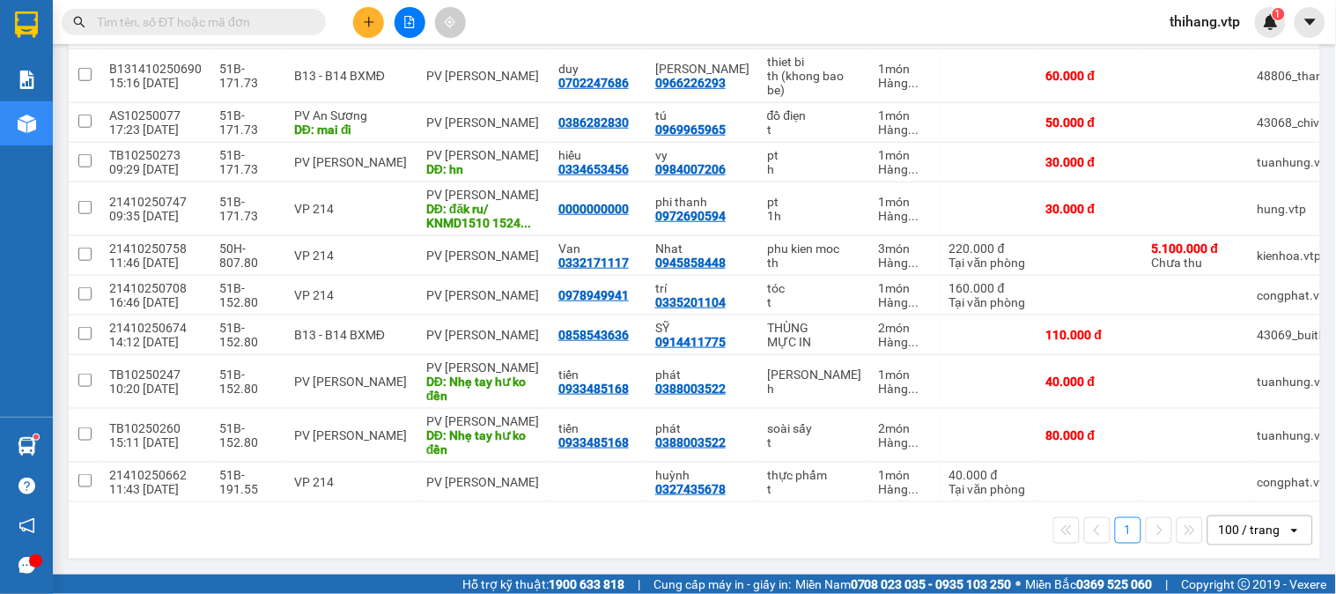
scroll to position [0, 130]
